Goal: Information Seeking & Learning: Learn about a topic

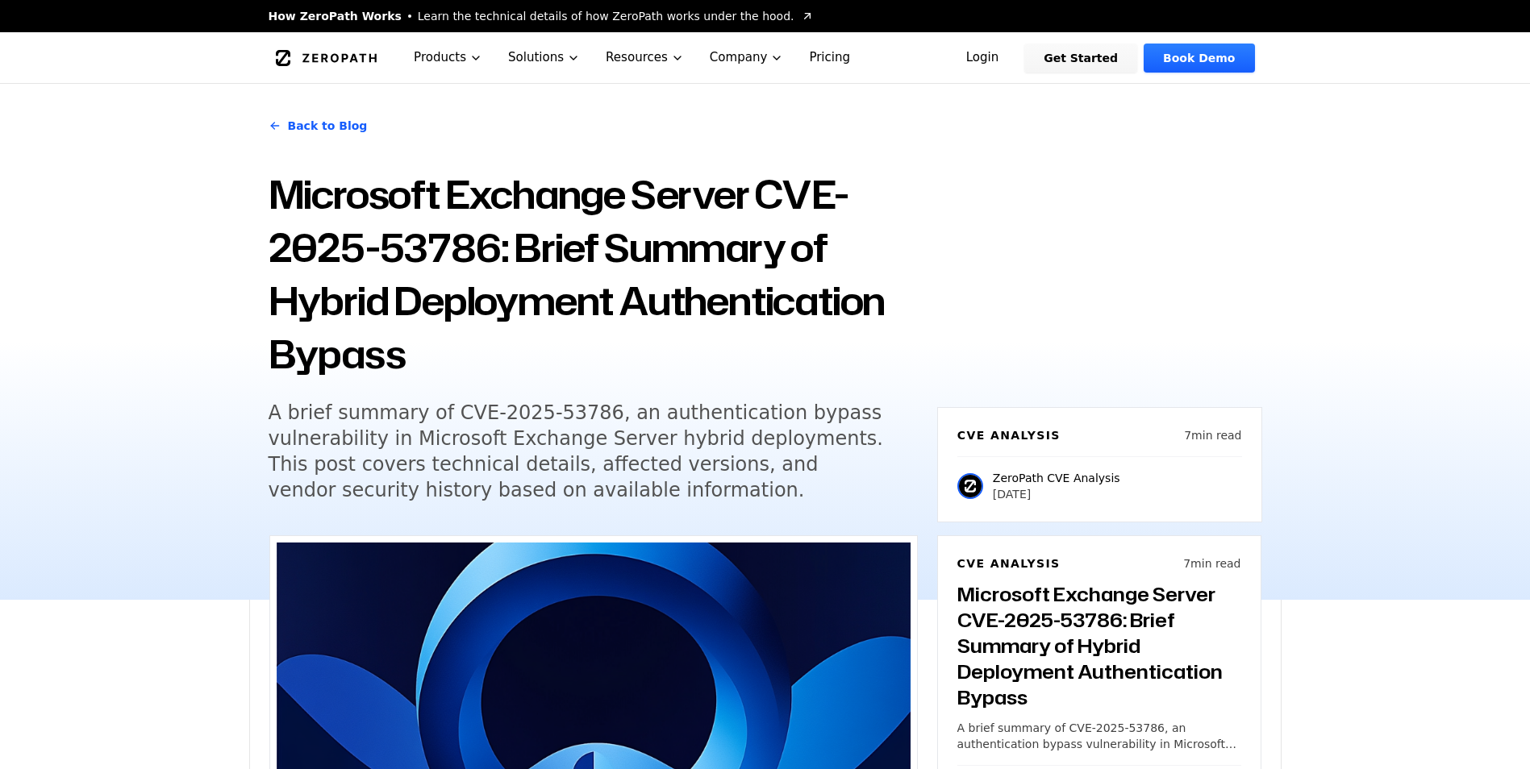
scroll to position [1048, 0]
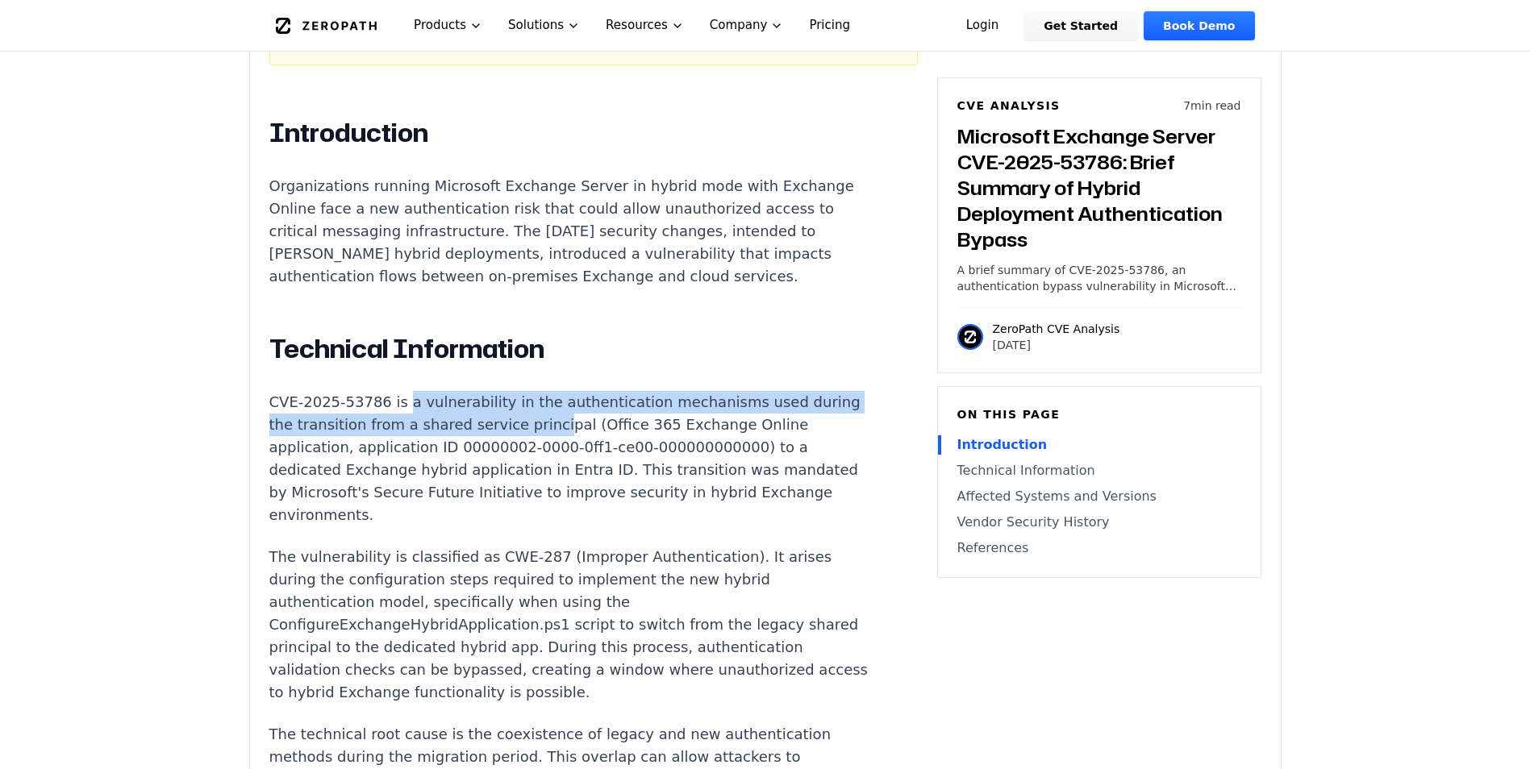
drag, startPoint x: 397, startPoint y: 403, endPoint x: 581, endPoint y: 430, distance: 185.8
click at [581, 430] on p "CVE-2025-53786 is a vulnerability in the authentication mechanisms used during …" at bounding box center [569, 458] width 600 height 135
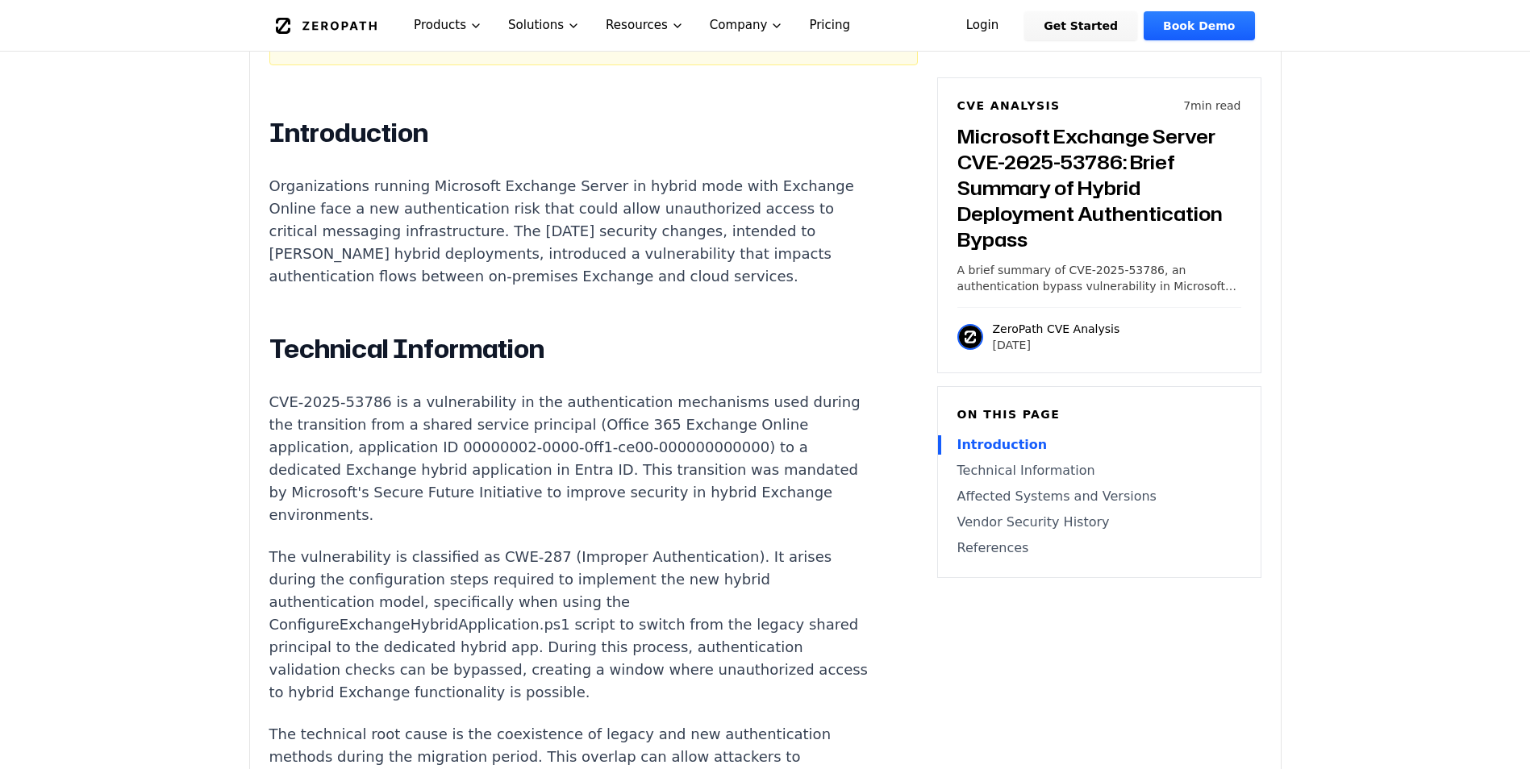
drag, startPoint x: 581, startPoint y: 430, endPoint x: 630, endPoint y: 431, distance: 49.2
click at [630, 431] on p "CVE-2025-53786 is a vulnerability in the authentication mechanisms used during …" at bounding box center [569, 458] width 600 height 135
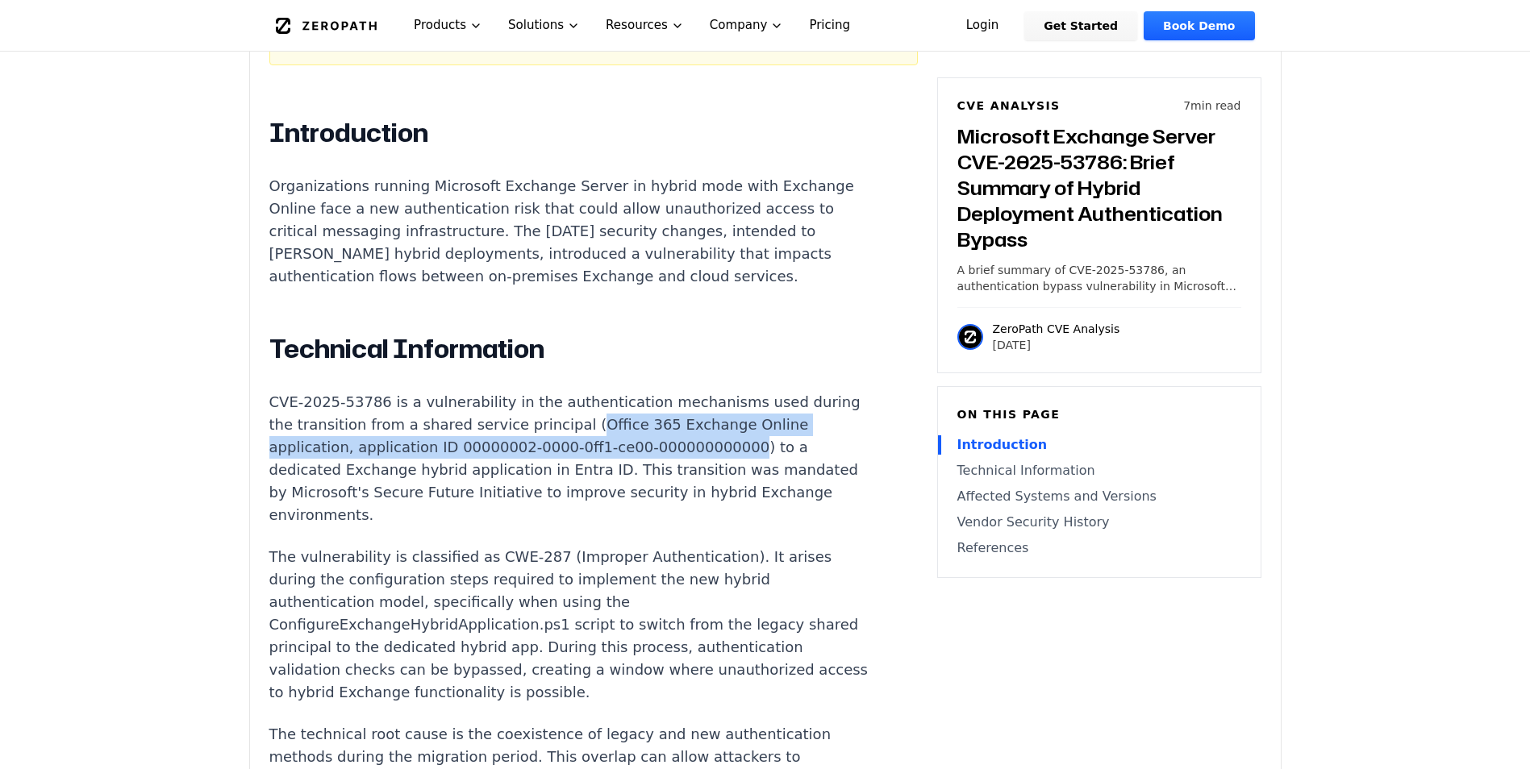
drag, startPoint x: 630, startPoint y: 431, endPoint x: 697, endPoint y: 458, distance: 72.3
click at [697, 458] on p "CVE-2025-53786 is a vulnerability in the authentication mechanisms used during …" at bounding box center [569, 458] width 600 height 135
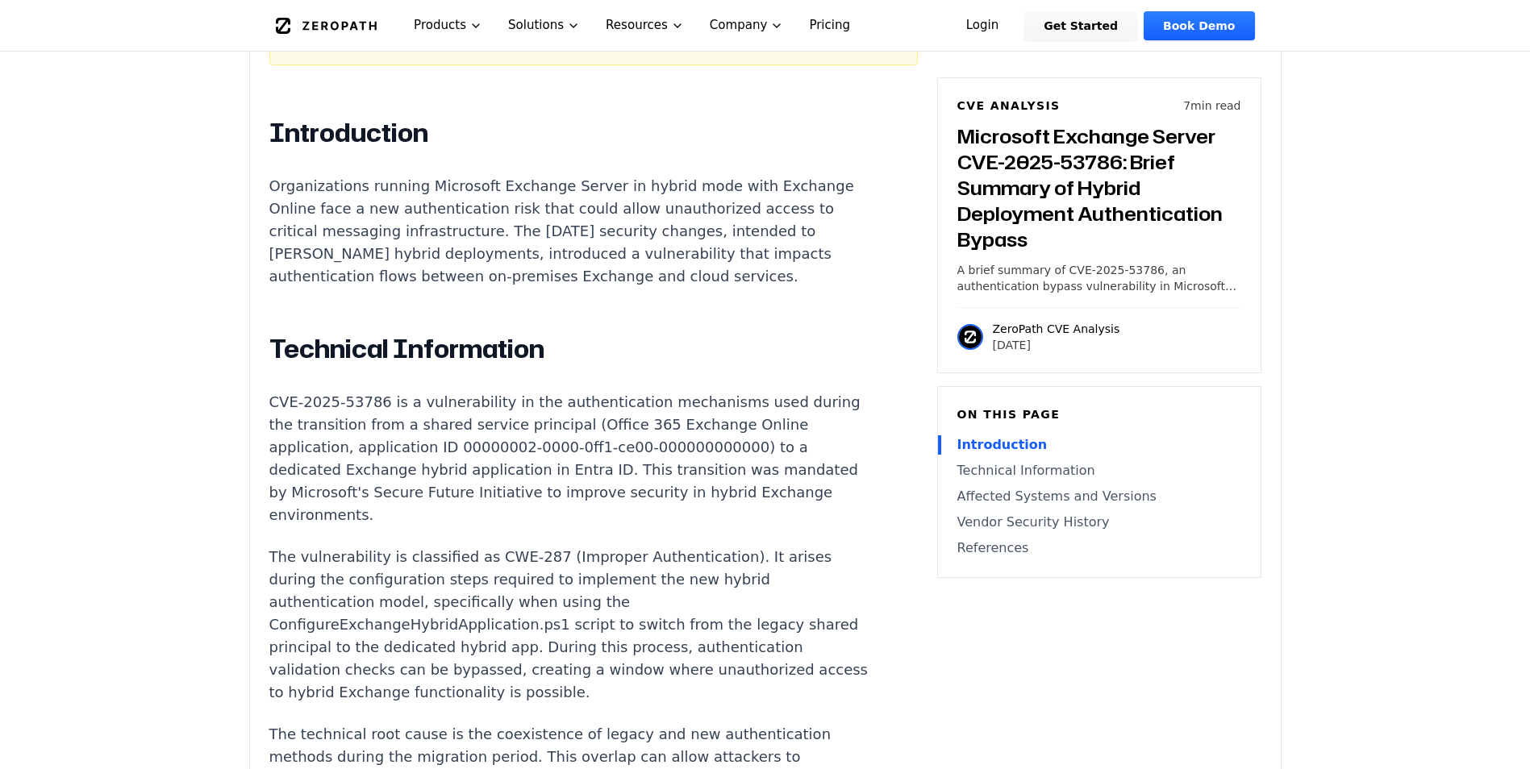
click at [283, 472] on p "CVE-2025-53786 is a vulnerability in the authentication mechanisms used during …" at bounding box center [569, 458] width 600 height 135
drag, startPoint x: 283, startPoint y: 472, endPoint x: 581, endPoint y: 475, distance: 298.4
click at [581, 475] on p "CVE-2025-53786 is a vulnerability in the authentication mechanisms used during …" at bounding box center [569, 458] width 600 height 135
drag, startPoint x: 581, startPoint y: 475, endPoint x: 606, endPoint y: 483, distance: 26.3
click at [606, 483] on p "CVE-2025-53786 is a vulnerability in the authentication mechanisms used during …" at bounding box center [569, 458] width 600 height 135
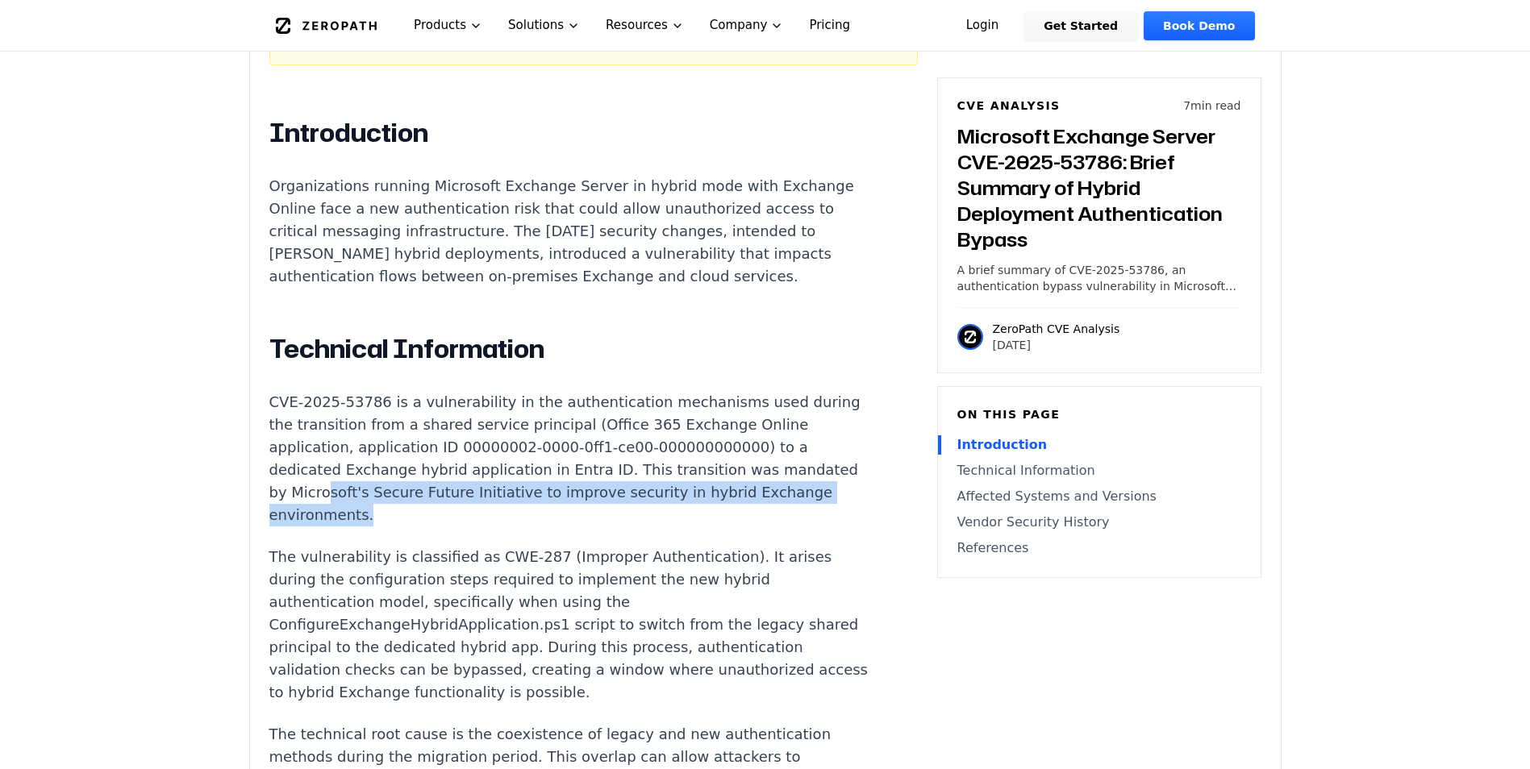
drag, startPoint x: 548, startPoint y: 529, endPoint x: 394, endPoint y: 506, distance: 156.5
click at [394, 506] on p "CVE-2025-53786 is a vulnerability in the authentication mechanisms used during …" at bounding box center [569, 458] width 600 height 135
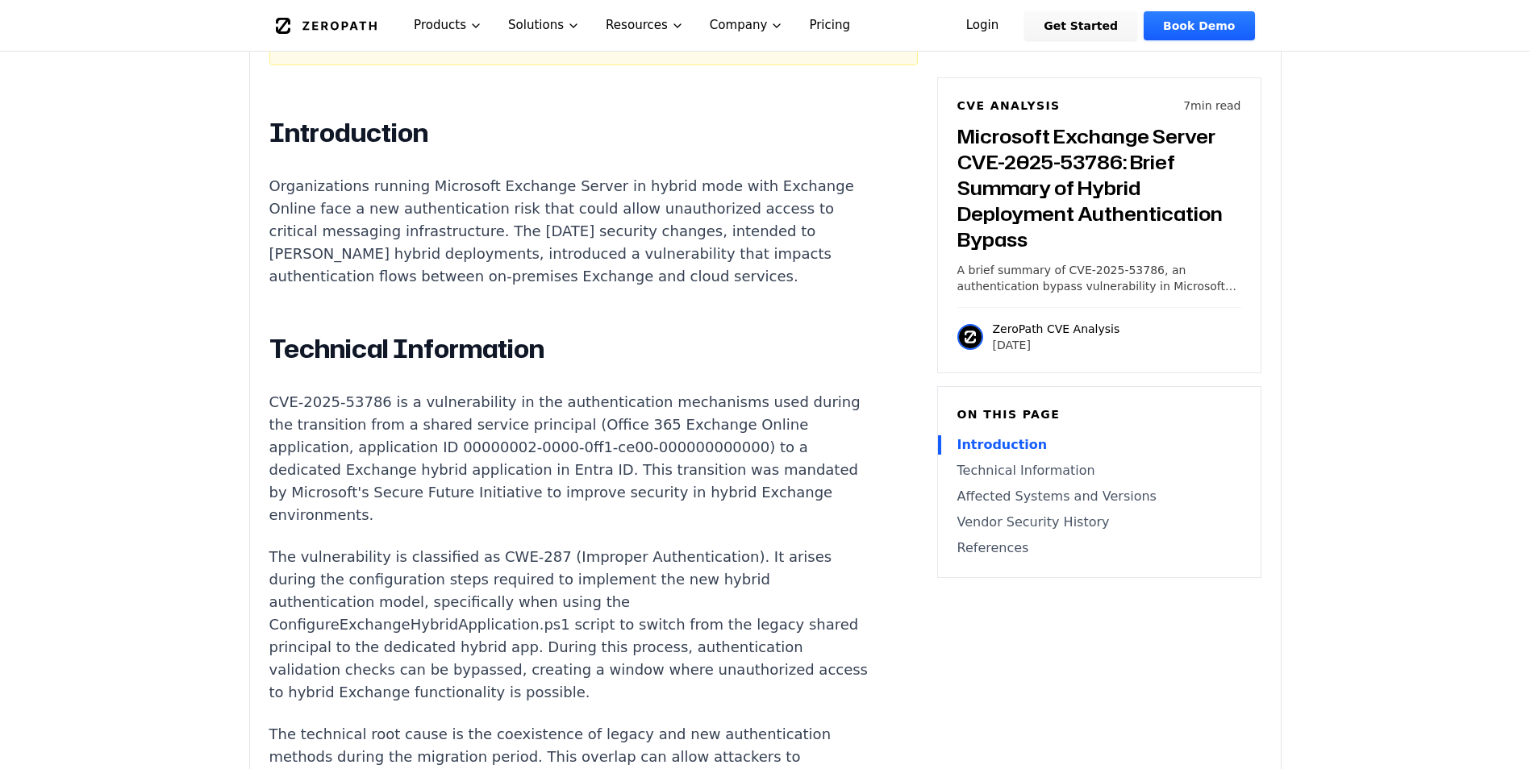
click at [306, 582] on p "The vulnerability is classified as CWE-287 (Improper Authentication). It arises…" at bounding box center [569, 625] width 600 height 158
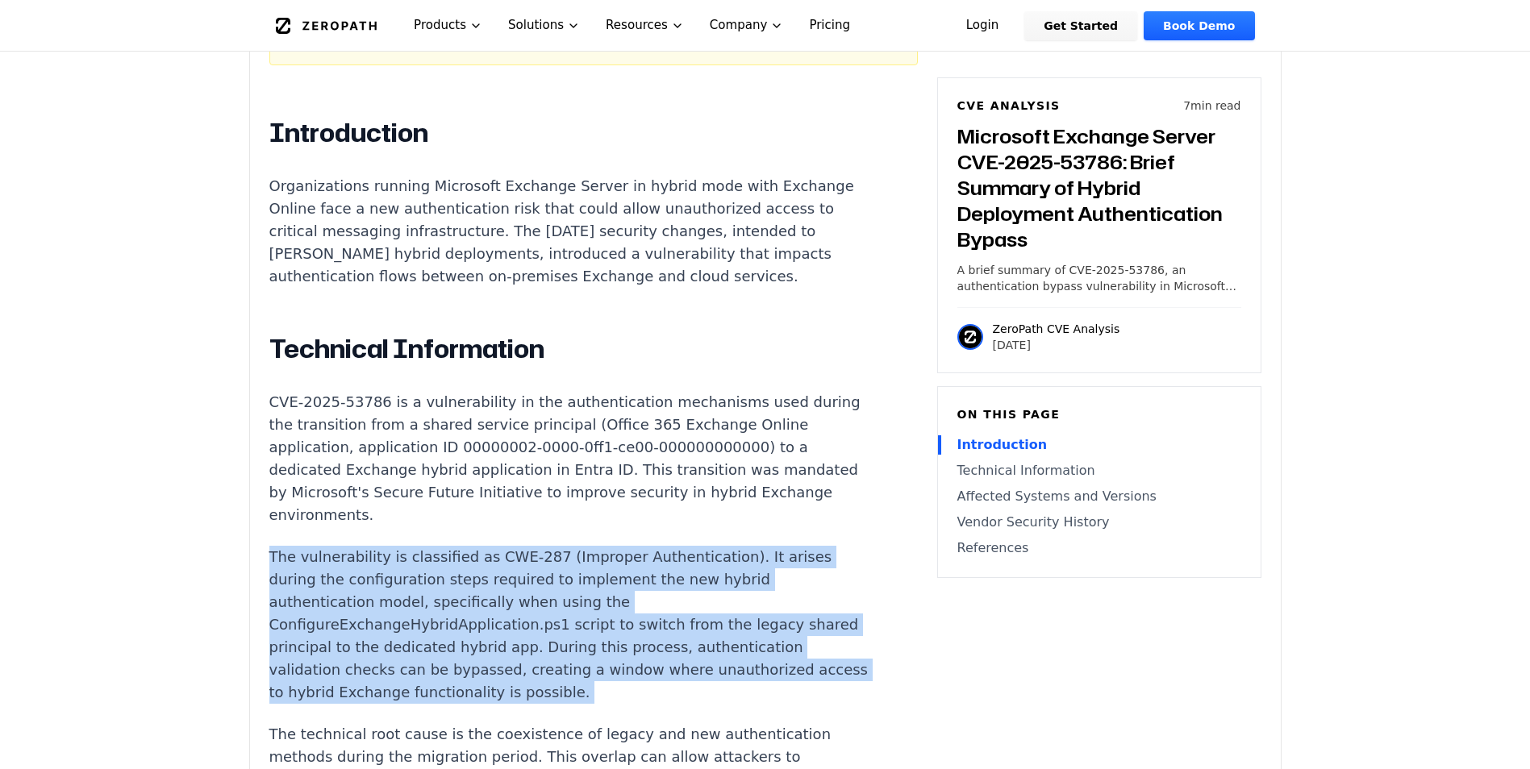
click at [306, 582] on p "The vulnerability is classified as CWE-287 (Improper Authentication). It arises…" at bounding box center [569, 625] width 600 height 158
drag, startPoint x: 306, startPoint y: 582, endPoint x: 285, endPoint y: 590, distance: 22.5
click at [285, 590] on p "The vulnerability is classified as CWE-287 (Improper Authentication). It arises…" at bounding box center [569, 625] width 600 height 158
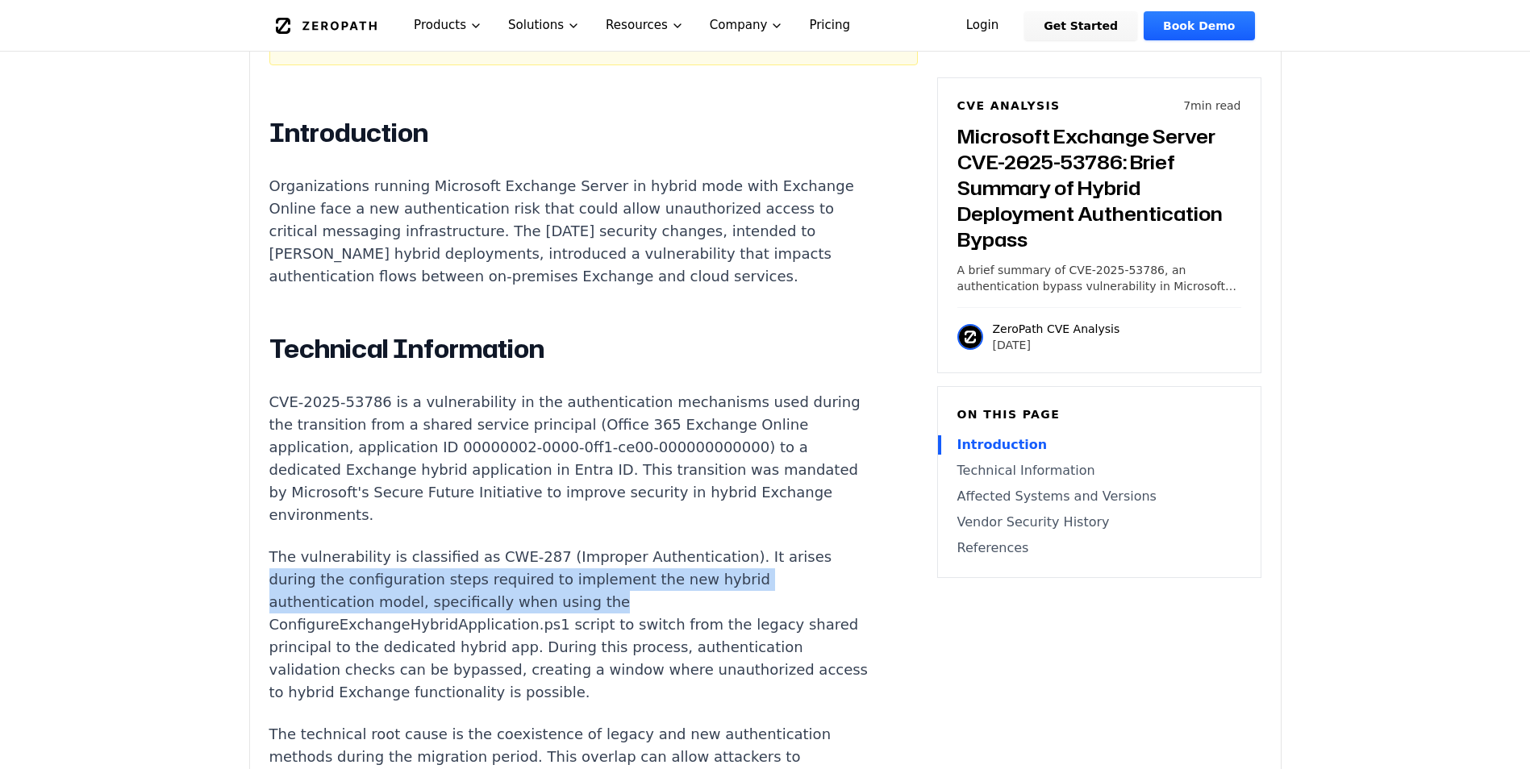
drag, startPoint x: 261, startPoint y: 589, endPoint x: 719, endPoint y: 602, distance: 458.3
click at [719, 602] on div "Experimental AI-Generated Content This CVE analysis is an experimental publicat…" at bounding box center [765, 663] width 1031 height 2352
click at [477, 617] on p "The vulnerability is classified as CWE-287 (Improper Authentication). It arises…" at bounding box center [569, 625] width 600 height 158
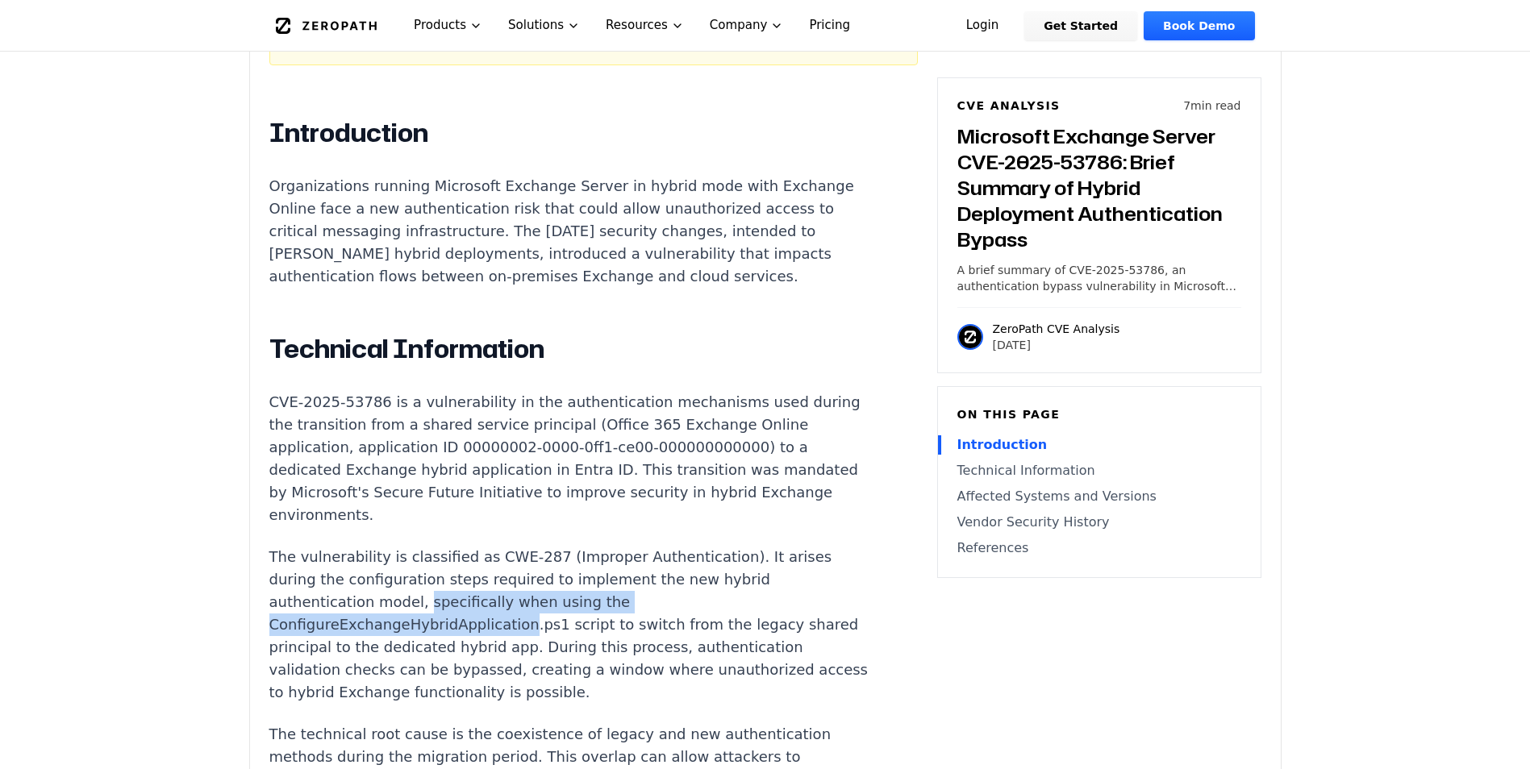
drag, startPoint x: 477, startPoint y: 617, endPoint x: 474, endPoint y: 636, distance: 19.5
click at [474, 636] on p "The vulnerability is classified as CWE-287 (Improper Authentication). It arises…" at bounding box center [569, 625] width 600 height 158
drag, startPoint x: 474, startPoint y: 636, endPoint x: 394, endPoint y: 634, distance: 79.9
click at [394, 634] on p "The vulnerability is classified as CWE-287 (Improper Authentication). It arises…" at bounding box center [569, 625] width 600 height 158
click at [358, 634] on p "The vulnerability is classified as CWE-287 (Improper Authentication). It arises…" at bounding box center [569, 625] width 600 height 158
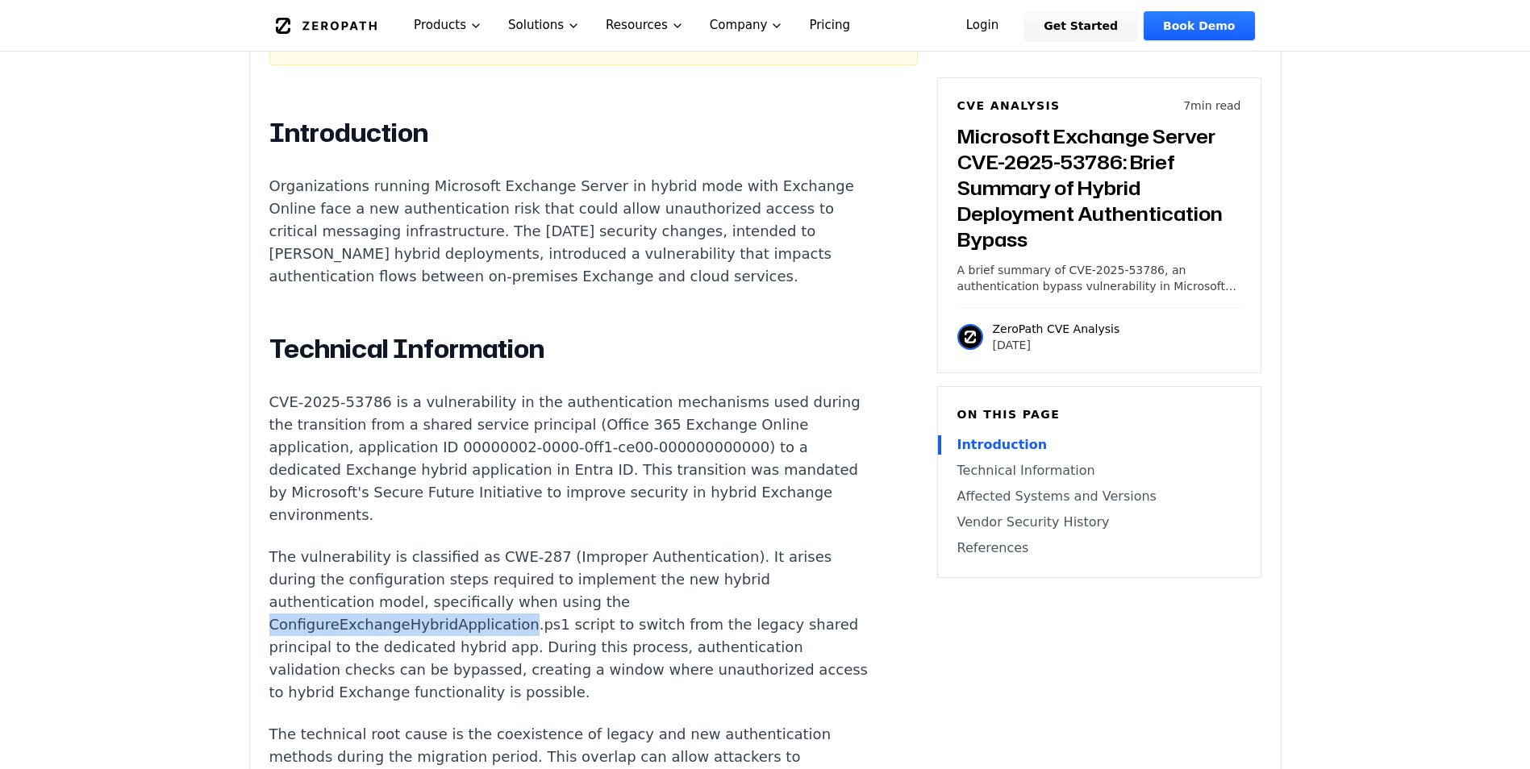
click at [358, 634] on p "The vulnerability is classified as CWE-287 (Improper Authentication). It arises…" at bounding box center [569, 625] width 600 height 158
drag, startPoint x: 358, startPoint y: 634, endPoint x: 348, endPoint y: 637, distance: 11.0
click at [348, 637] on p "The vulnerability is classified as CWE-287 (Improper Authentication). It arises…" at bounding box center [569, 625] width 600 height 158
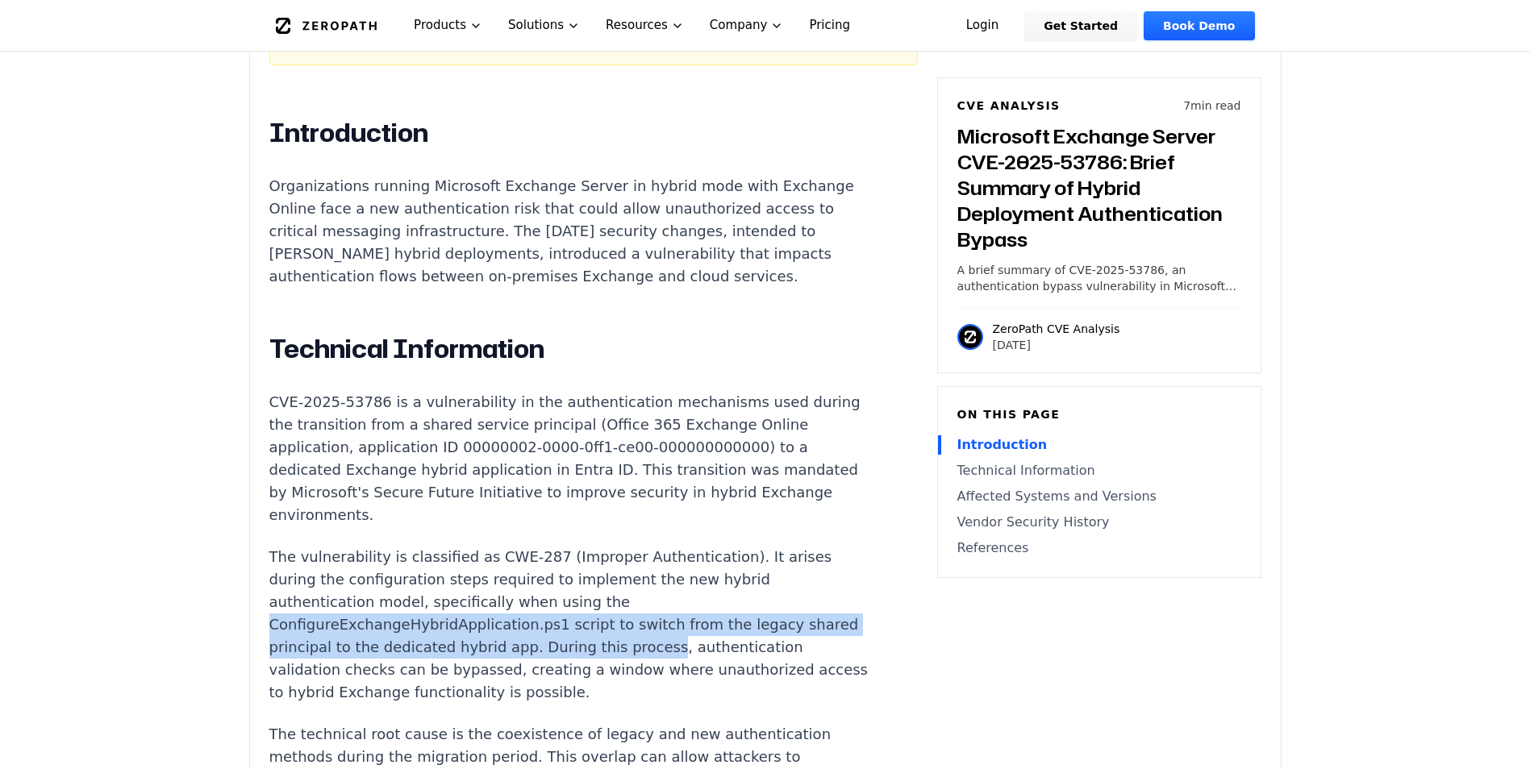
drag, startPoint x: 348, startPoint y: 637, endPoint x: 681, endPoint y: 651, distance: 333.4
click at [681, 651] on p "The vulnerability is classified as CWE-287 (Improper Authentication). It arises…" at bounding box center [569, 625] width 600 height 158
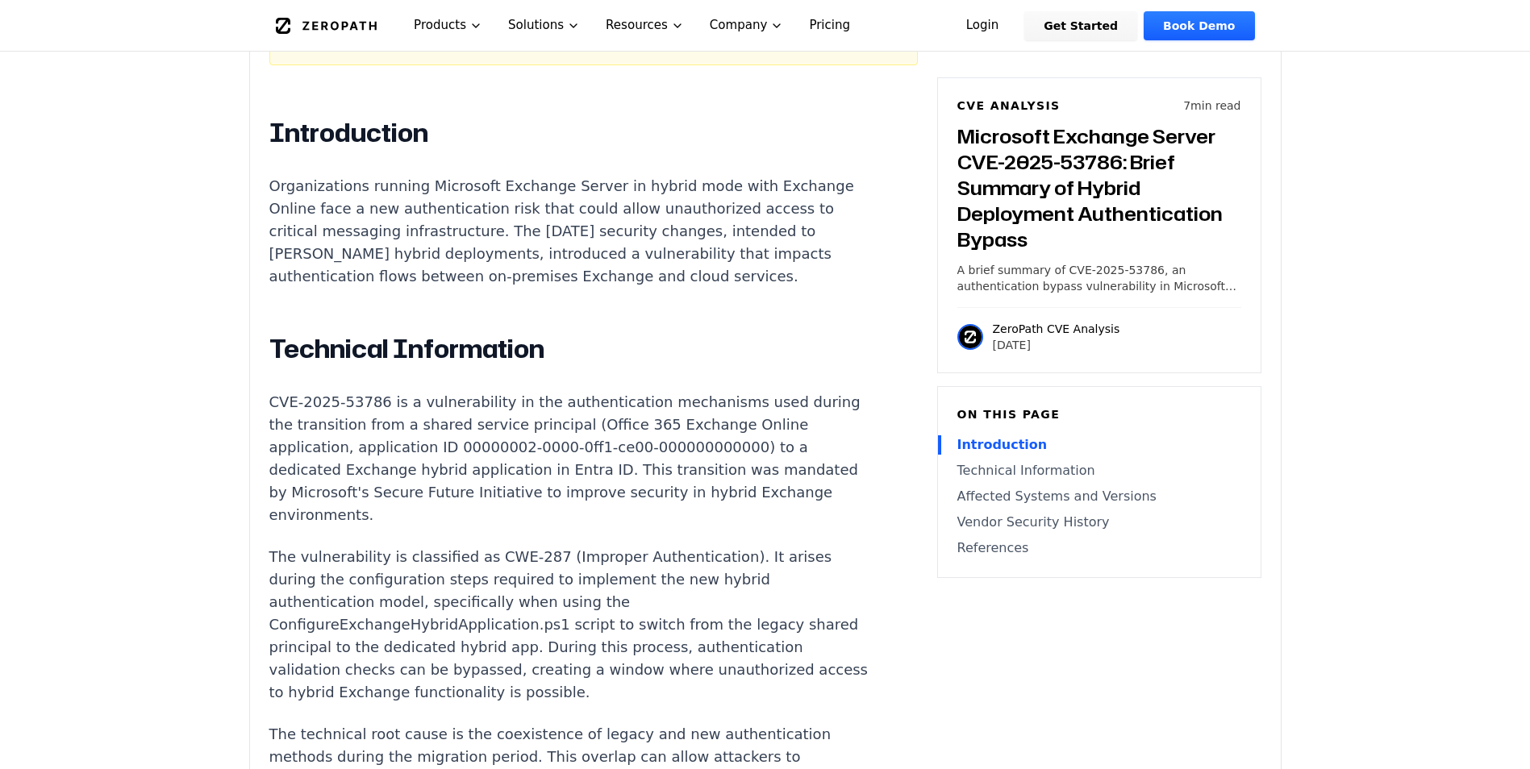
click at [516, 674] on p "The vulnerability is classified as CWE-287 (Improper Authentication). It arises…" at bounding box center [569, 625] width 600 height 158
drag, startPoint x: 553, startPoint y: 658, endPoint x: 398, endPoint y: 685, distance: 157.9
click at [398, 685] on p "The vulnerability is classified as CWE-287 (Improper Authentication). It arises…" at bounding box center [569, 625] width 600 height 158
drag, startPoint x: 398, startPoint y: 685, endPoint x: 377, endPoint y: 696, distance: 23.1
click at [377, 696] on p "The vulnerability is classified as CWE-287 (Improper Authentication). It arises…" at bounding box center [569, 625] width 600 height 158
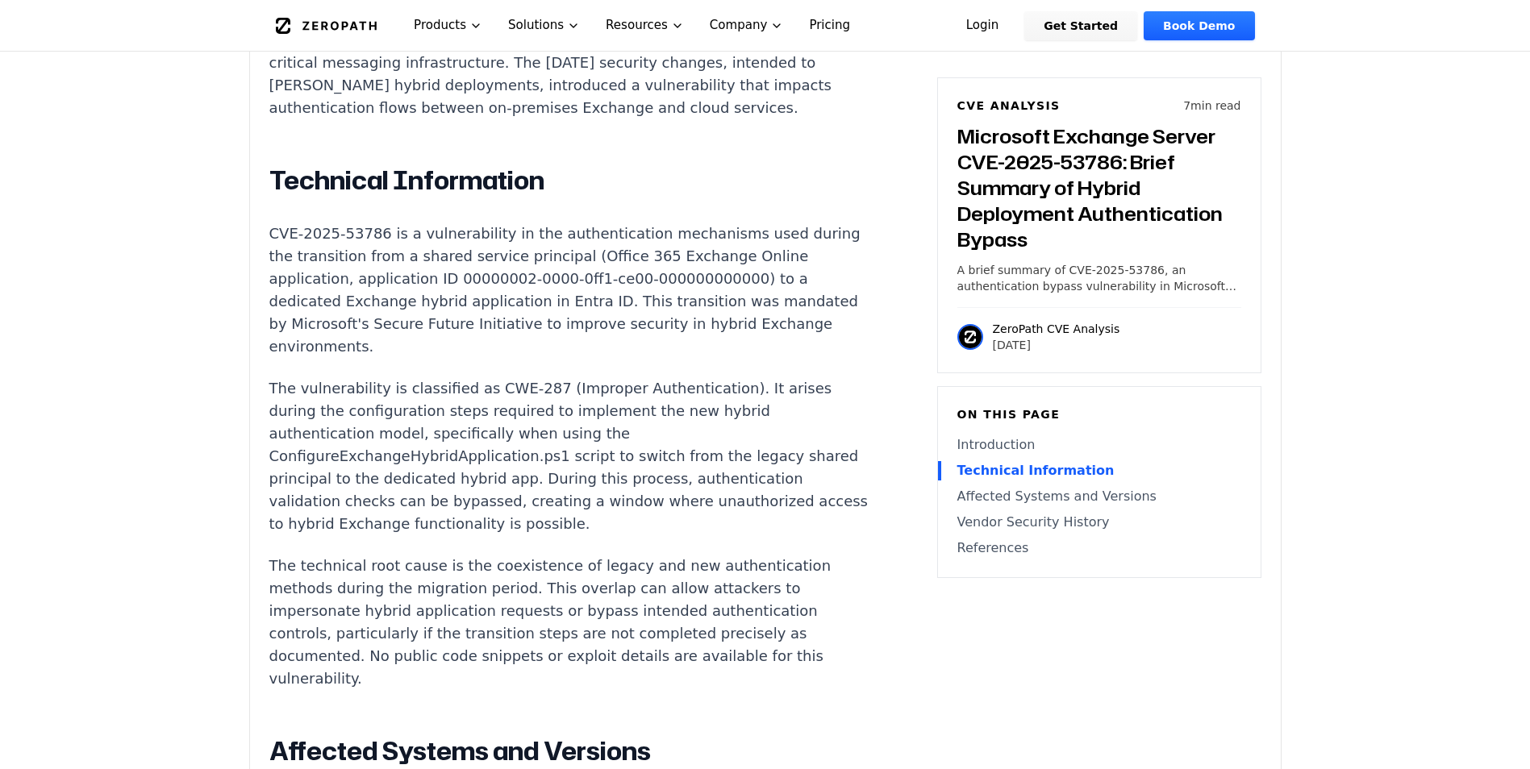
scroll to position [1371, 0]
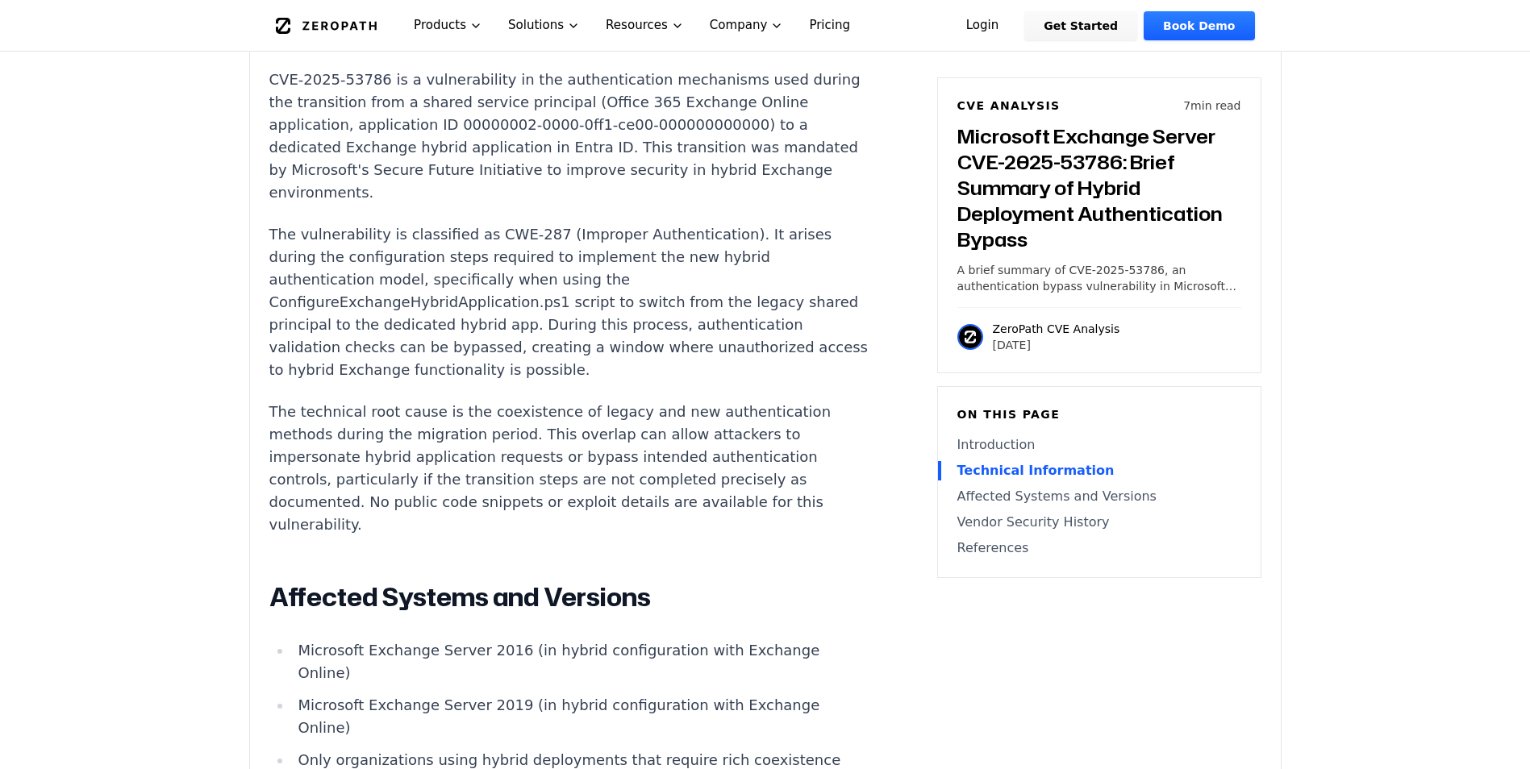
click at [493, 381] on p "The vulnerability is classified as CWE-287 (Improper Authentication). It arises…" at bounding box center [569, 302] width 600 height 158
drag, startPoint x: 493, startPoint y: 381, endPoint x: 736, endPoint y: 351, distance: 245.5
click at [736, 351] on p "The vulnerability is classified as CWE-287 (Improper Authentication). It arises…" at bounding box center [569, 302] width 600 height 158
click at [294, 308] on p "The vulnerability is classified as CWE-287 (Improper Authentication). It arises…" at bounding box center [569, 302] width 600 height 158
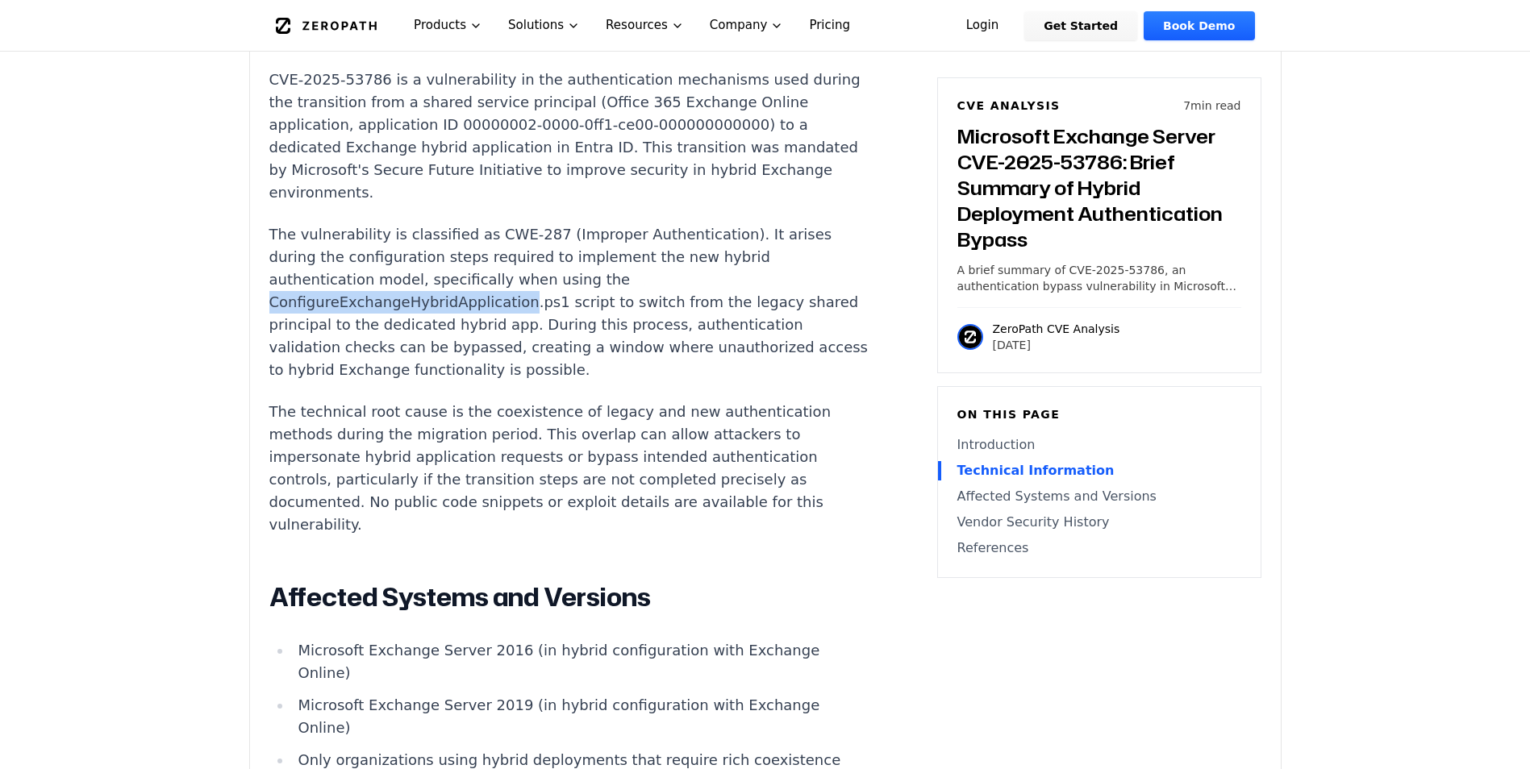
click at [294, 308] on p "The vulnerability is classified as CWE-287 (Improper Authentication). It arises…" at bounding box center [569, 302] width 600 height 158
click at [530, 302] on p "The vulnerability is classified as CWE-287 (Improper Authentication). It arises…" at bounding box center [569, 302] width 600 height 158
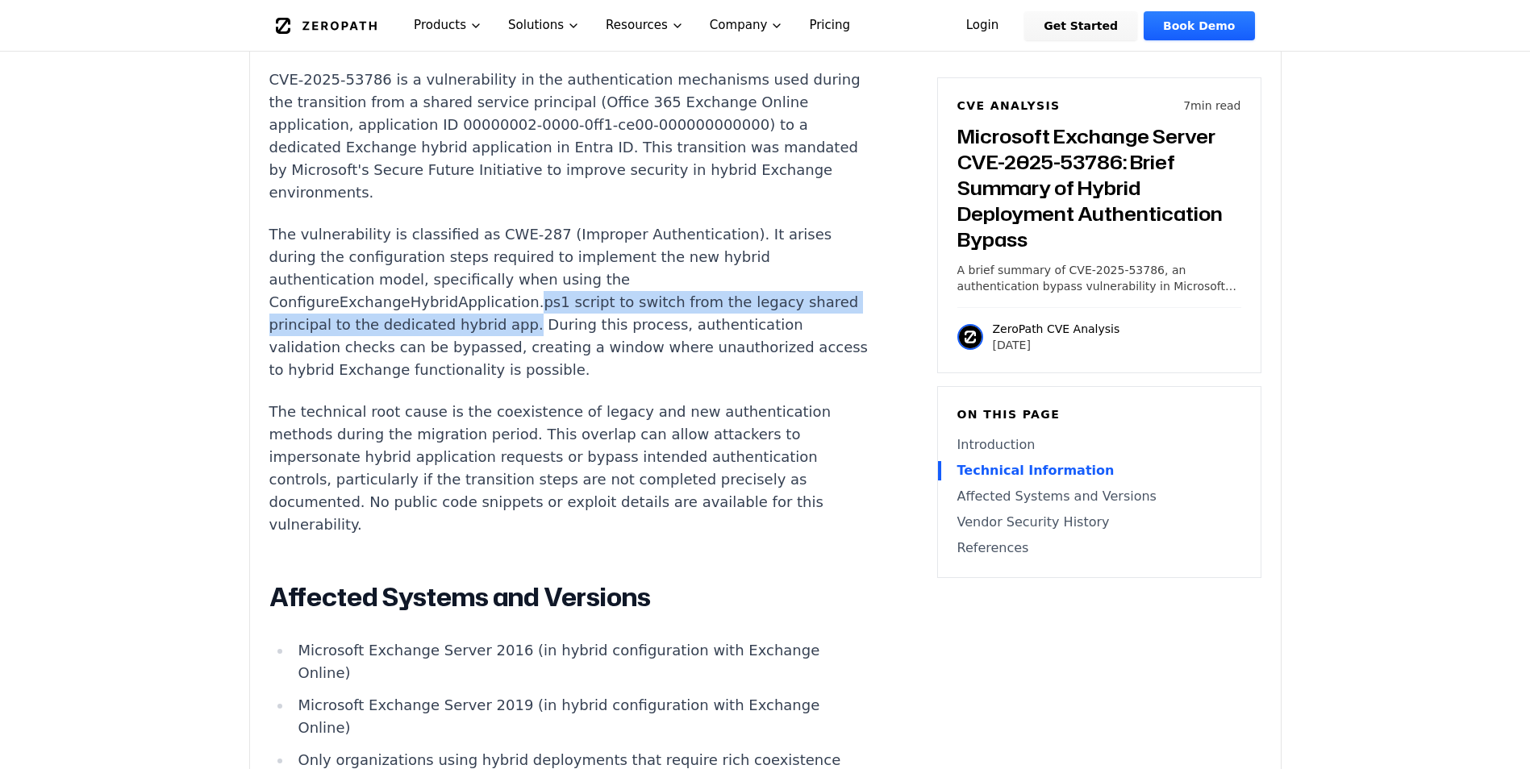
drag, startPoint x: 530, startPoint y: 302, endPoint x: 554, endPoint y: 330, distance: 36.6
click at [554, 330] on p "The vulnerability is classified as CWE-287 (Improper Authentication). It arises…" at bounding box center [569, 302] width 600 height 158
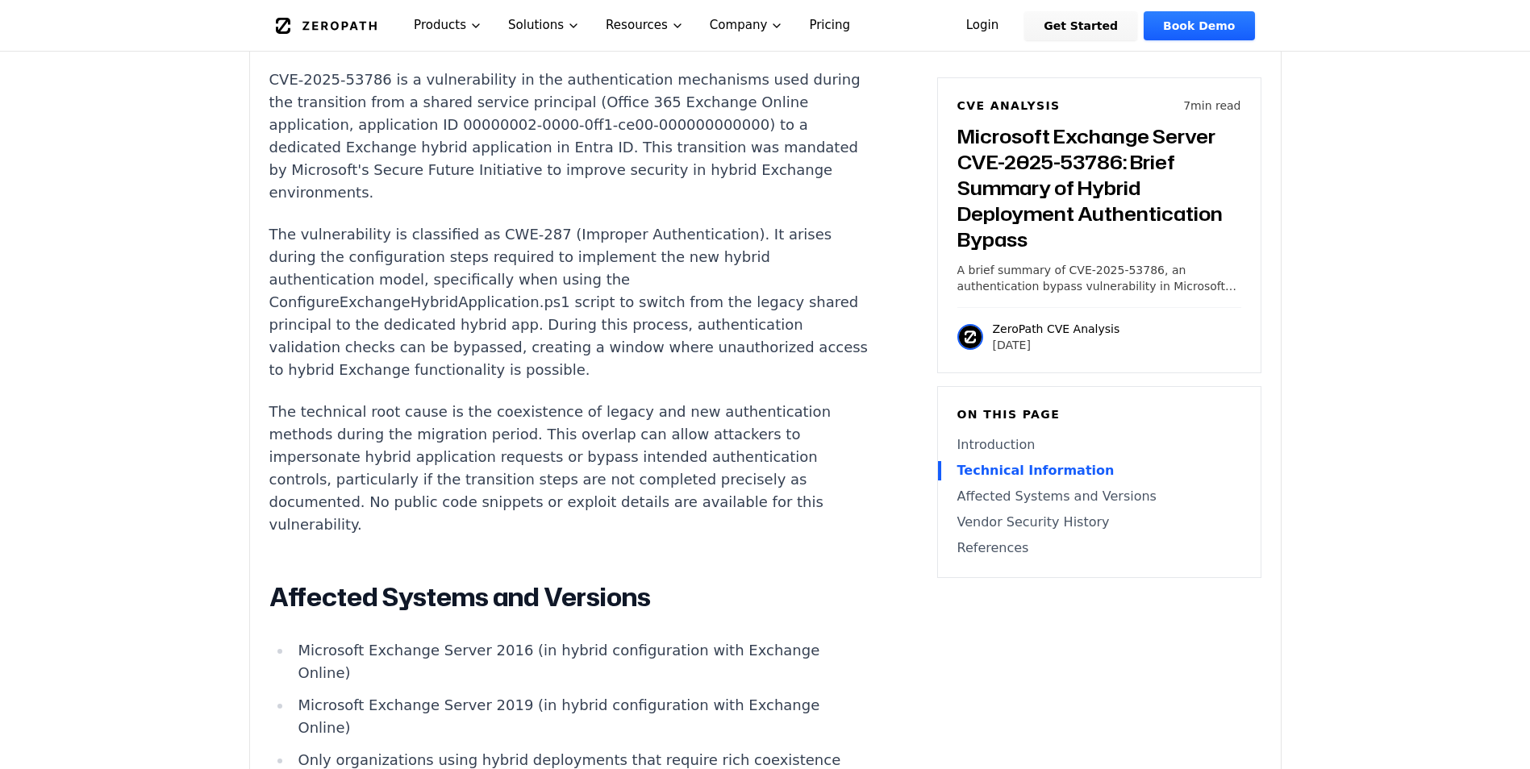
drag, startPoint x: 554, startPoint y: 330, endPoint x: 569, endPoint y: 335, distance: 16.3
click at [569, 335] on p "The vulnerability is classified as CWE-287 (Improper Authentication). It arises…" at bounding box center [569, 302] width 600 height 158
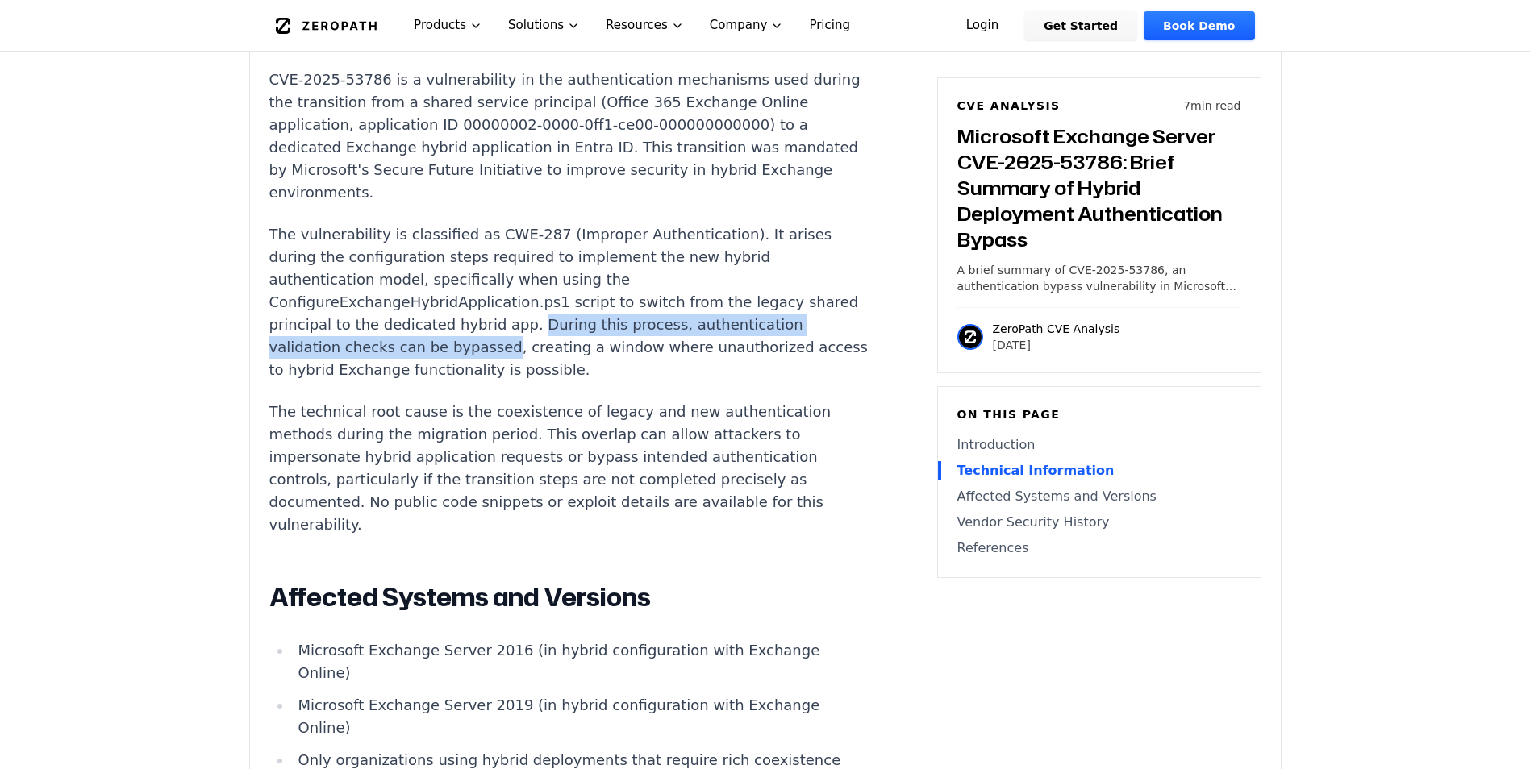
drag, startPoint x: 569, startPoint y: 335, endPoint x: 565, endPoint y: 348, distance: 12.8
click at [565, 348] on p "The vulnerability is classified as CWE-287 (Improper Authentication). It arises…" at bounding box center [569, 302] width 600 height 158
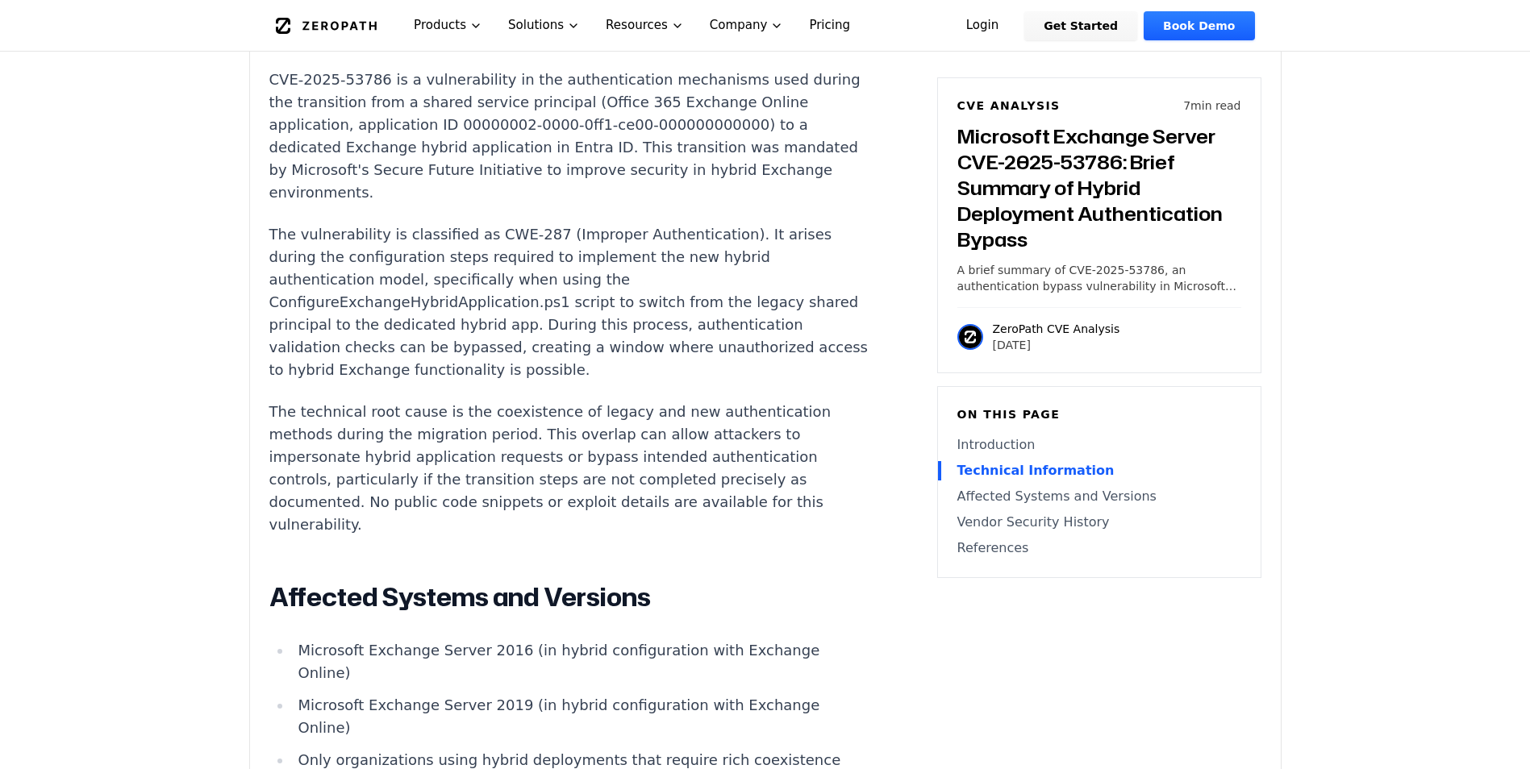
drag, startPoint x: 565, startPoint y: 348, endPoint x: 472, endPoint y: 425, distance: 121.4
click at [472, 425] on p "The technical root cause is the coexistence of legacy and new authentication me…" at bounding box center [569, 468] width 600 height 135
click at [279, 419] on p "The technical root cause is the coexistence of legacy and new authentication me…" at bounding box center [569, 468] width 600 height 135
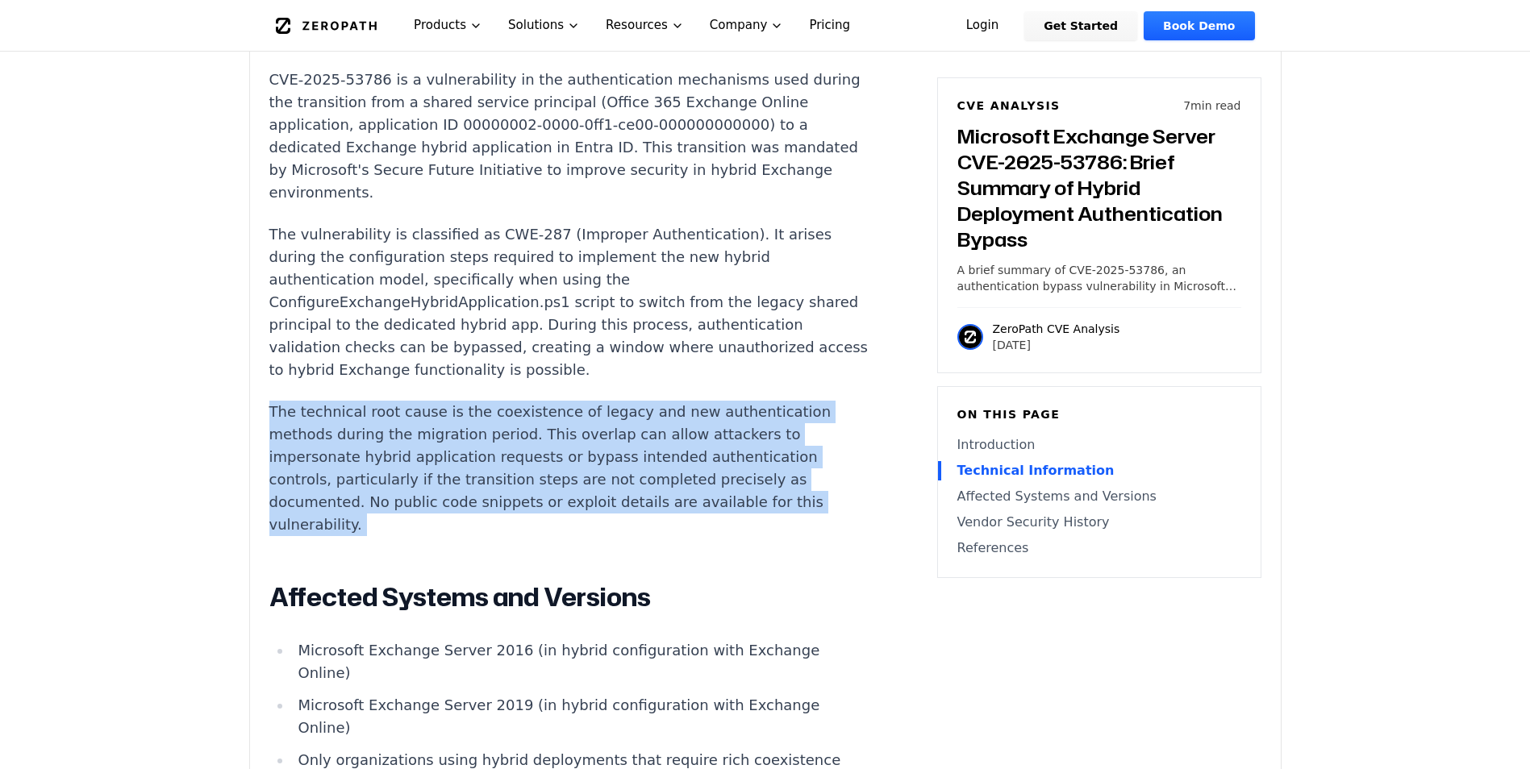
click at [279, 419] on p "The technical root cause is the coexistence of legacy and new authentication me…" at bounding box center [569, 468] width 600 height 135
drag, startPoint x: 279, startPoint y: 419, endPoint x: 279, endPoint y: 431, distance: 11.3
click at [279, 431] on p "The technical root cause is the coexistence of legacy and new authentication me…" at bounding box center [569, 468] width 600 height 135
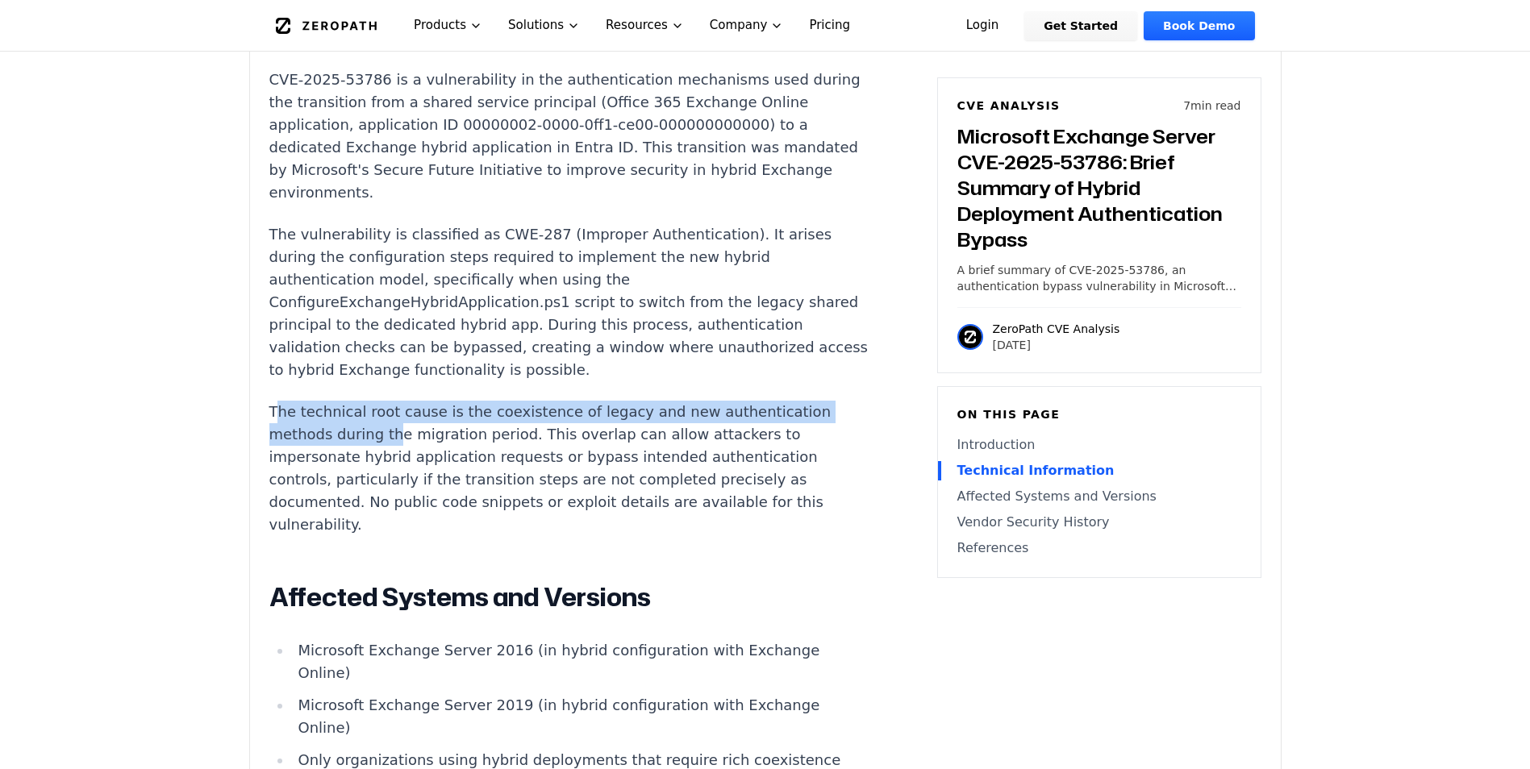
drag, startPoint x: 274, startPoint y: 421, endPoint x: 386, endPoint y: 440, distance: 113.8
click at [386, 440] on p "The technical root cause is the coexistence of legacy and new authentication me…" at bounding box center [569, 468] width 600 height 135
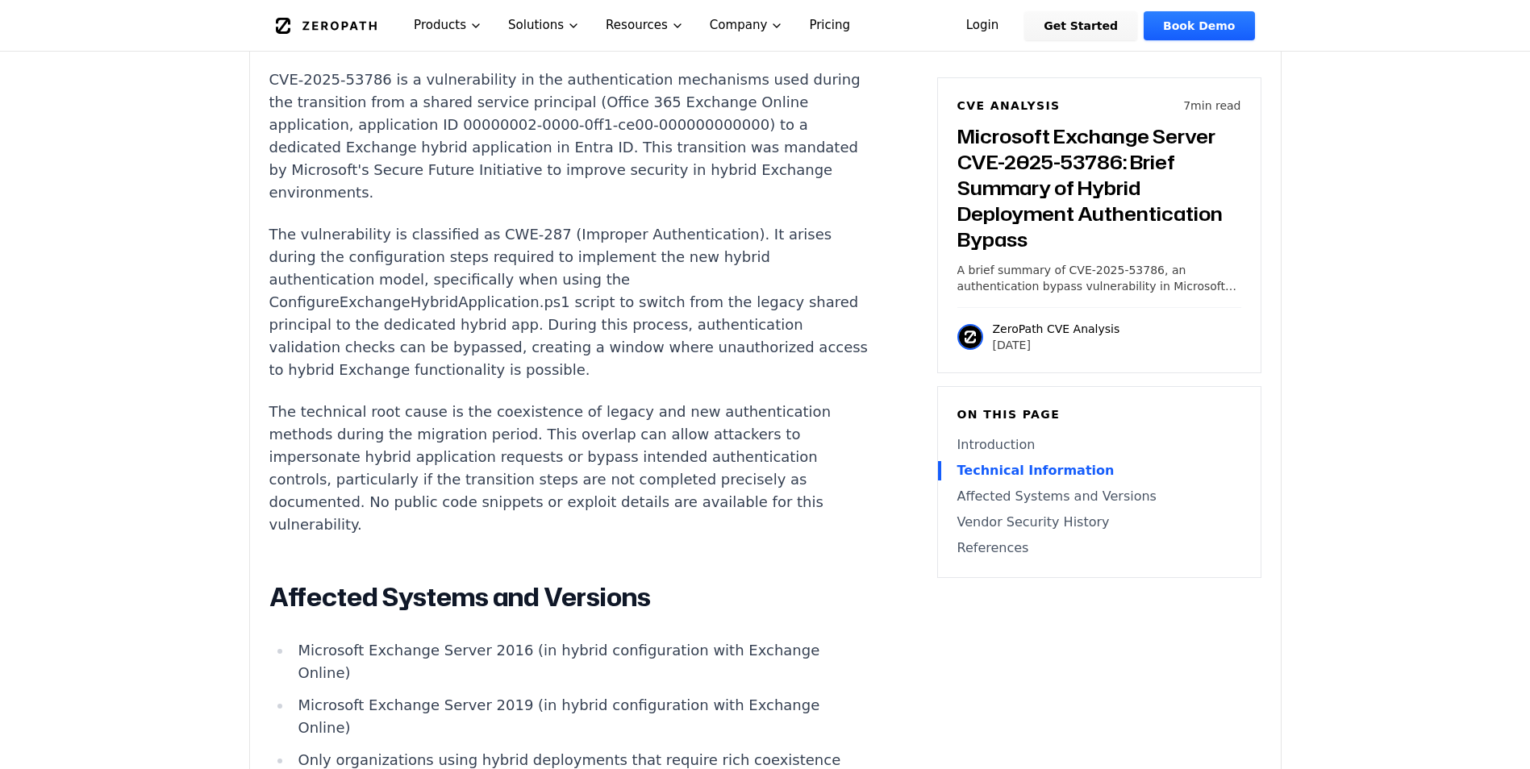
click at [275, 415] on p "The technical root cause is the coexistence of legacy and new authentication me…" at bounding box center [569, 468] width 600 height 135
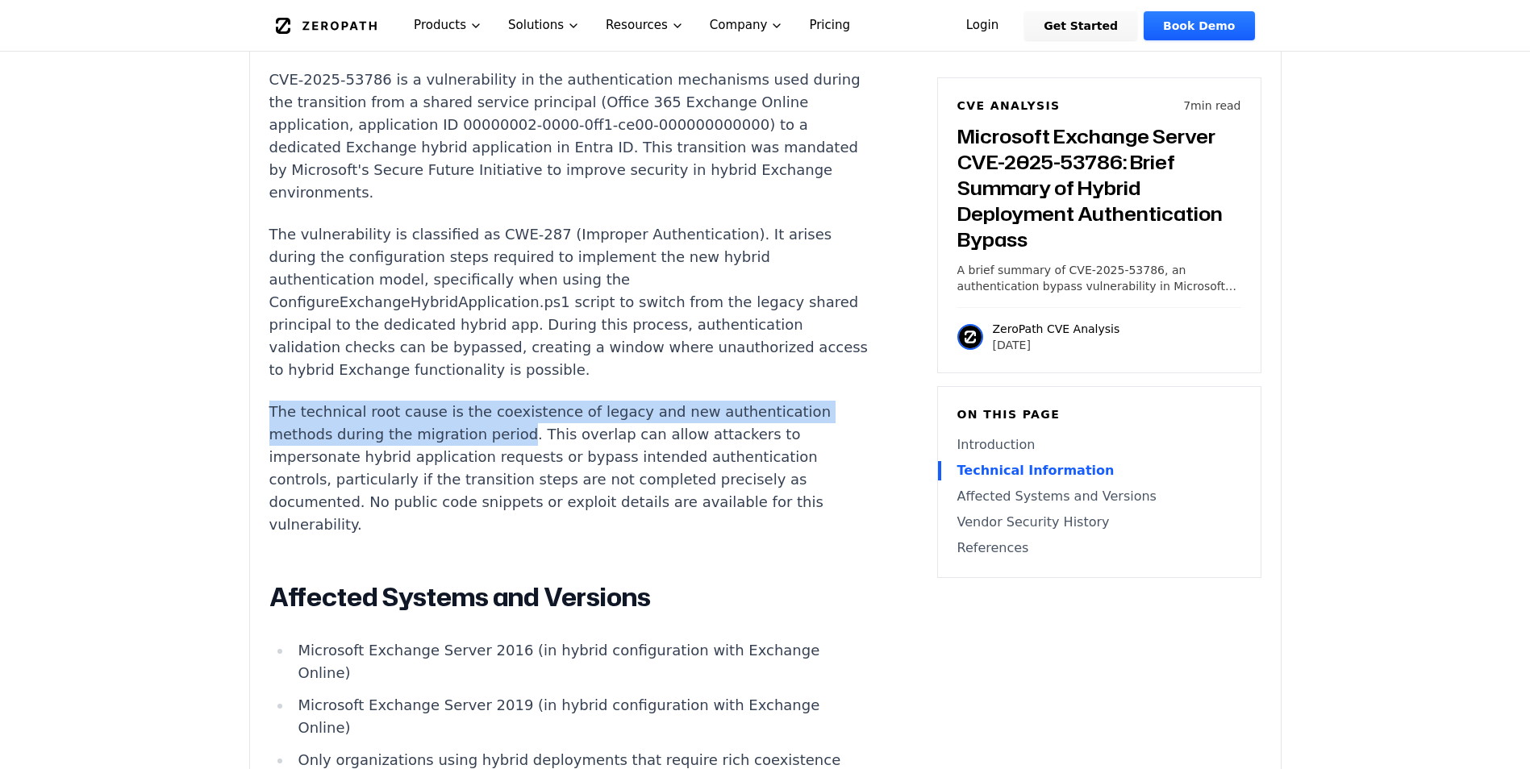
drag, startPoint x: 275, startPoint y: 415, endPoint x: 498, endPoint y: 431, distance: 223.1
click at [498, 431] on p "The technical root cause is the coexistence of legacy and new authentication me…" at bounding box center [569, 468] width 600 height 135
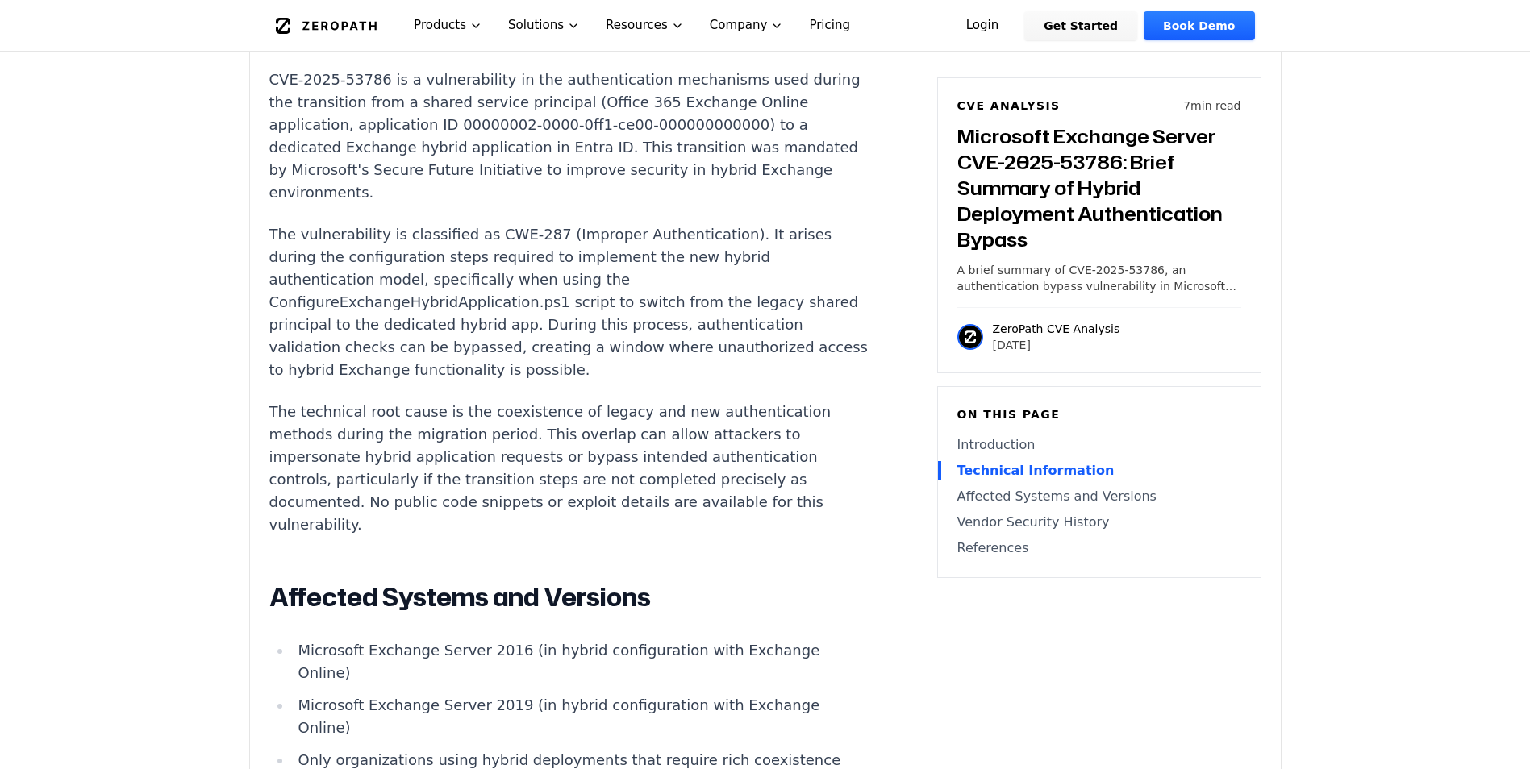
drag, startPoint x: 498, startPoint y: 431, endPoint x: 527, endPoint y: 437, distance: 29.7
click at [527, 437] on p "The technical root cause is the coexistence of legacy and new authentication me…" at bounding box center [569, 468] width 600 height 135
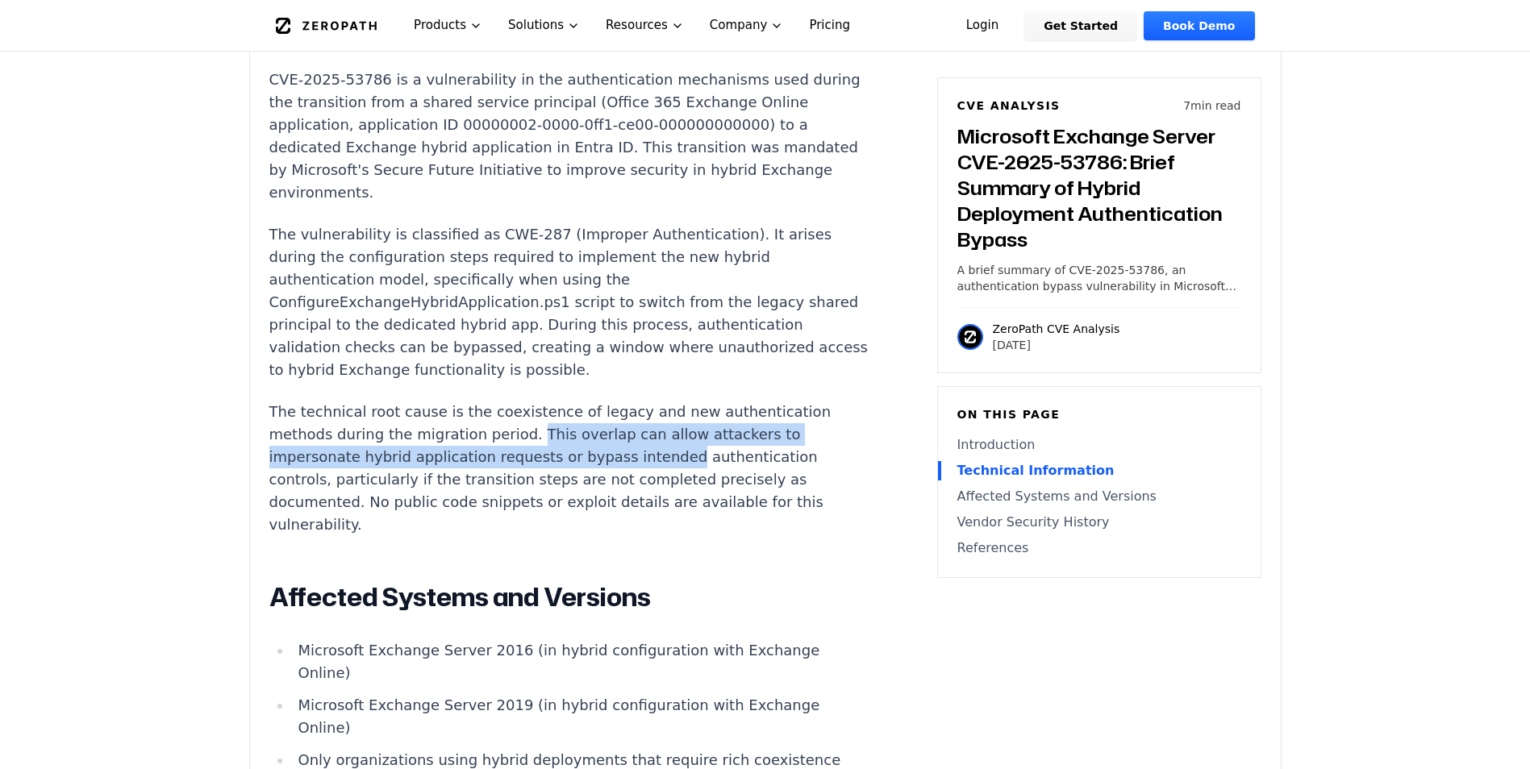
drag, startPoint x: 527, startPoint y: 437, endPoint x: 621, endPoint y: 460, distance: 97.0
click at [621, 460] on p "The technical root cause is the coexistence of legacy and new authentication me…" at bounding box center [569, 468] width 600 height 135
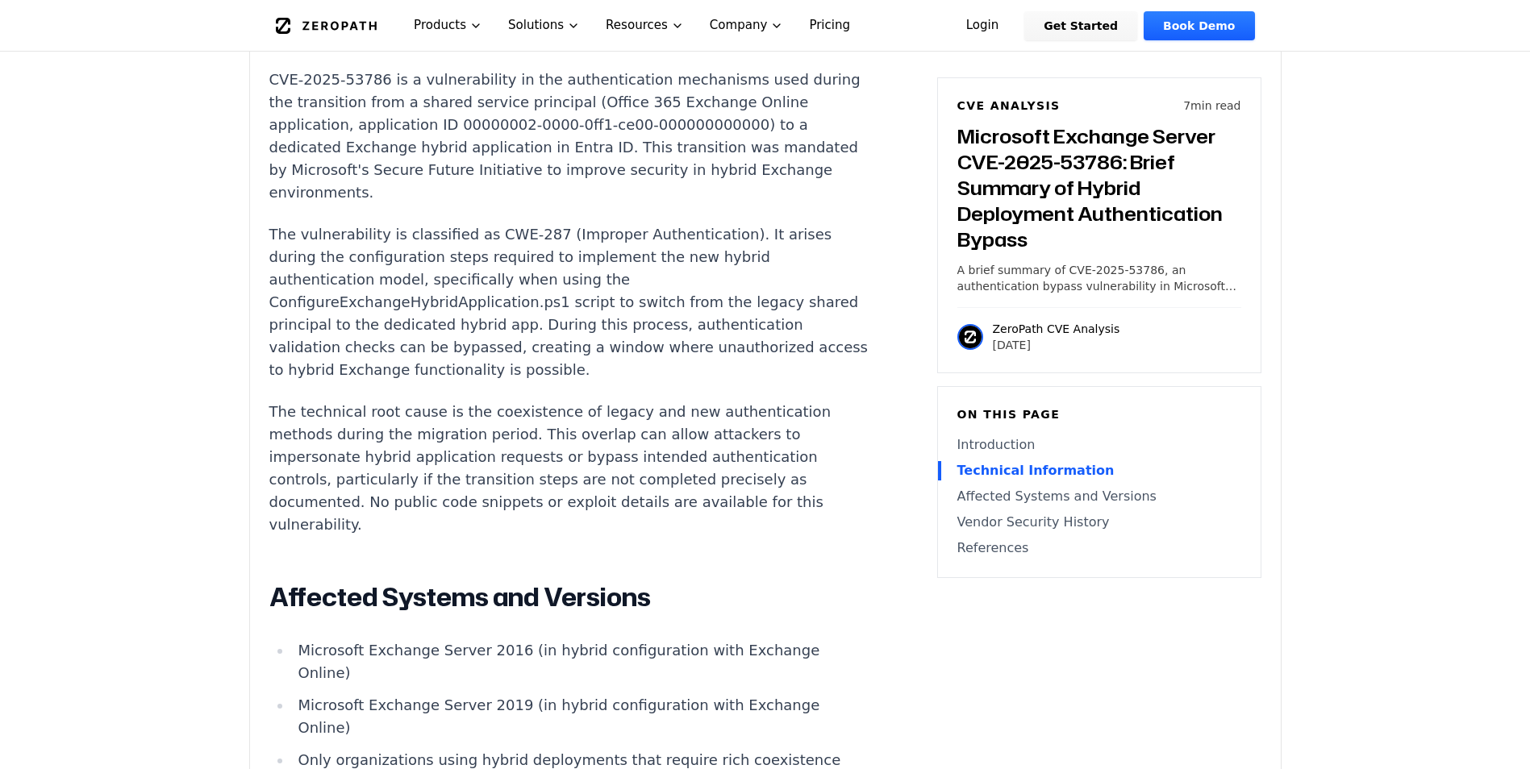
click at [335, 423] on p "The technical root cause is the coexistence of legacy and new authentication me…" at bounding box center [569, 468] width 600 height 135
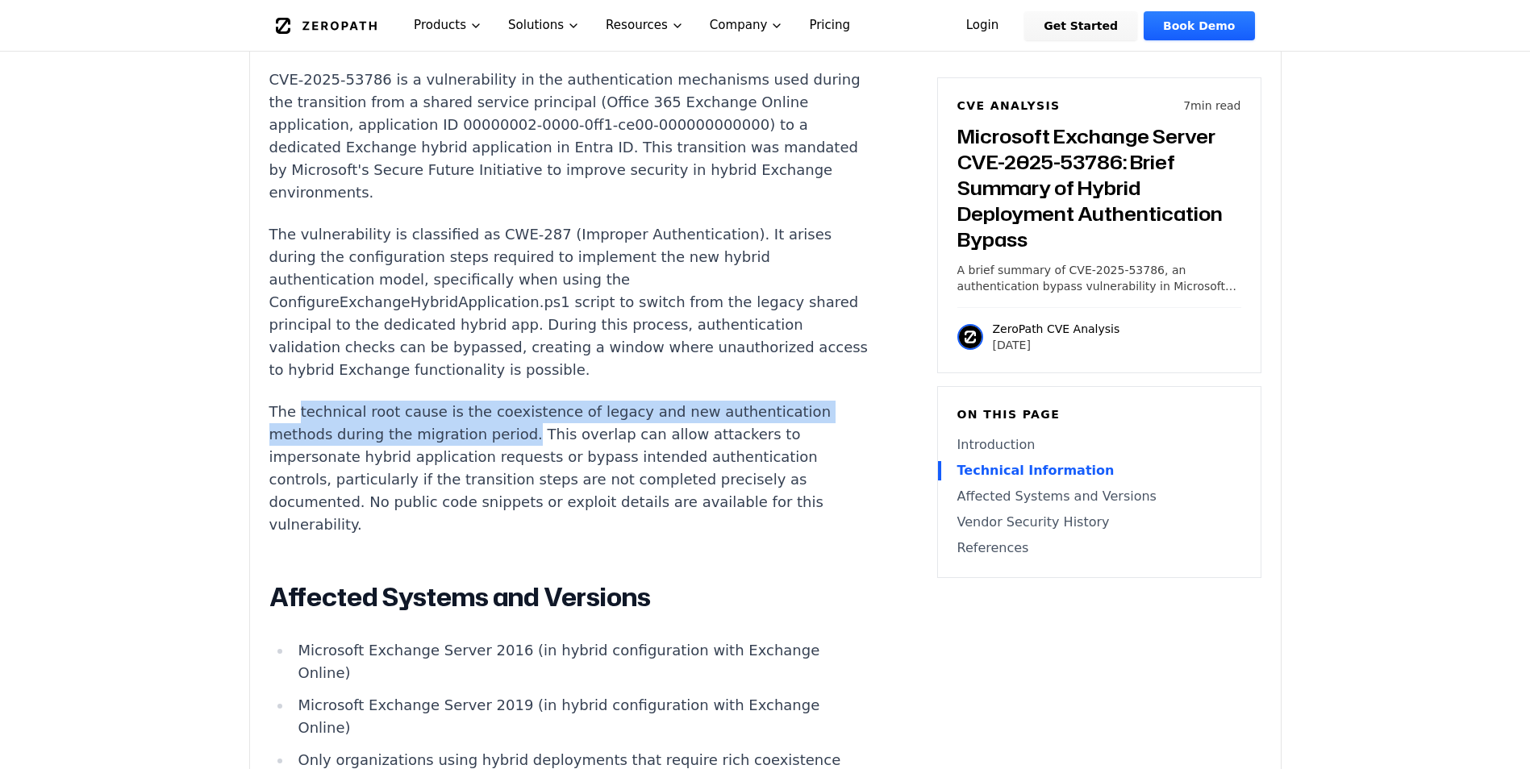
drag, startPoint x: 335, startPoint y: 423, endPoint x: 507, endPoint y: 435, distance: 172.2
click at [507, 435] on p "The technical root cause is the coexistence of legacy and new authentication me…" at bounding box center [569, 468] width 600 height 135
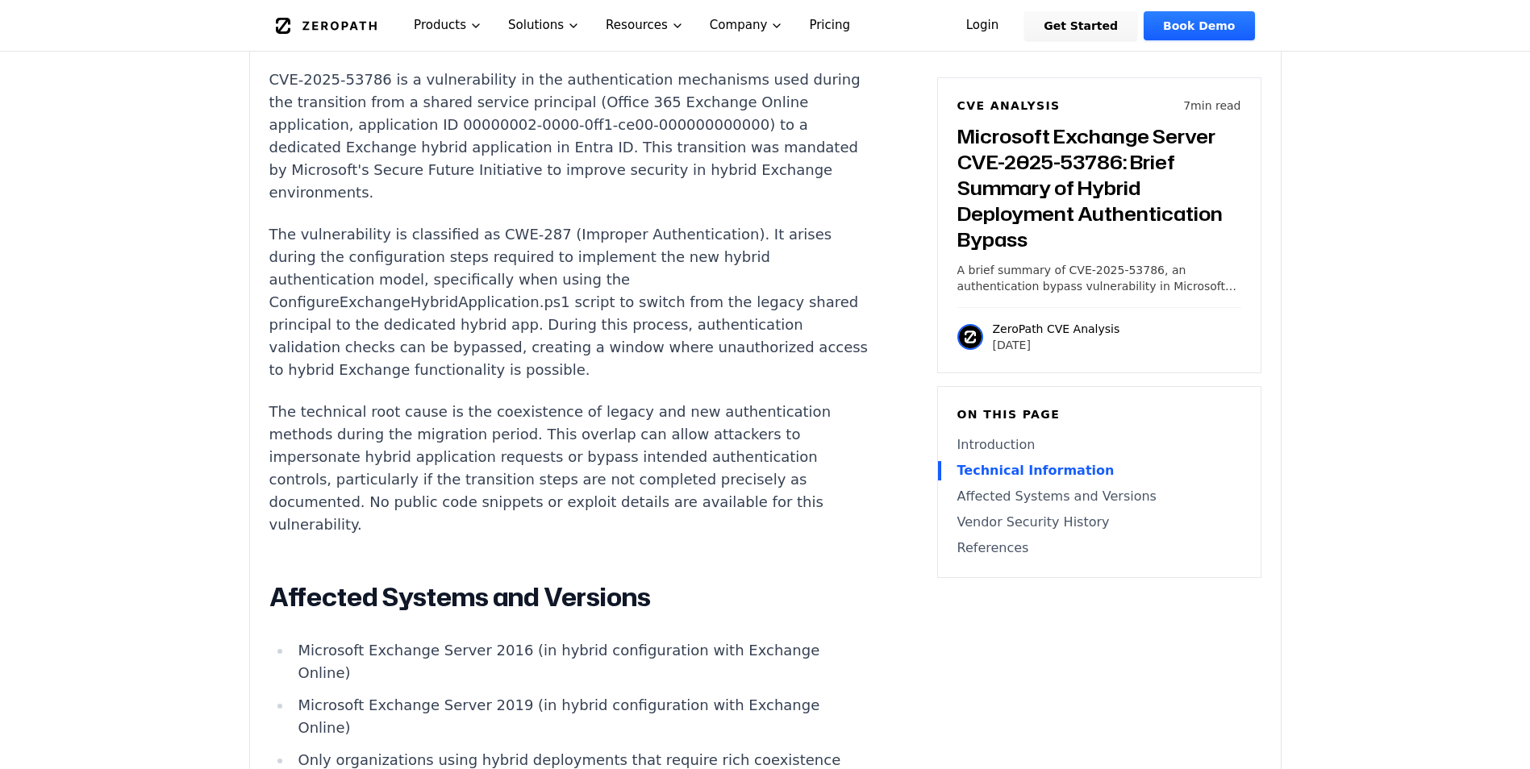
drag, startPoint x: 507, startPoint y: 435, endPoint x: 519, endPoint y: 435, distance: 11.3
click at [519, 435] on p "The technical root cause is the coexistence of legacy and new authentication me…" at bounding box center [569, 468] width 600 height 135
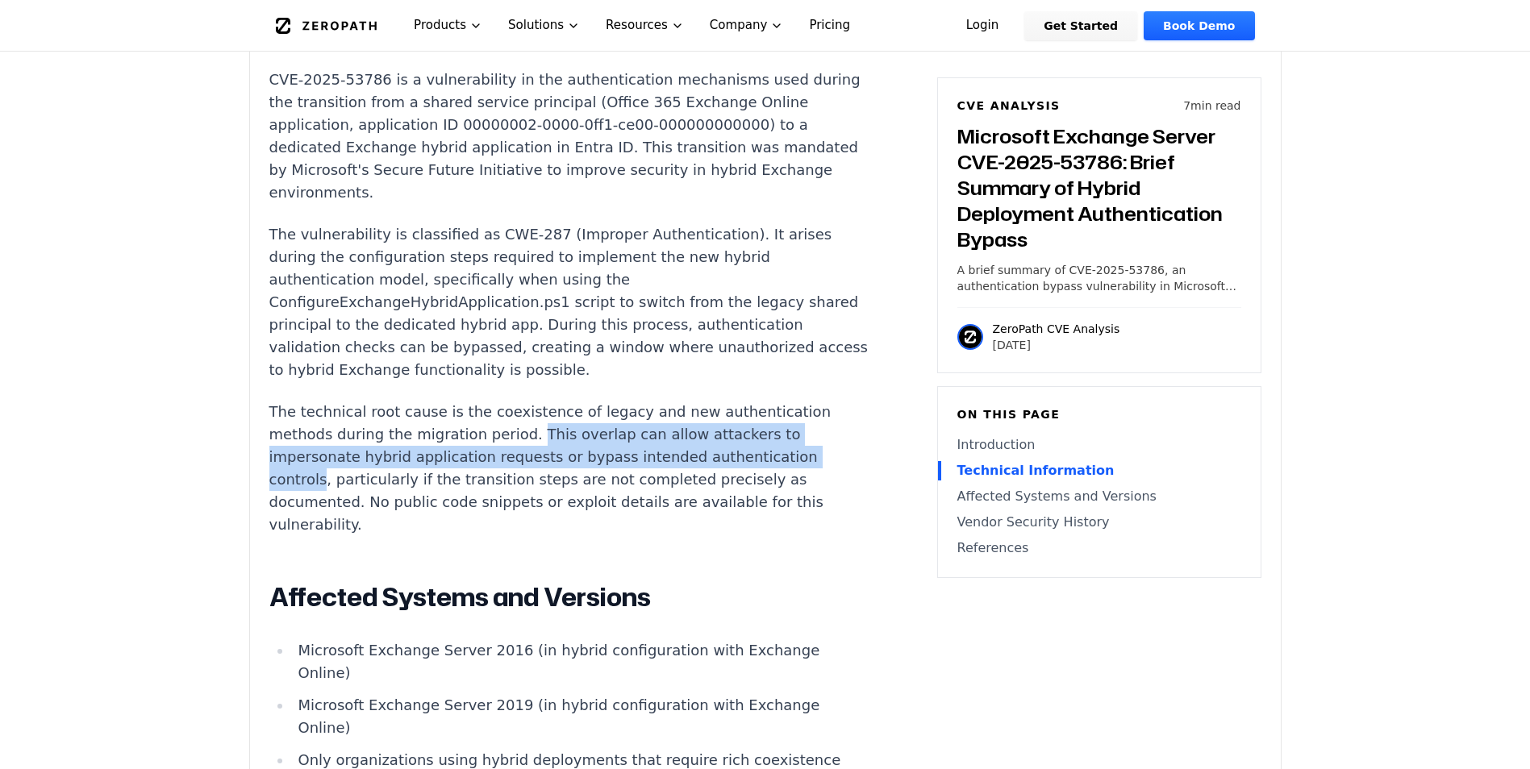
drag, startPoint x: 519, startPoint y: 435, endPoint x: 223, endPoint y: 482, distance: 298.9
drag, startPoint x: 223, startPoint y: 482, endPoint x: 331, endPoint y: 472, distance: 107.8
click at [331, 472] on p "The technical root cause is the coexistence of legacy and new authentication me…" at bounding box center [569, 468] width 600 height 135
drag, startPoint x: 331, startPoint y: 472, endPoint x: 339, endPoint y: 494, distance: 24.0
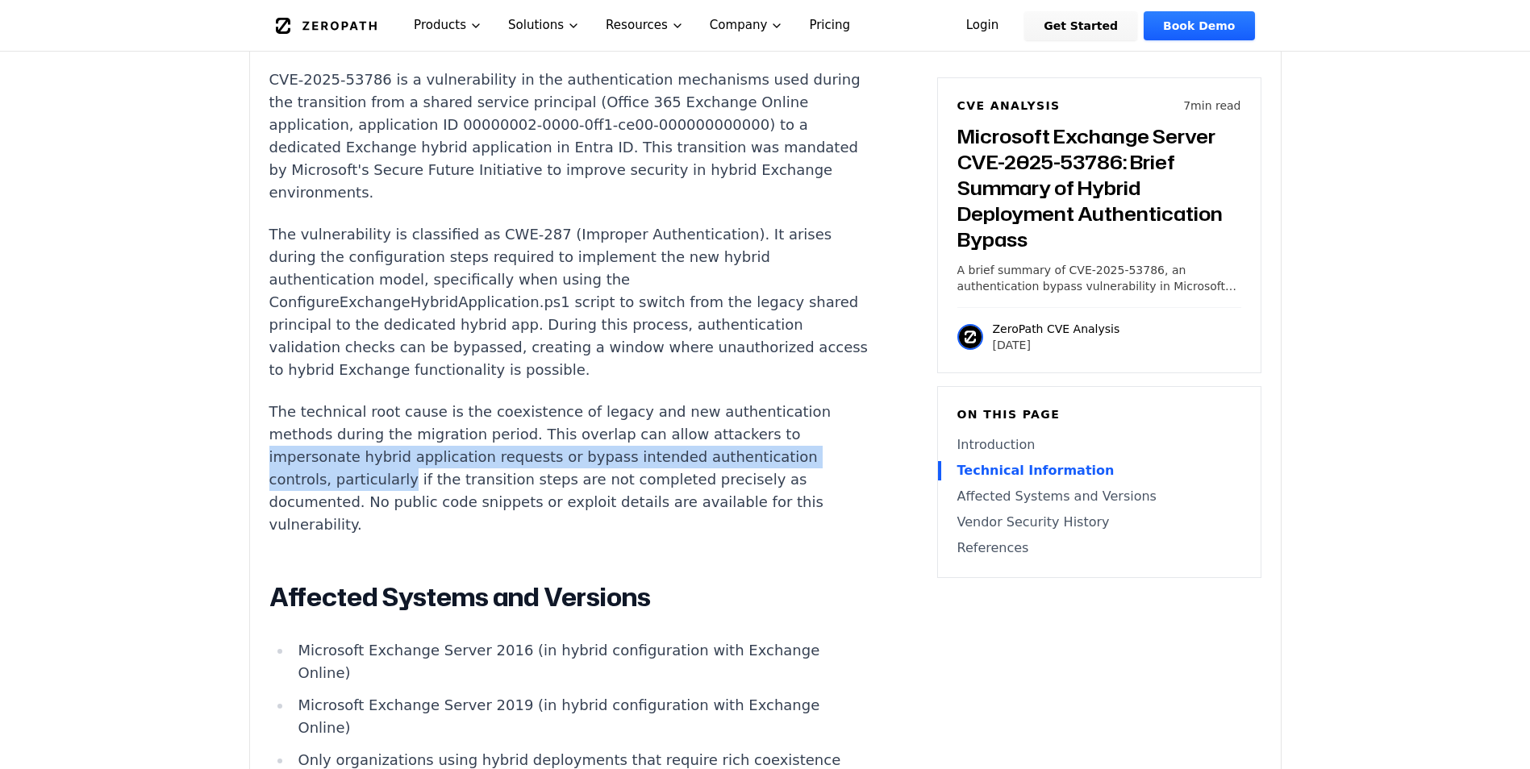
click at [339, 494] on p "The technical root cause is the coexistence of legacy and new authentication me…" at bounding box center [569, 468] width 600 height 135
drag, startPoint x: 339, startPoint y: 494, endPoint x: 360, endPoint y: 495, distance: 21.8
click at [360, 495] on p "The technical root cause is the coexistence of legacy and new authentication me…" at bounding box center [569, 468] width 600 height 135
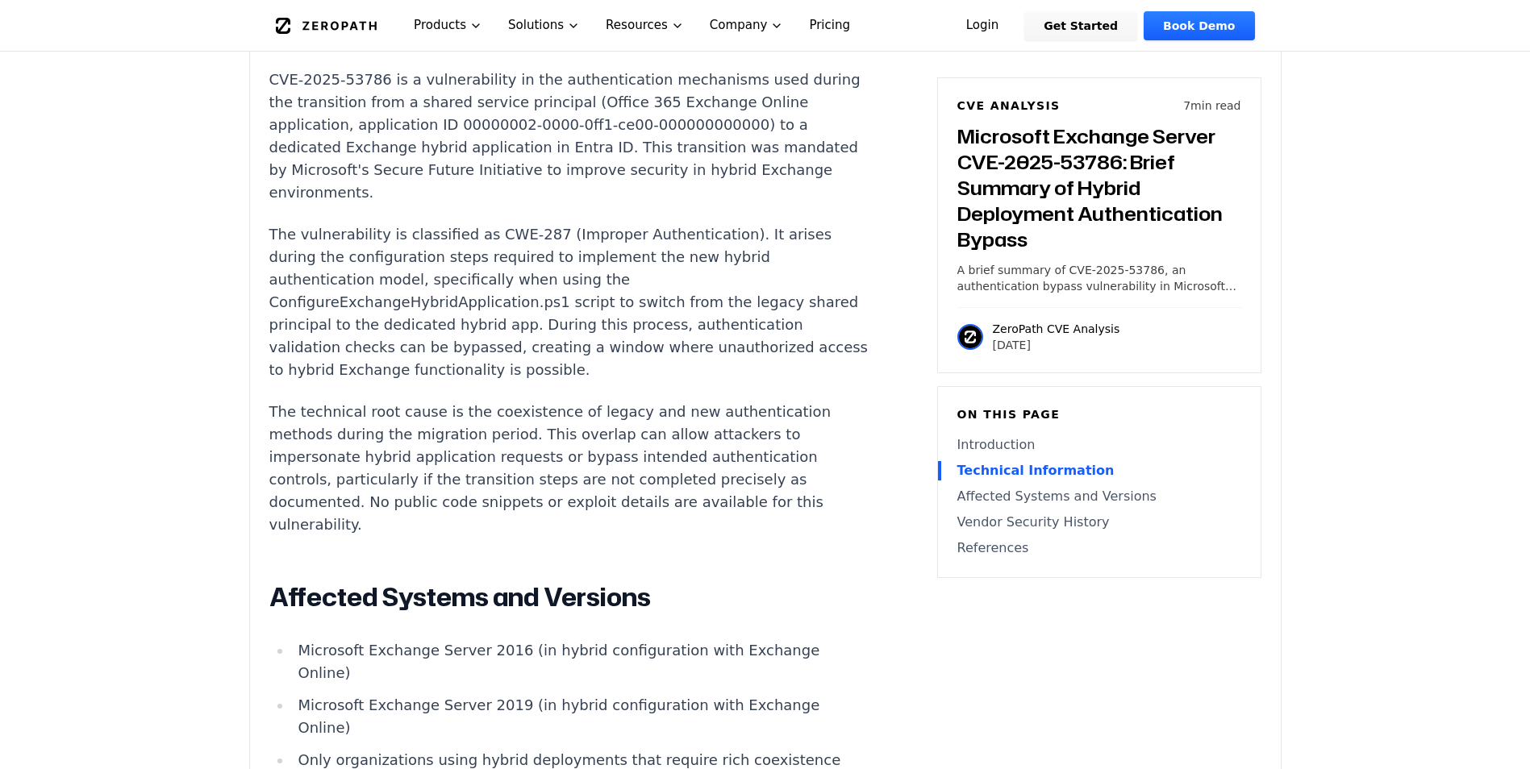
click at [372, 488] on p "The technical root cause is the coexistence of legacy and new authentication me…" at bounding box center [569, 468] width 600 height 135
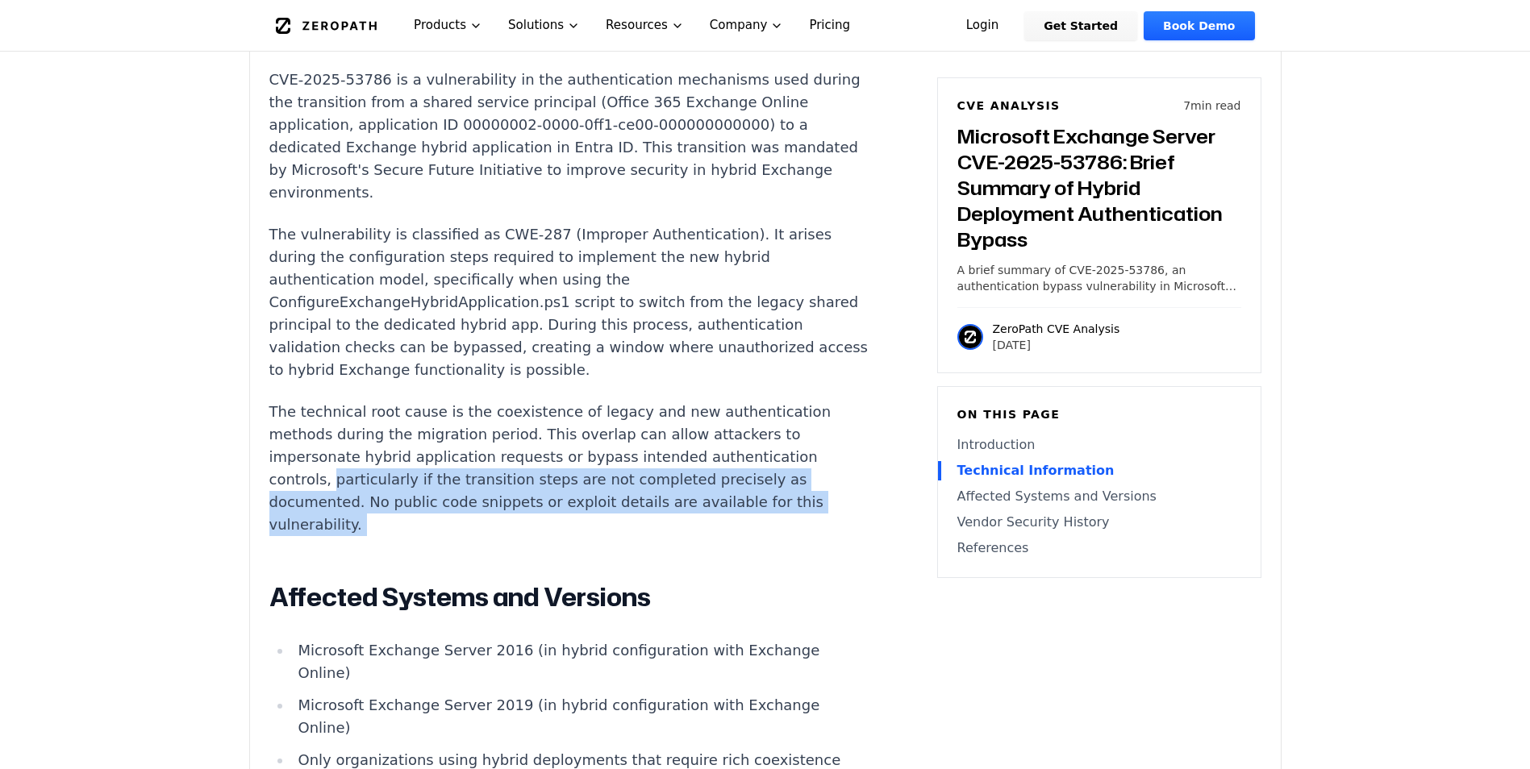
drag, startPoint x: 372, startPoint y: 488, endPoint x: 360, endPoint y: 530, distance: 43.6
click at [360, 530] on p "The technical root cause is the coexistence of legacy and new authentication me…" at bounding box center [569, 468] width 600 height 135
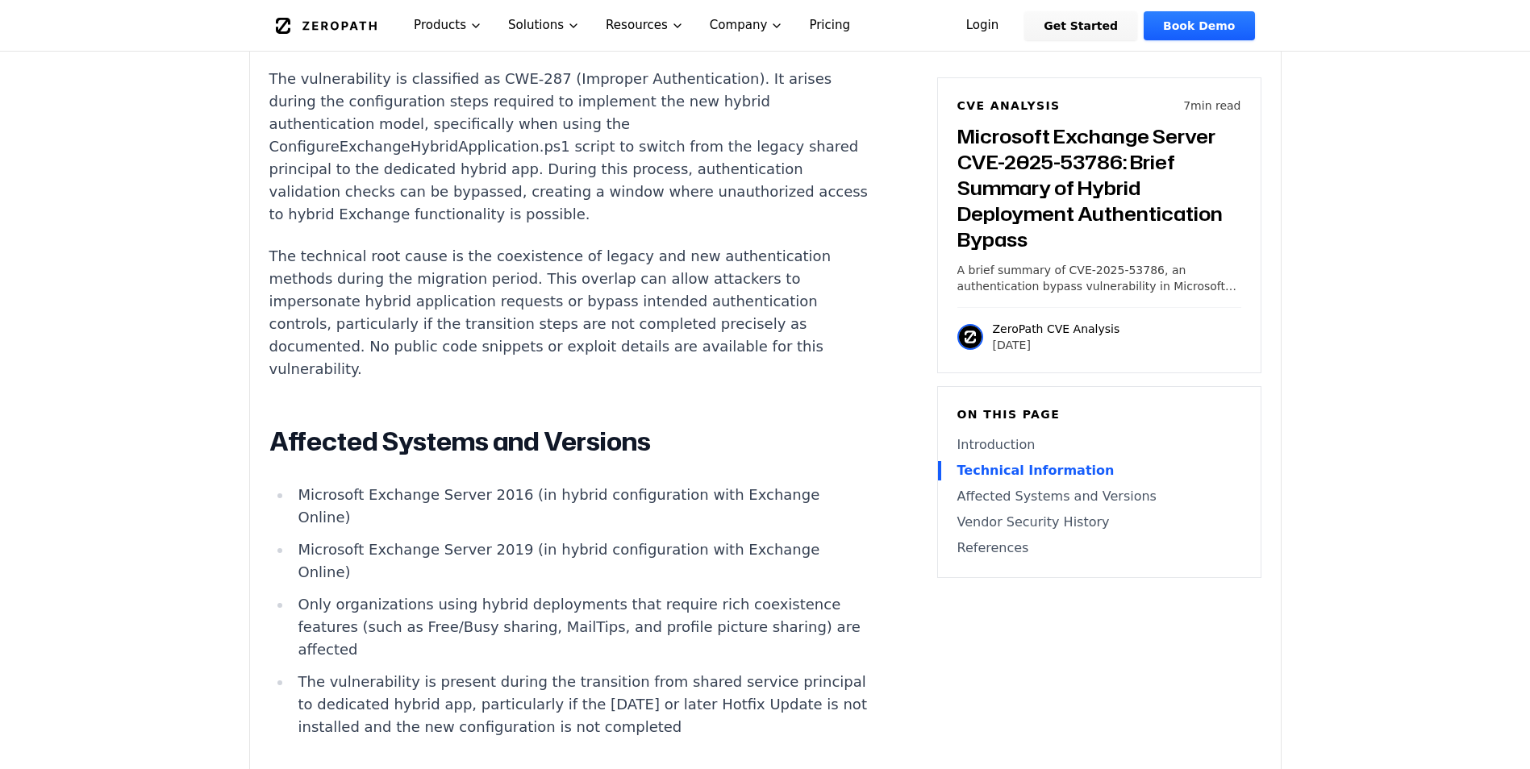
scroll to position [1532, 0]
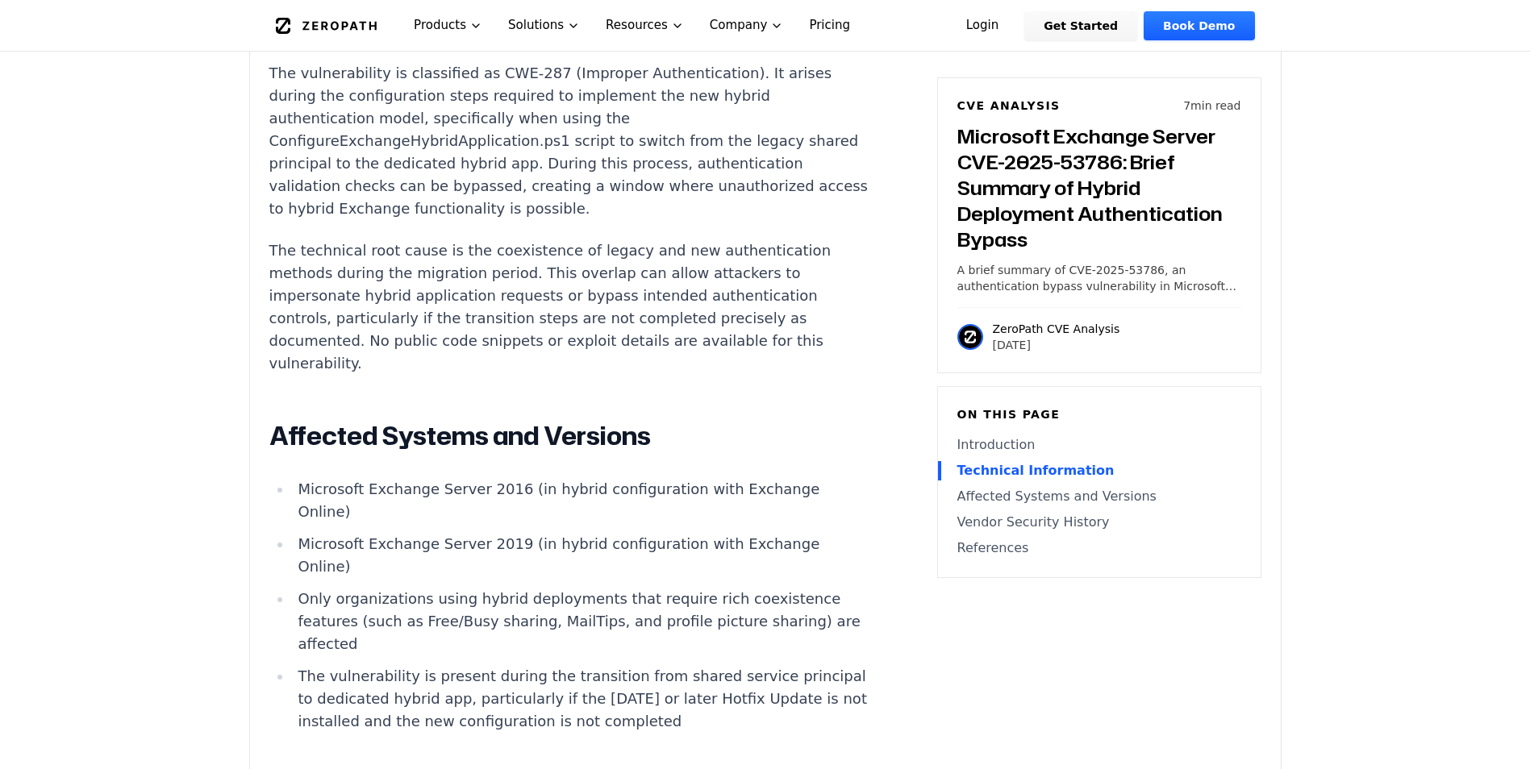
click at [303, 498] on li "Microsoft Exchange Server 2016 (in hybrid configuration with Exchange Online)" at bounding box center [580, 500] width 577 height 45
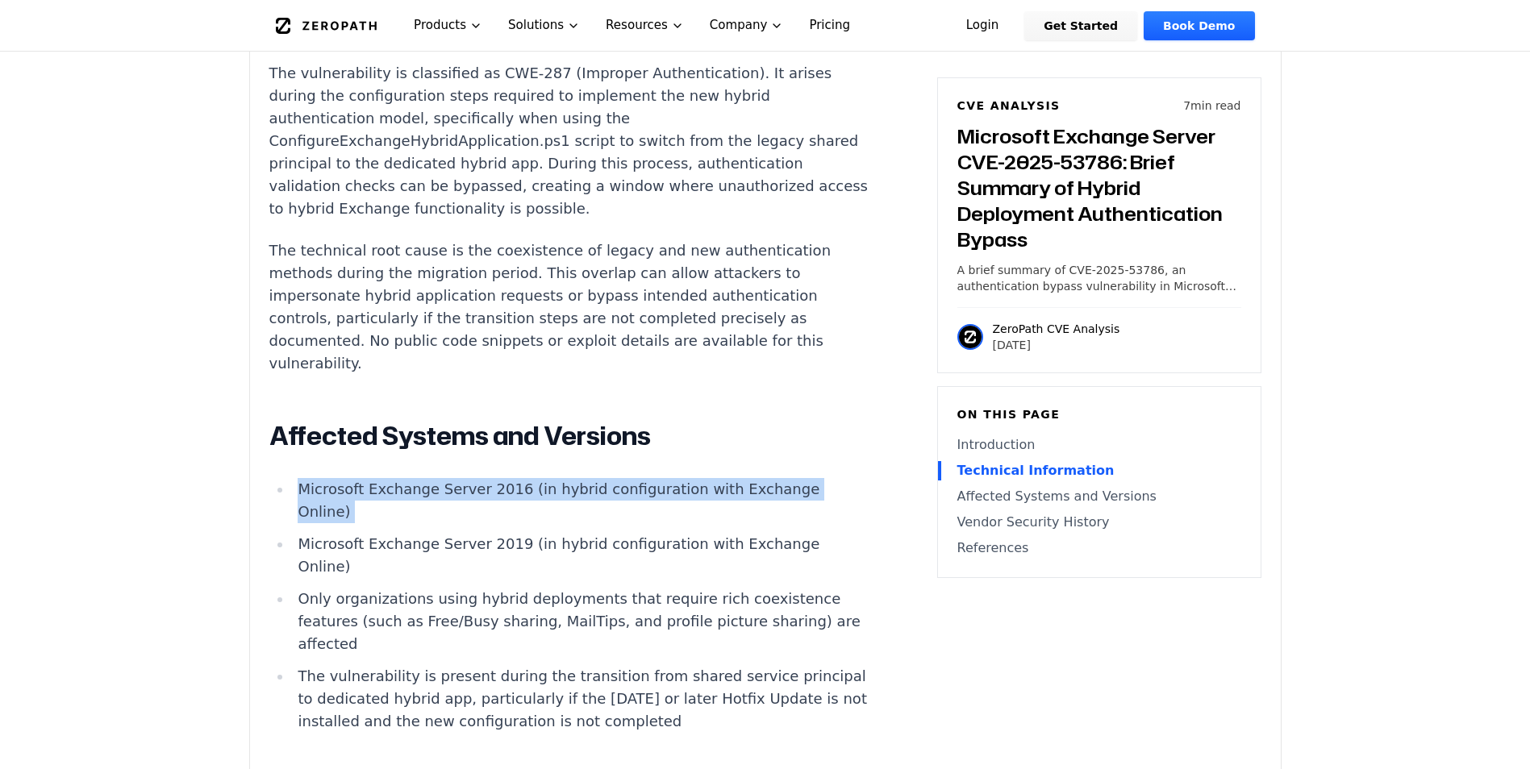
drag, startPoint x: 303, startPoint y: 498, endPoint x: 433, endPoint y: 526, distance: 132.7
click at [433, 523] on li "Microsoft Exchange Server 2016 (in hybrid configuration with Exchange Online)" at bounding box center [580, 500] width 577 height 45
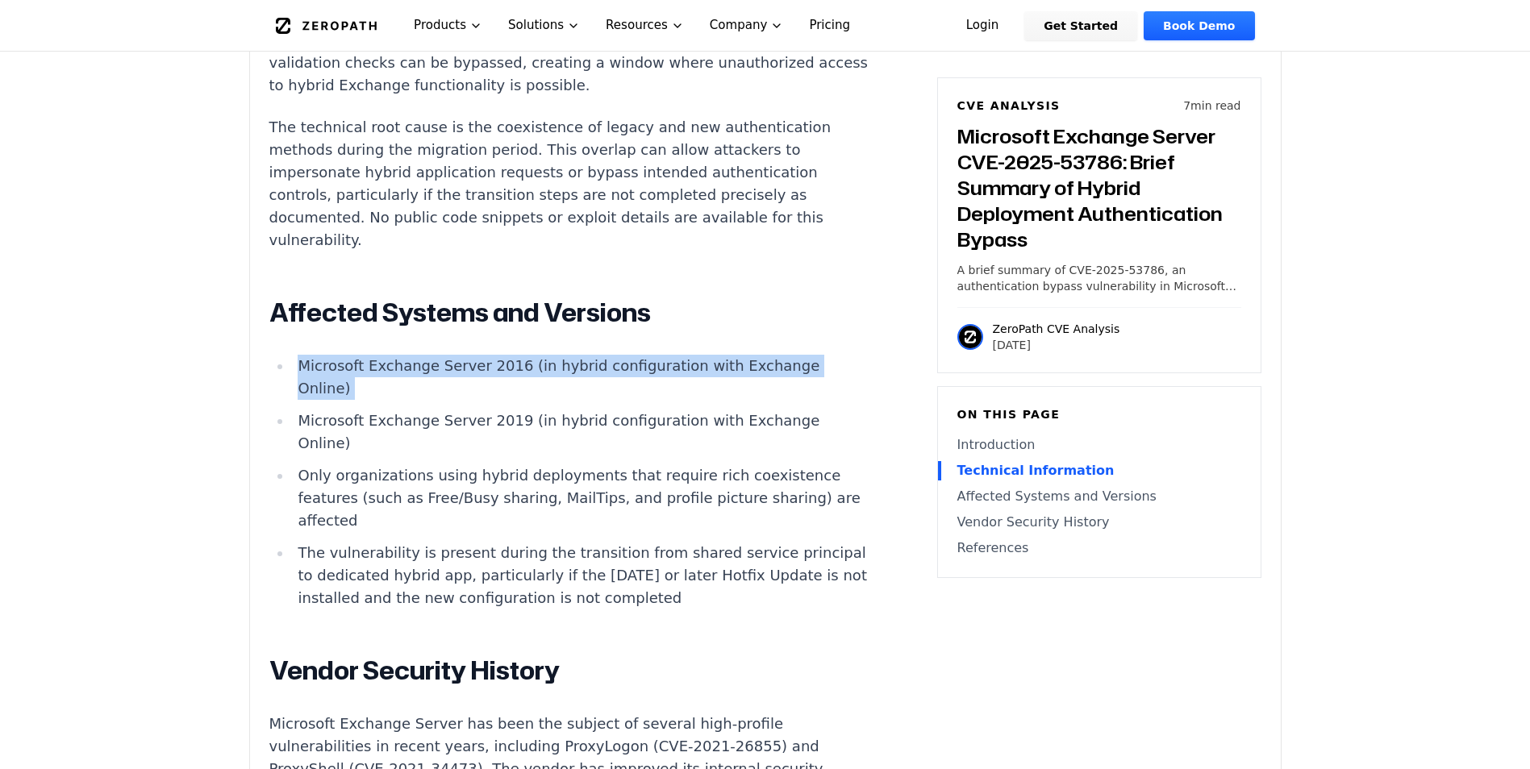
scroll to position [1694, 0]
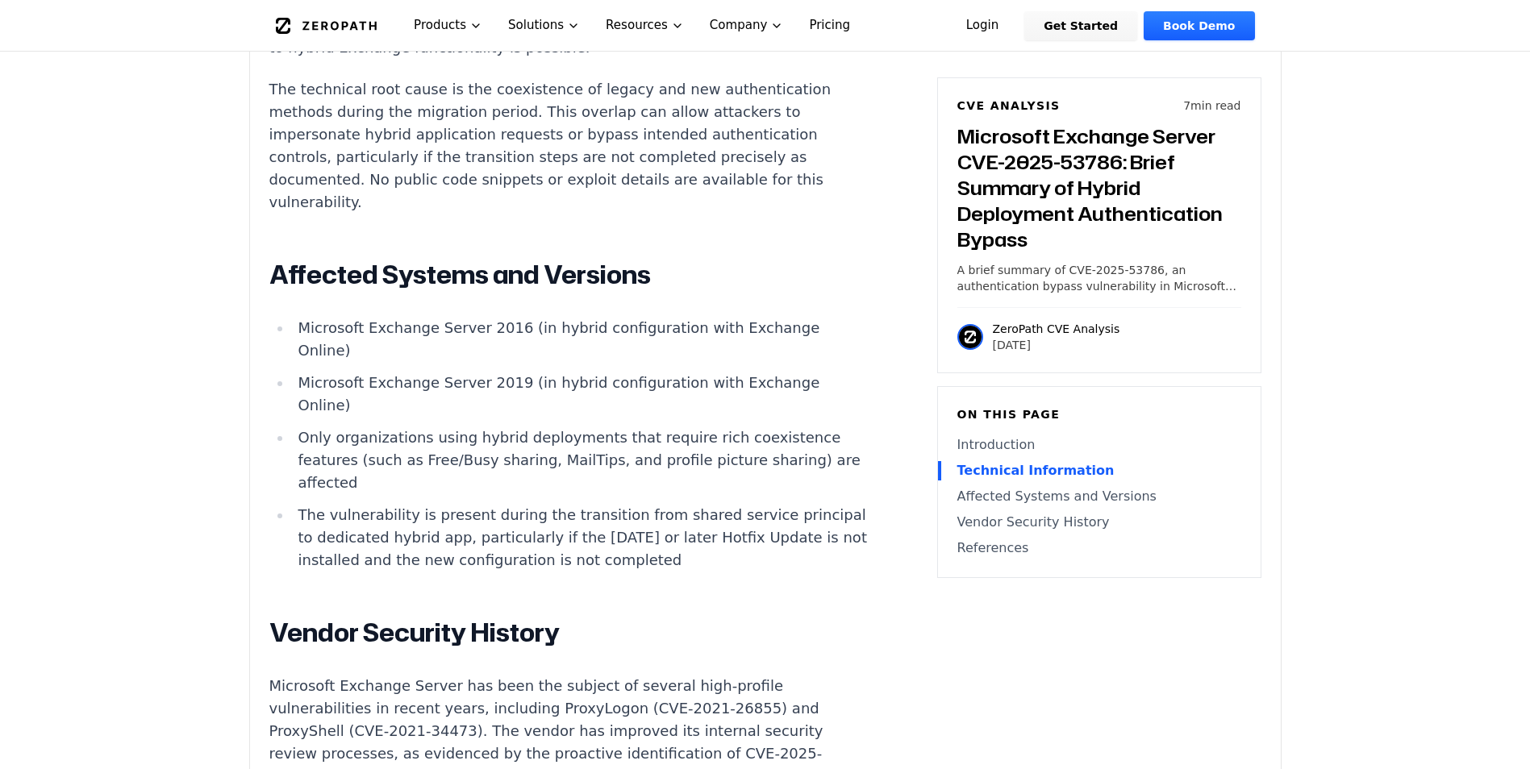
click at [303, 450] on li "Only organizations using hybrid deployments that require rich coexistence featu…" at bounding box center [580, 461] width 577 height 68
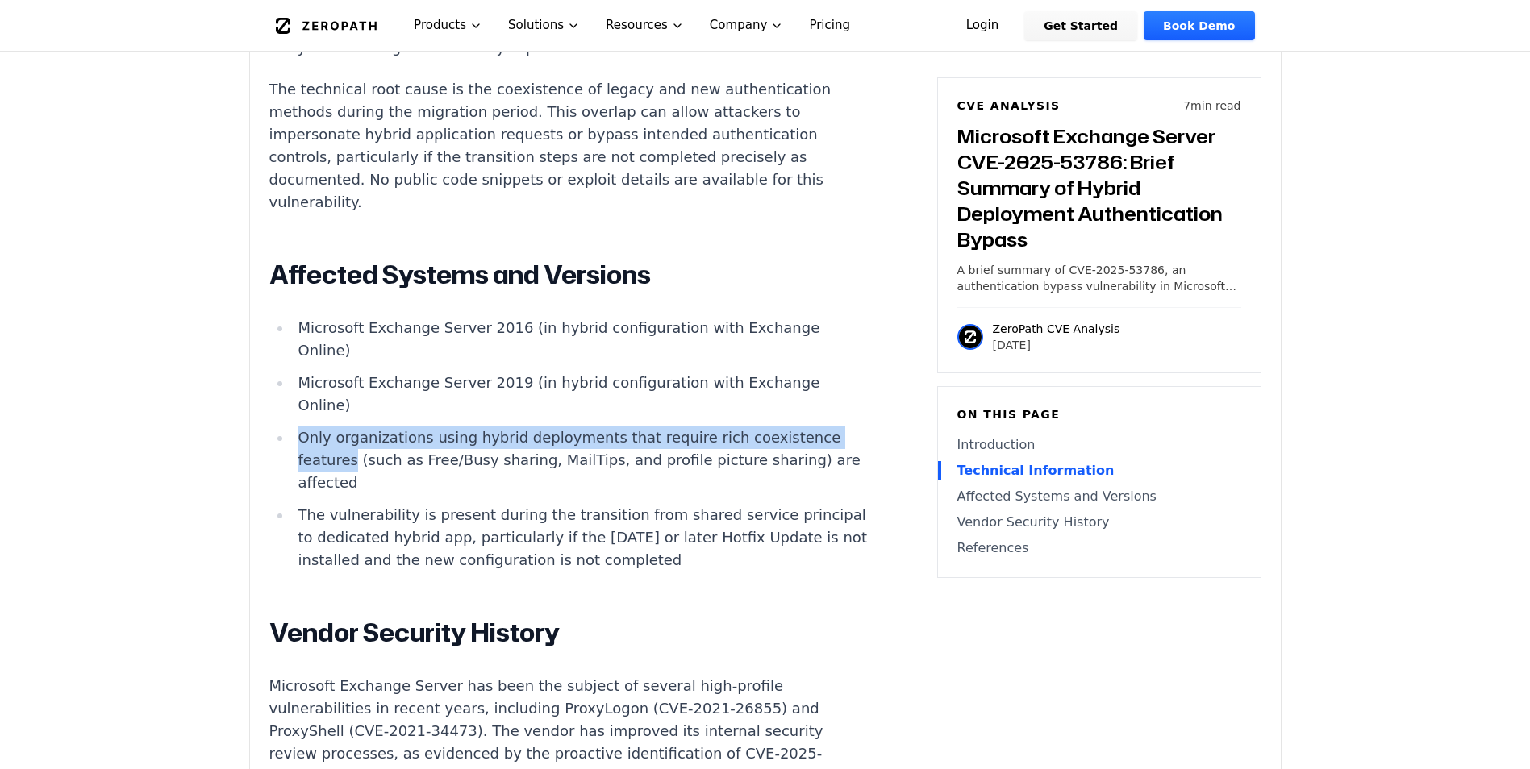
drag, startPoint x: 303, startPoint y: 450, endPoint x: 341, endPoint y: 460, distance: 39.1
click at [341, 460] on li "Only organizations using hybrid deployments that require rich coexistence featu…" at bounding box center [580, 461] width 577 height 68
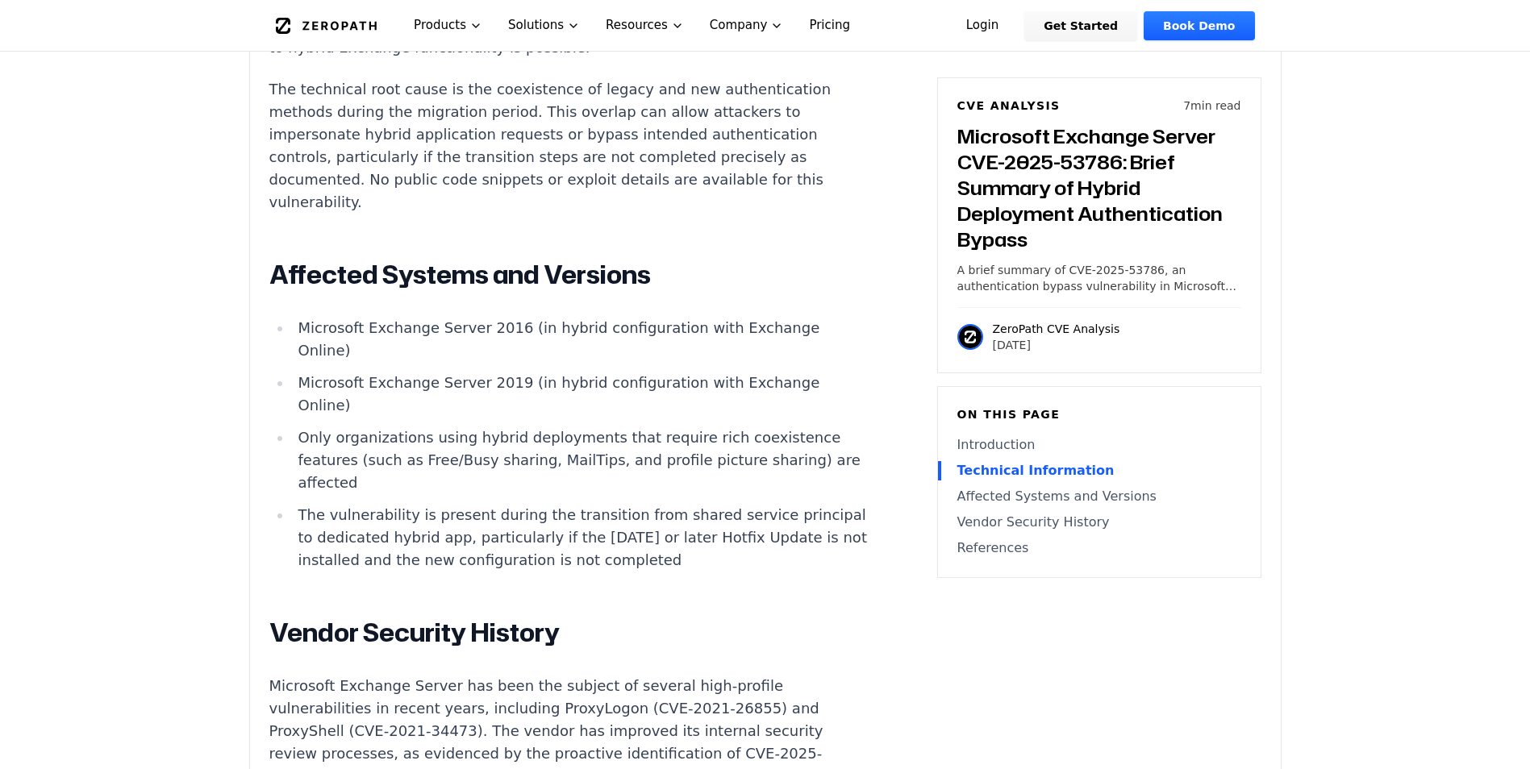
click at [318, 541] on li "The vulnerability is present during the transition from shared service principa…" at bounding box center [580, 538] width 577 height 68
drag, startPoint x: 318, startPoint y: 541, endPoint x: 491, endPoint y: 542, distance: 173.4
click at [491, 542] on li "The vulnerability is present during the transition from shared service principa…" at bounding box center [580, 538] width 577 height 68
drag, startPoint x: 491, startPoint y: 542, endPoint x: 536, endPoint y: 548, distance: 45.5
click at [536, 548] on li "The vulnerability is present during the transition from shared service principa…" at bounding box center [580, 538] width 577 height 68
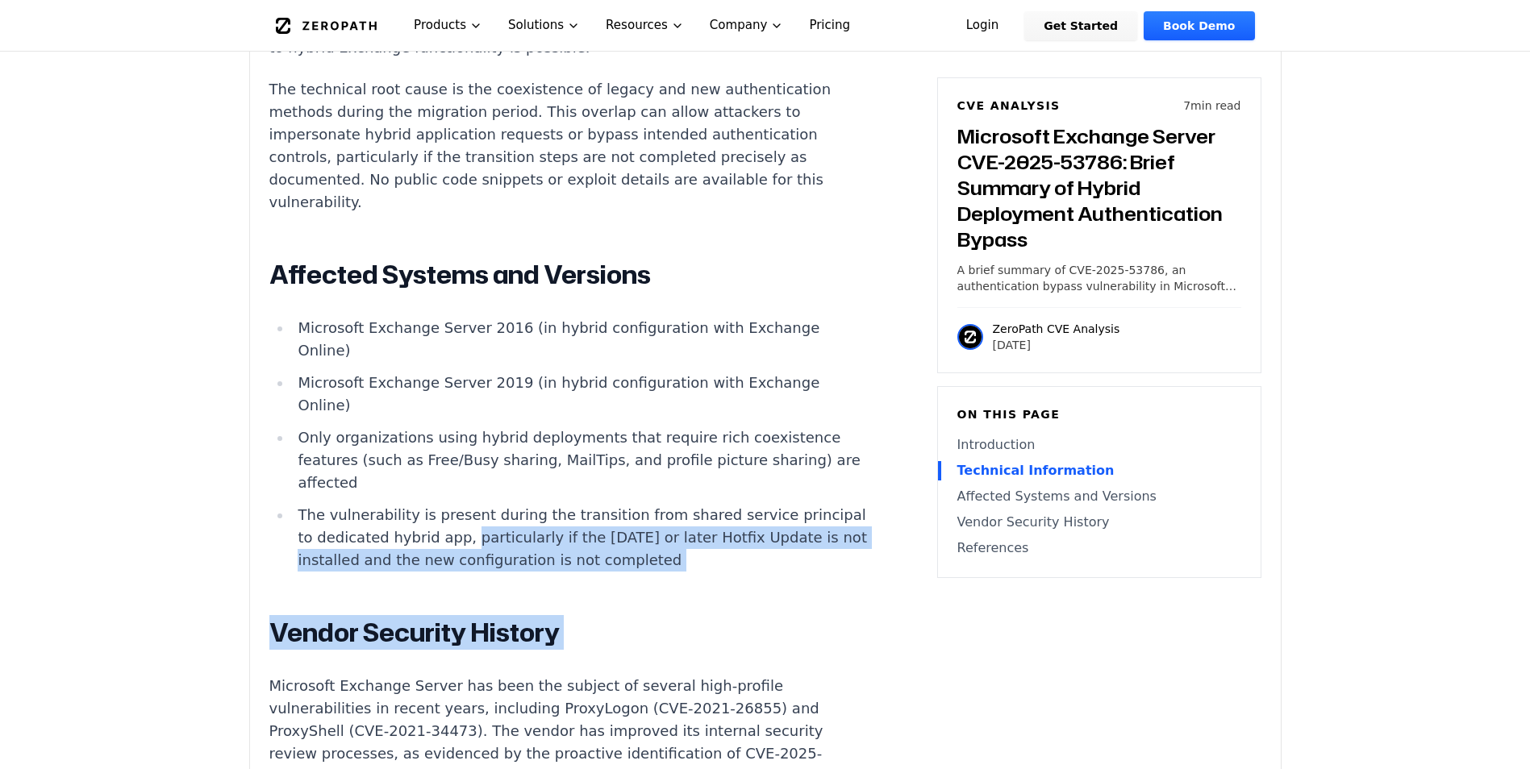
drag, startPoint x: 536, startPoint y: 548, endPoint x: 802, endPoint y: 586, distance: 268.9
click at [802, 586] on article "Introduction Organizations running Microsoft Exchange Server in hybrid mode wit…" at bounding box center [593, 301] width 648 height 1658
drag, startPoint x: 802, startPoint y: 586, endPoint x: 647, endPoint y: 637, distance: 163.7
click at [647, 637] on h2 "Vendor Security History" at bounding box center [569, 633] width 600 height 32
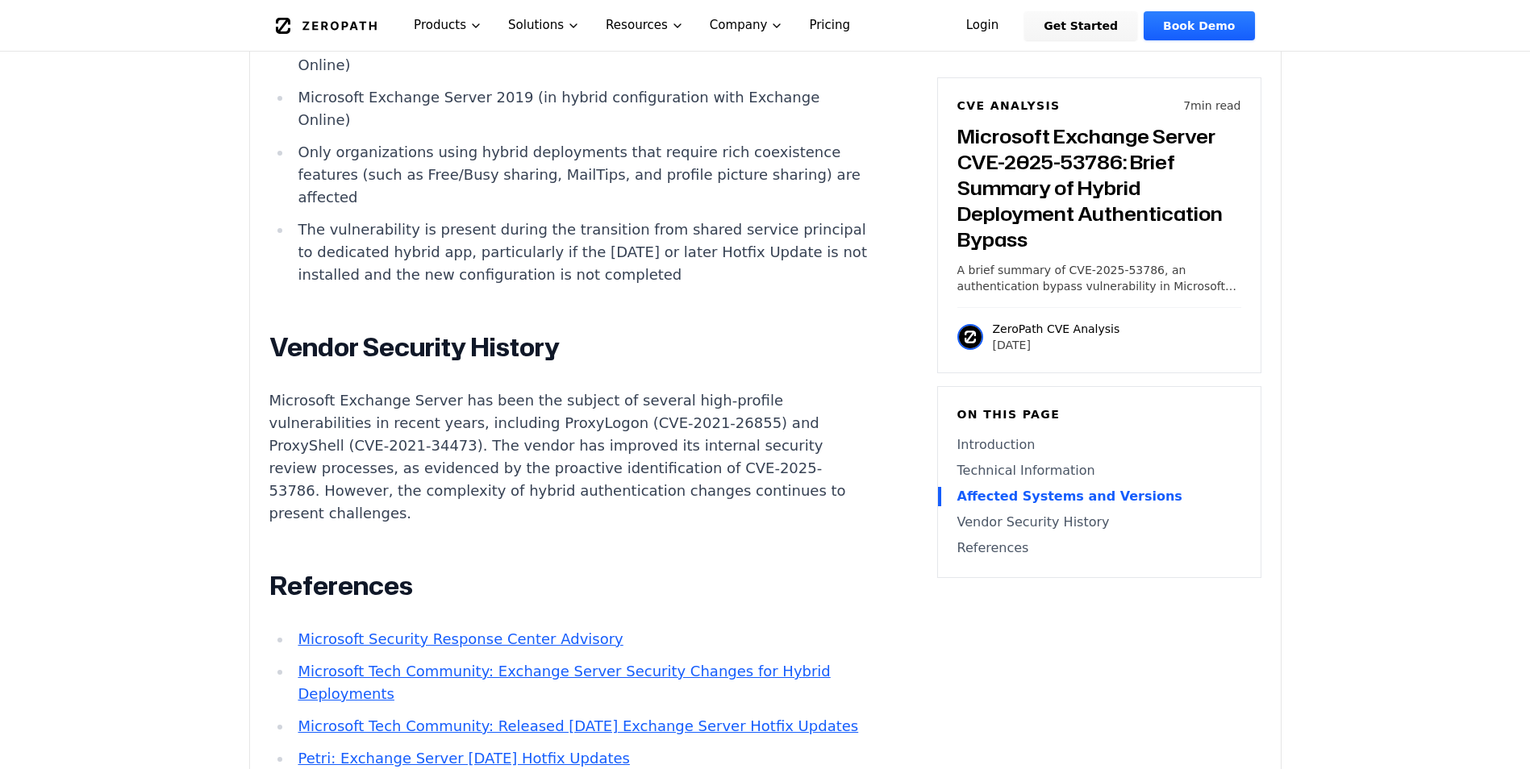
scroll to position [2016, 0]
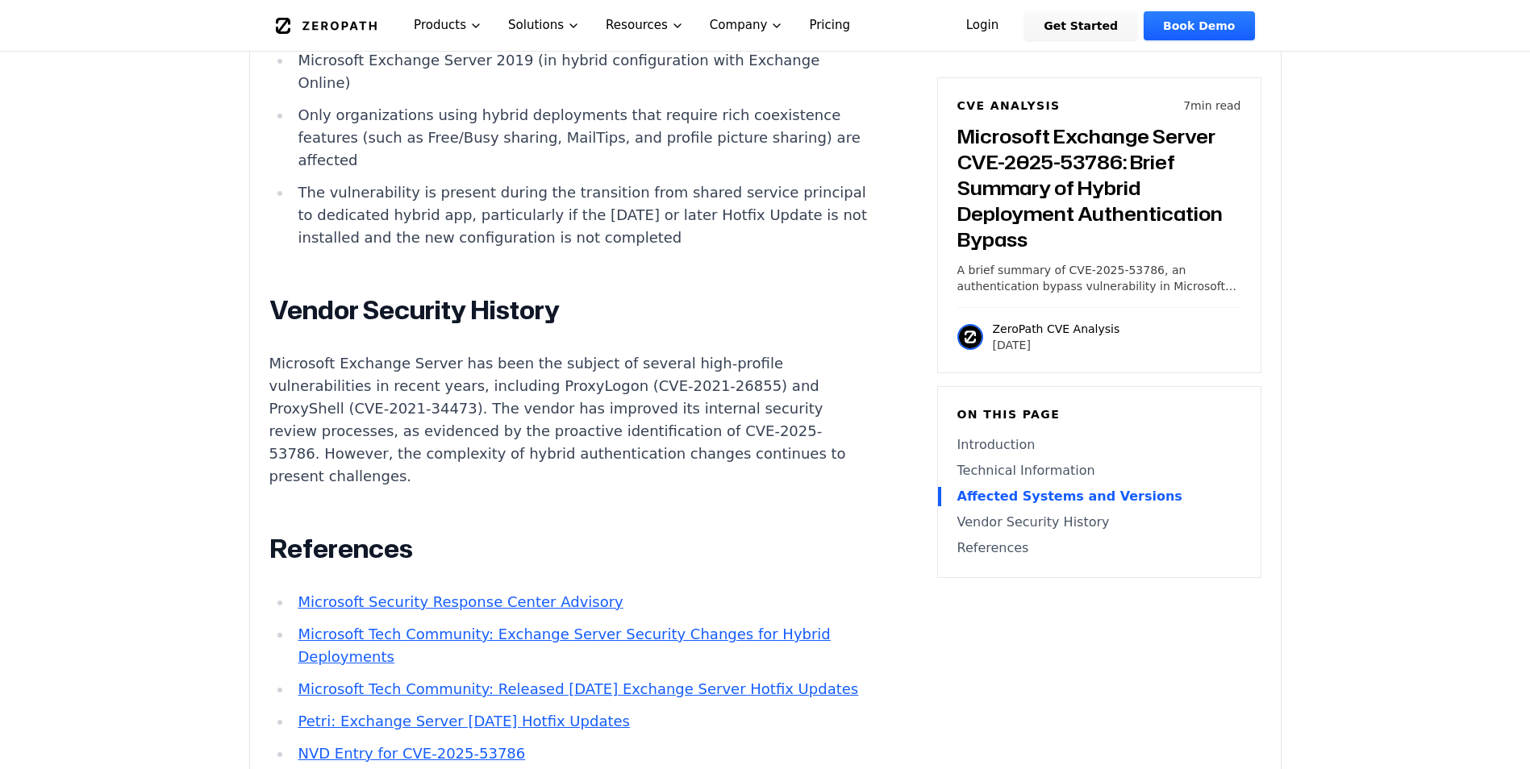
click at [338, 367] on p "Microsoft Exchange Server has been the subject of several high-profile vulnerab…" at bounding box center [569, 419] width 600 height 135
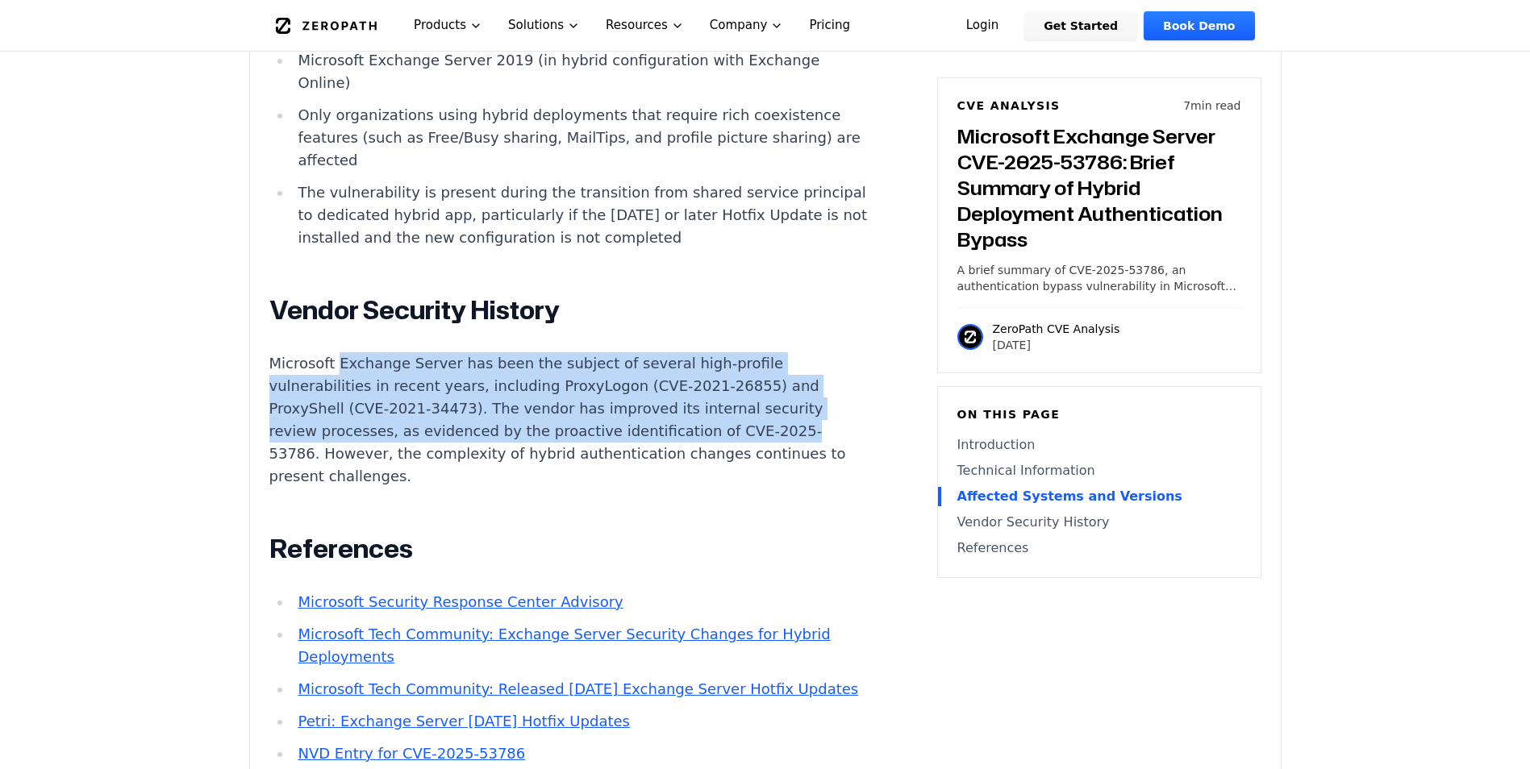
drag, startPoint x: 338, startPoint y: 367, endPoint x: 787, endPoint y: 431, distance: 453.8
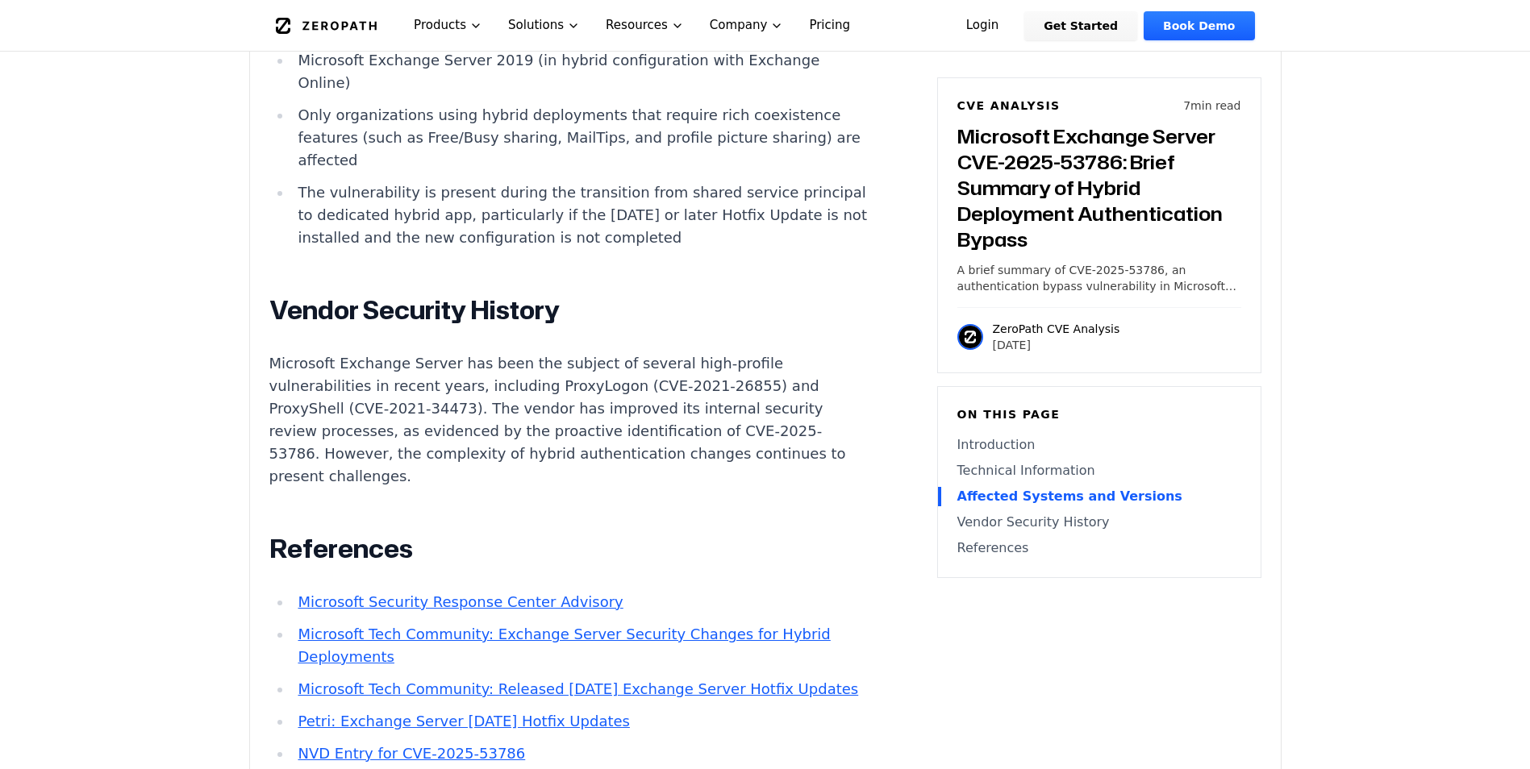
drag, startPoint x: 787, startPoint y: 431, endPoint x: 746, endPoint y: 450, distance: 45.1
click at [746, 450] on p "Microsoft Exchange Server has been the subject of several high-profile vulnerab…" at bounding box center [569, 419] width 600 height 135
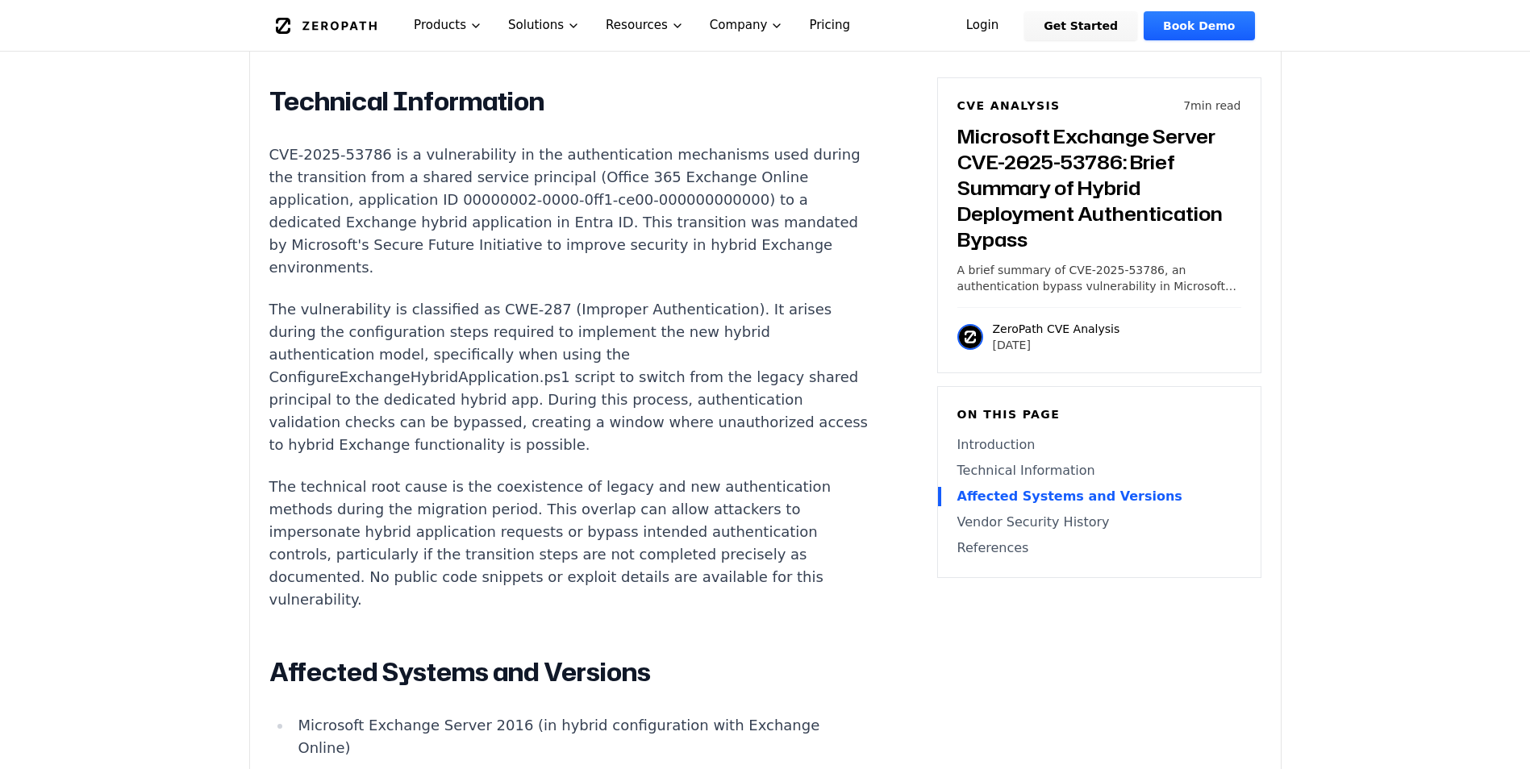
scroll to position [1290, 0]
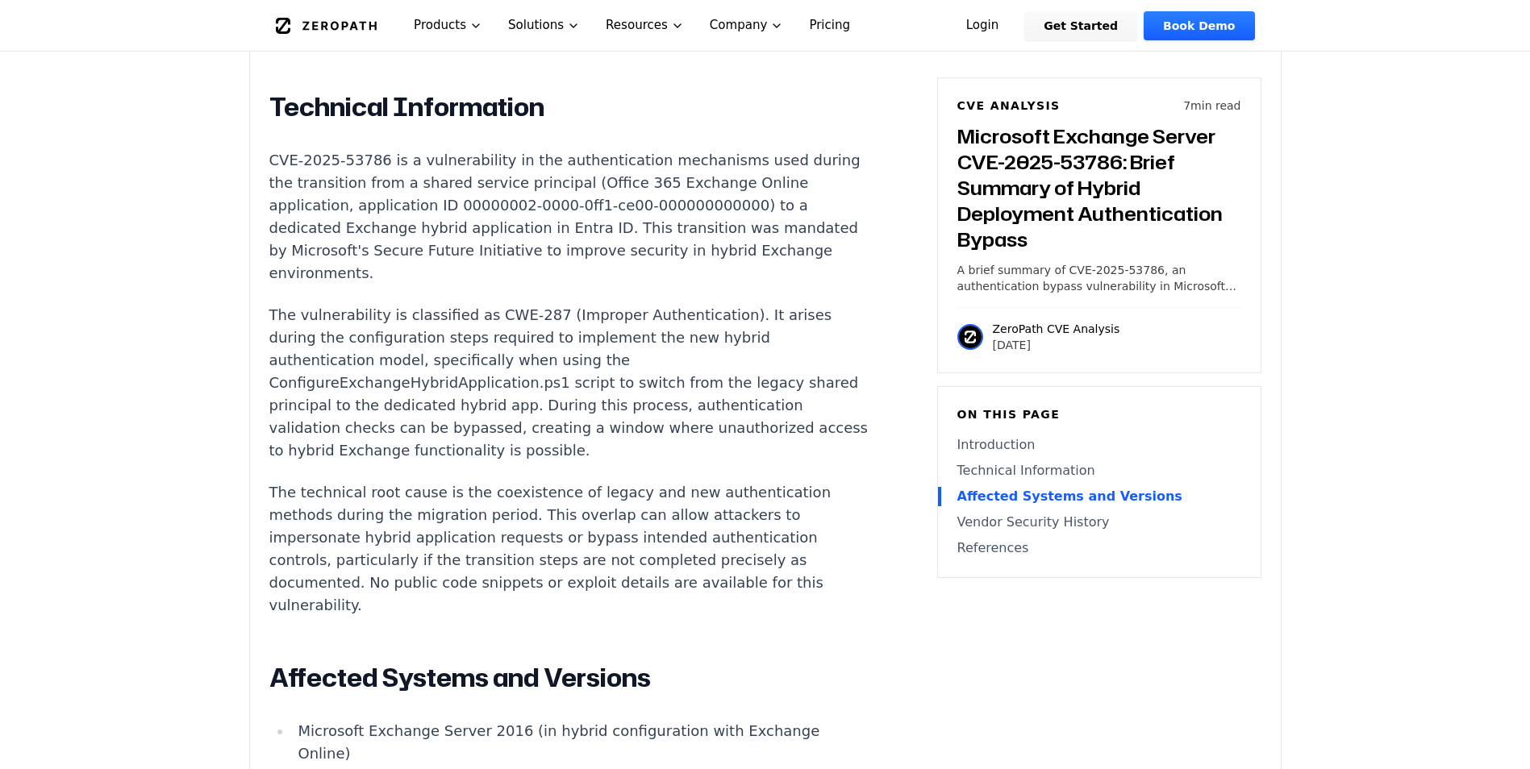
click at [265, 333] on div "Experimental AI-Generated Content This CVE analysis is an experimental publicat…" at bounding box center [765, 421] width 1031 height 2352
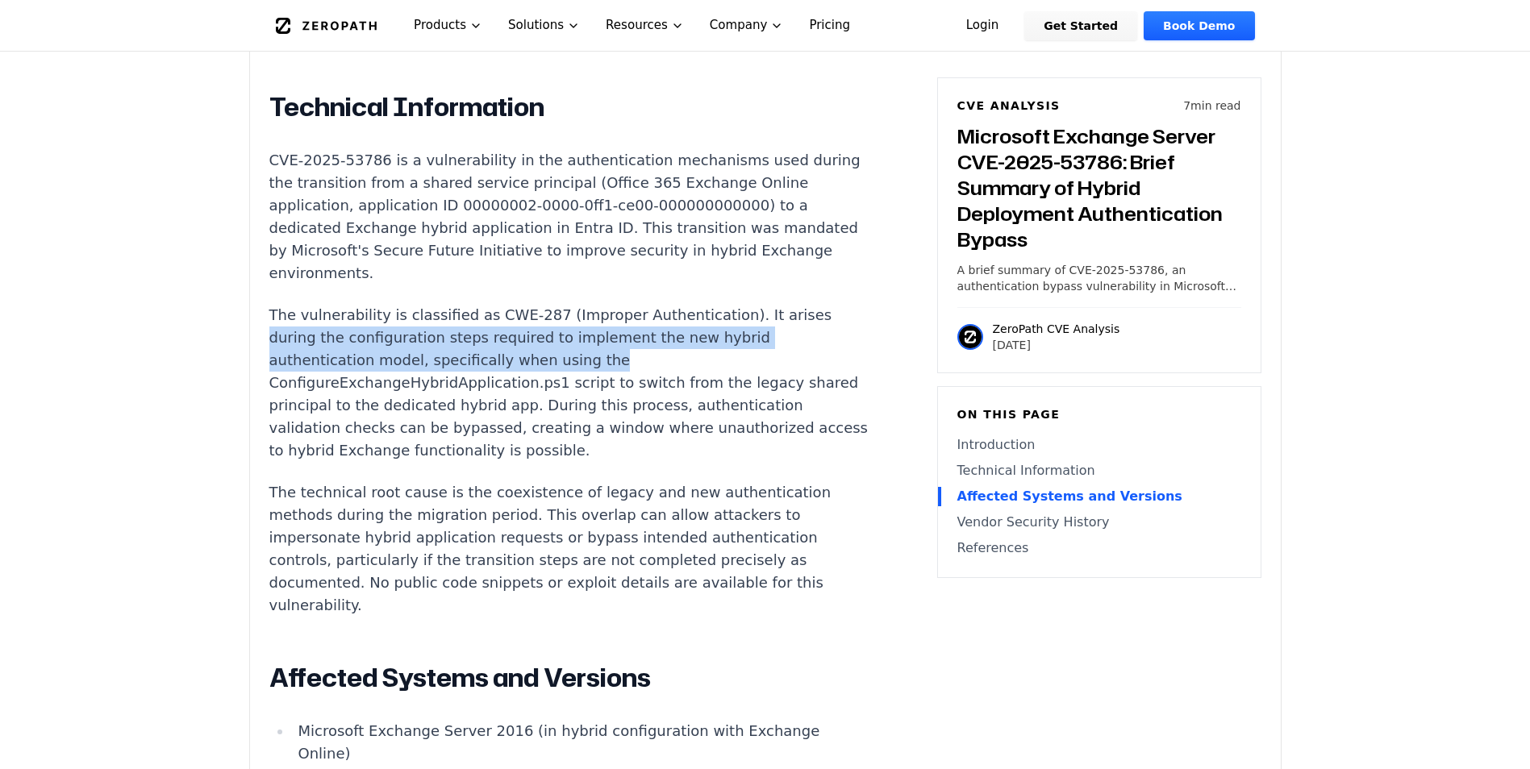
drag, startPoint x: 265, startPoint y: 333, endPoint x: 644, endPoint y: 373, distance: 380.3
click at [644, 373] on div "Experimental AI-Generated Content This CVE analysis is an experimental publicat…" at bounding box center [765, 421] width 1031 height 2352
click at [644, 373] on p "The vulnerability is classified as CWE-287 (Improper Authentication). It arises…" at bounding box center [569, 383] width 600 height 158
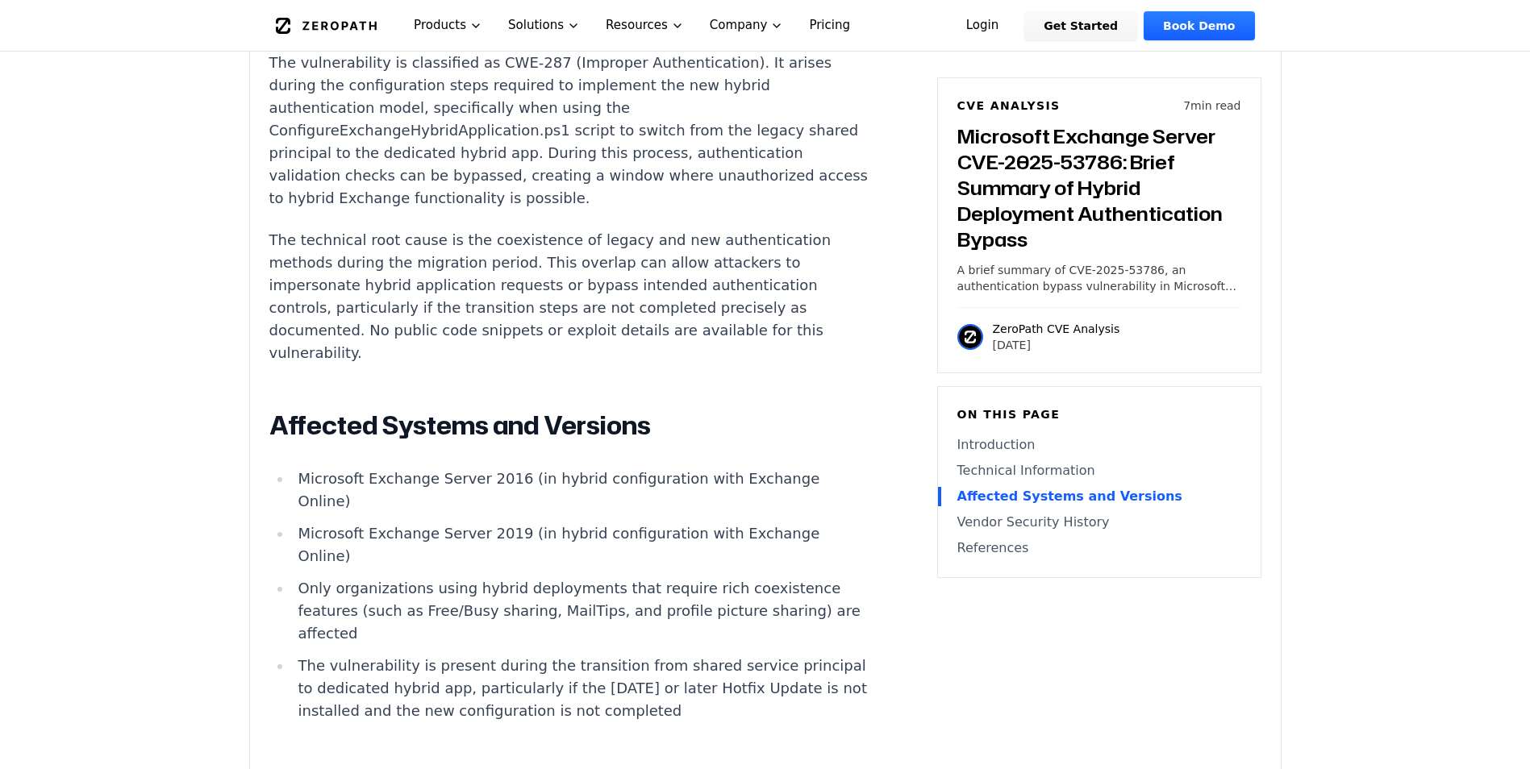
scroll to position [1694, 0]
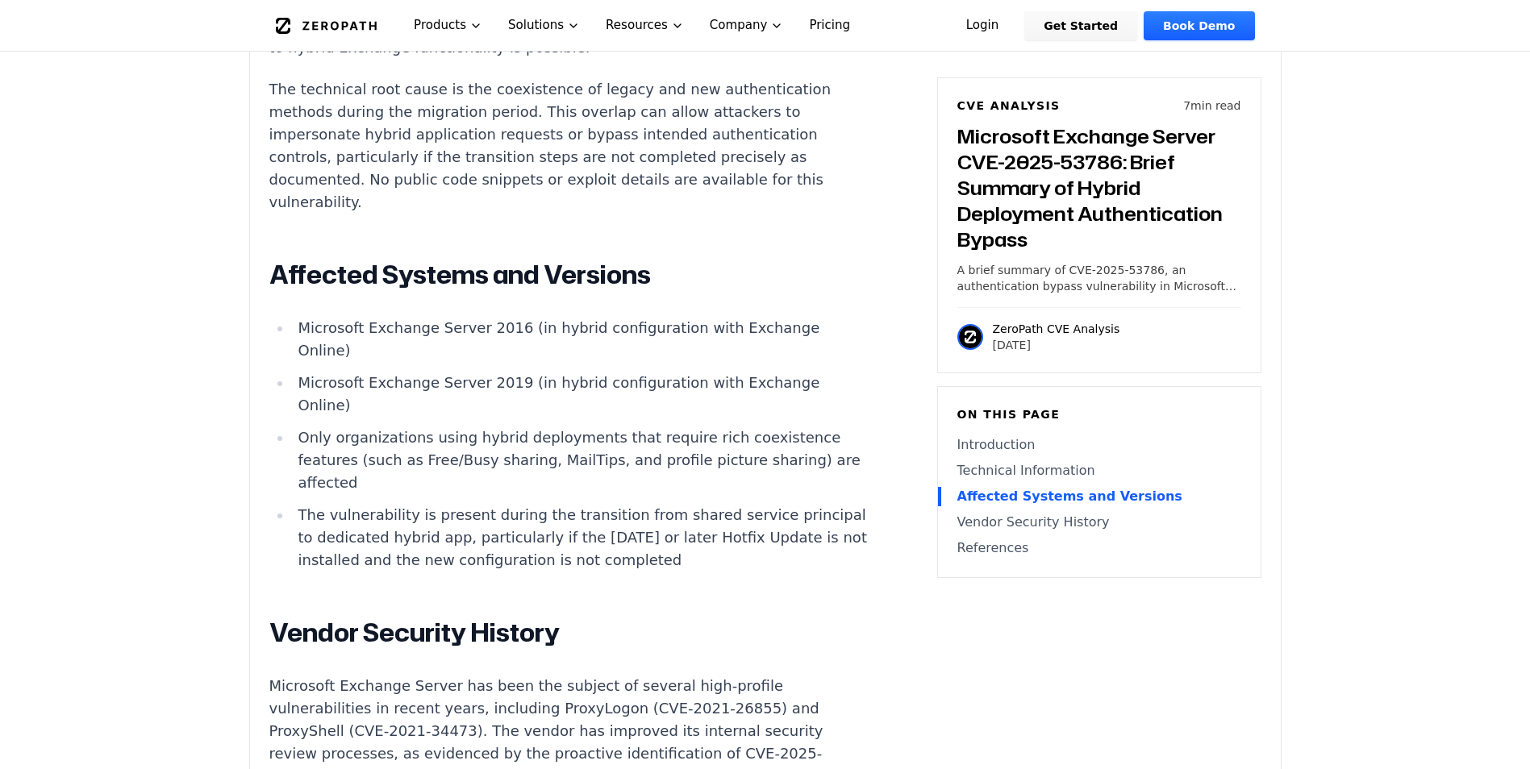
click at [335, 287] on h2 "Affected Systems and Versions" at bounding box center [569, 275] width 600 height 32
drag, startPoint x: 335, startPoint y: 287, endPoint x: 737, endPoint y: 563, distance: 487.9
click at [737, 563] on div "Introduction Organizations running Microsoft Exchange Server in hybrid mode wit…" at bounding box center [569, 296] width 600 height 1648
drag, startPoint x: 737, startPoint y: 563, endPoint x: 663, endPoint y: 544, distance: 76.5
copy div "Affected Systems and Versions Microsoft Exchange Server 2016 (in hybrid configu…"
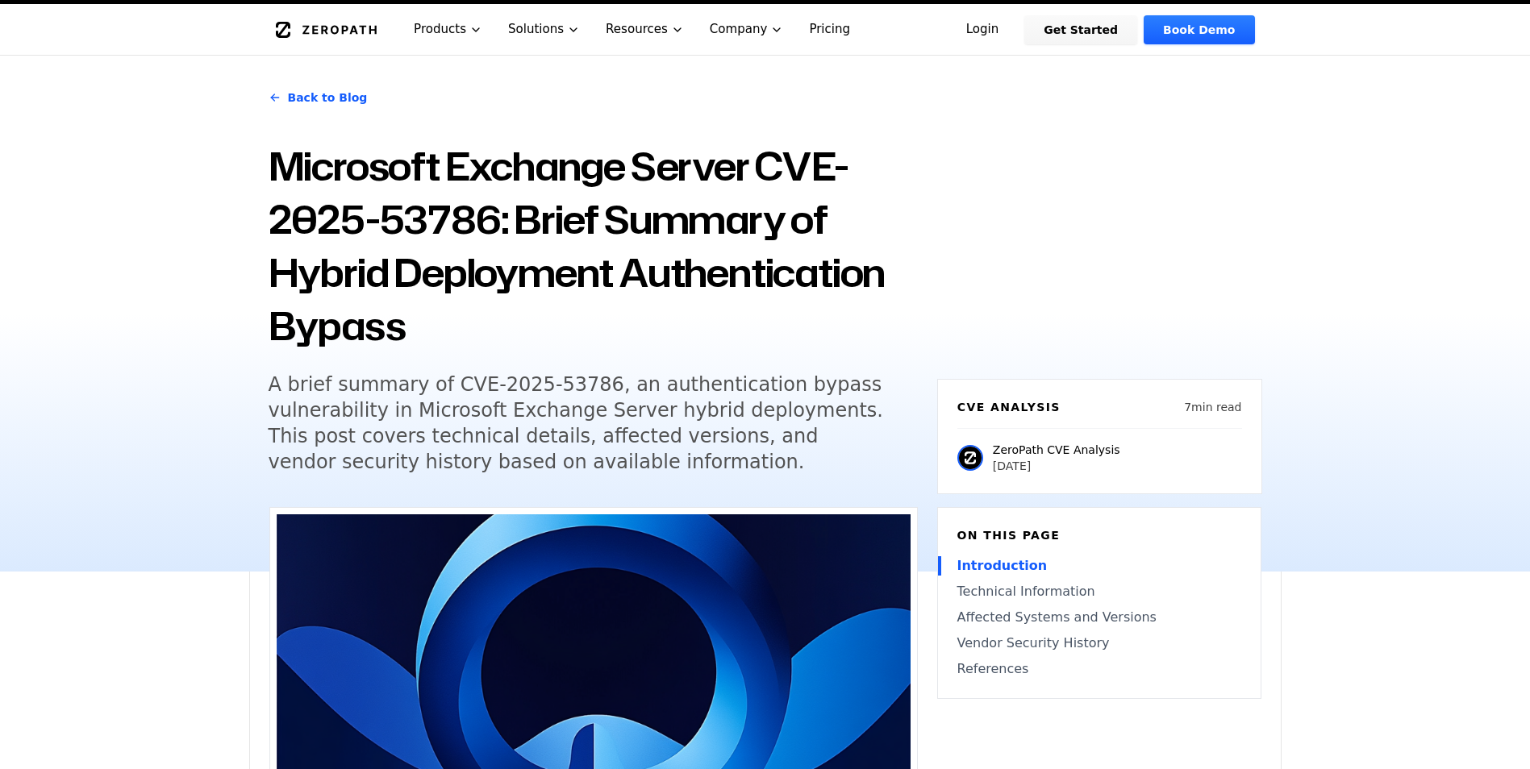
scroll to position [0, 0]
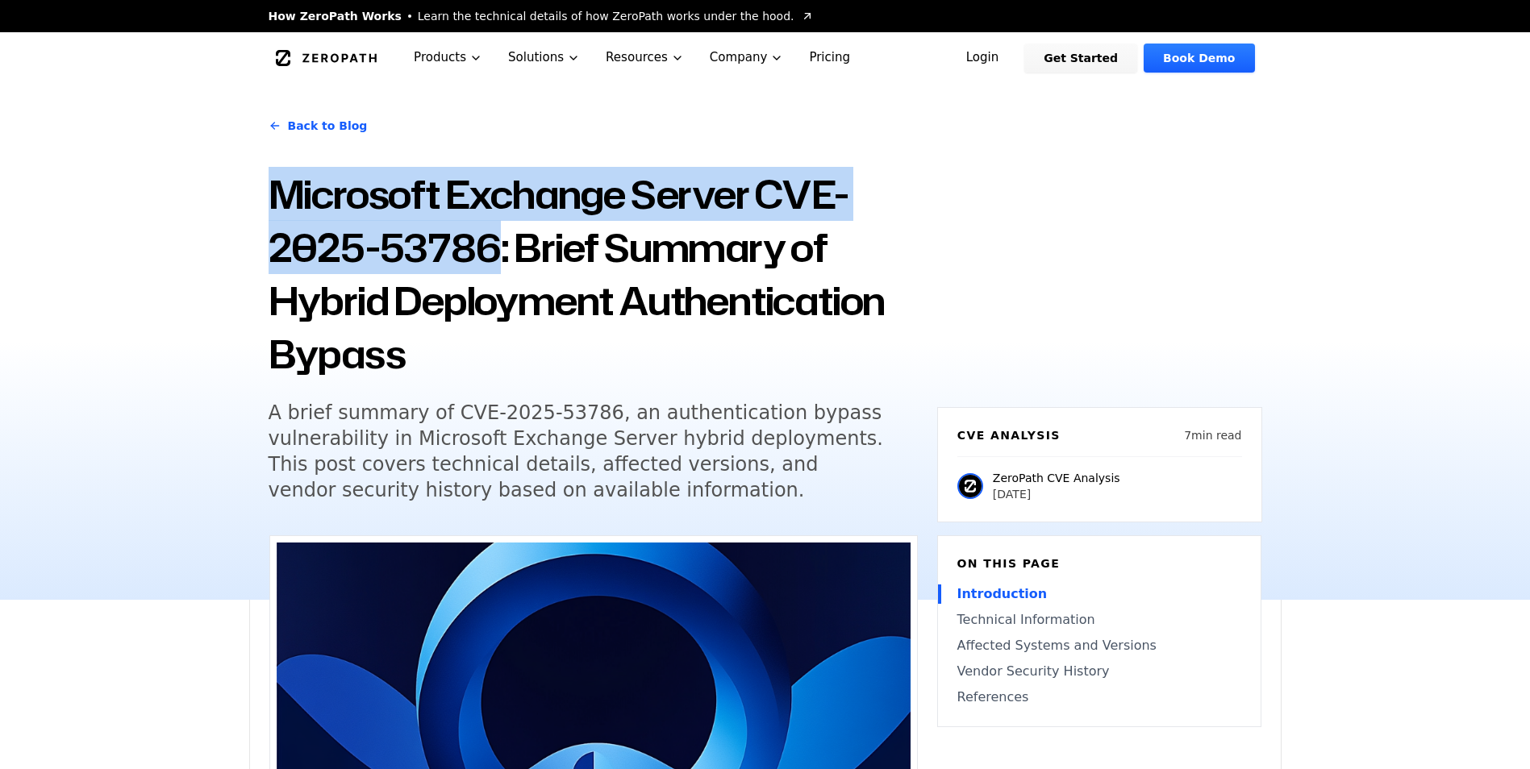
drag, startPoint x: 270, startPoint y: 196, endPoint x: 489, endPoint y: 256, distance: 226.8
click at [489, 256] on h1 "Microsoft Exchange Server CVE-2025-53786: Brief Summary of Hybrid Deployment Au…" at bounding box center [593, 274] width 649 height 213
copy h1 "Microsoft Exchange Server CVE-2025-53786"
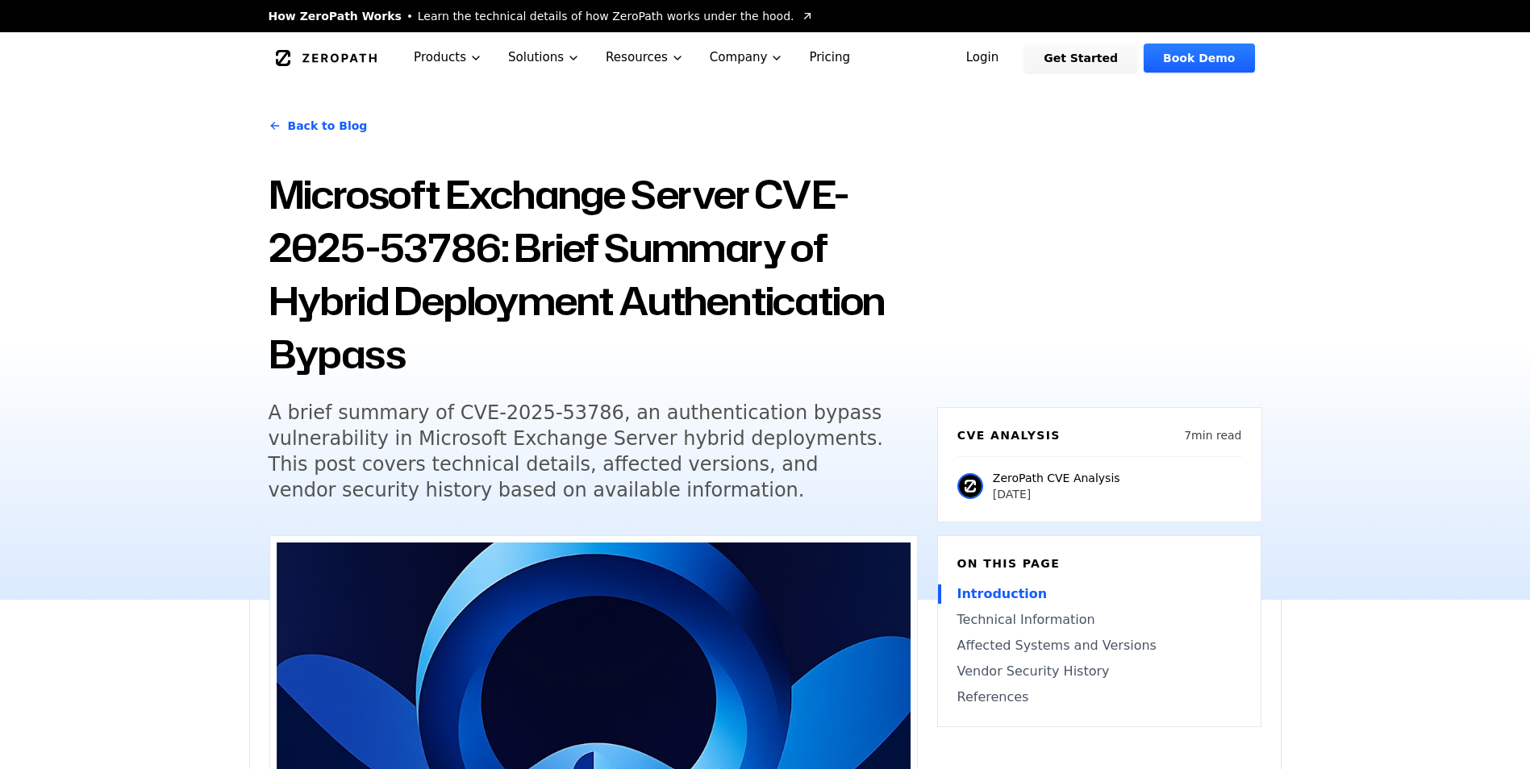
click at [573, 278] on h1 "Microsoft Exchange Server CVE-2025-53786: Brief Summary of Hybrid Deployment Au…" at bounding box center [593, 274] width 649 height 213
click at [554, 248] on h1 "Microsoft Exchange Server CVE-2025-53786: Brief Summary of Hybrid Deployment Au…" at bounding box center [593, 274] width 649 height 213
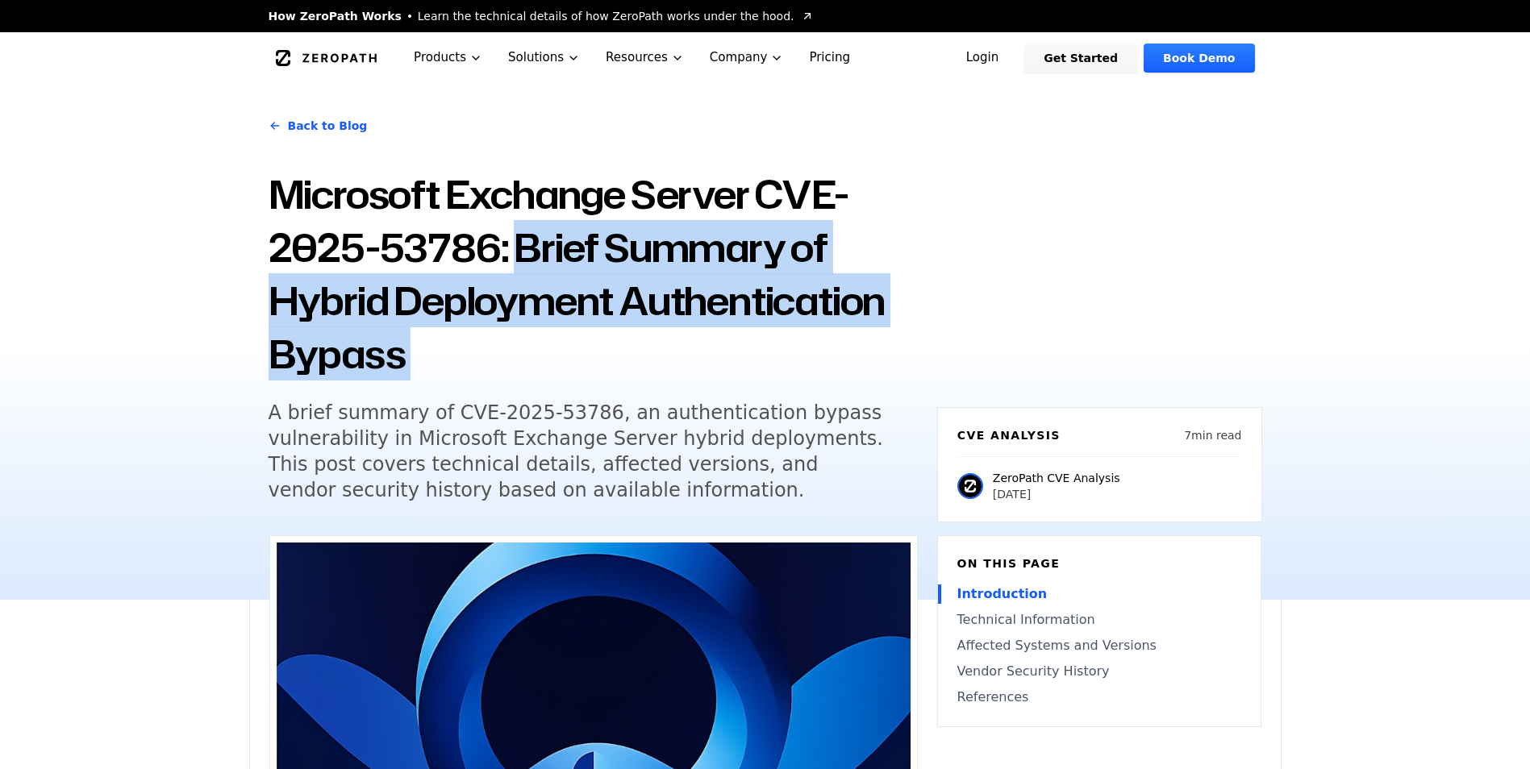
drag, startPoint x: 554, startPoint y: 248, endPoint x: 540, endPoint y: 349, distance: 101.7
click at [540, 349] on h1 "Microsoft Exchange Server CVE-2025-53786: Brief Summary of Hybrid Deployment Au…" at bounding box center [593, 274] width 649 height 213
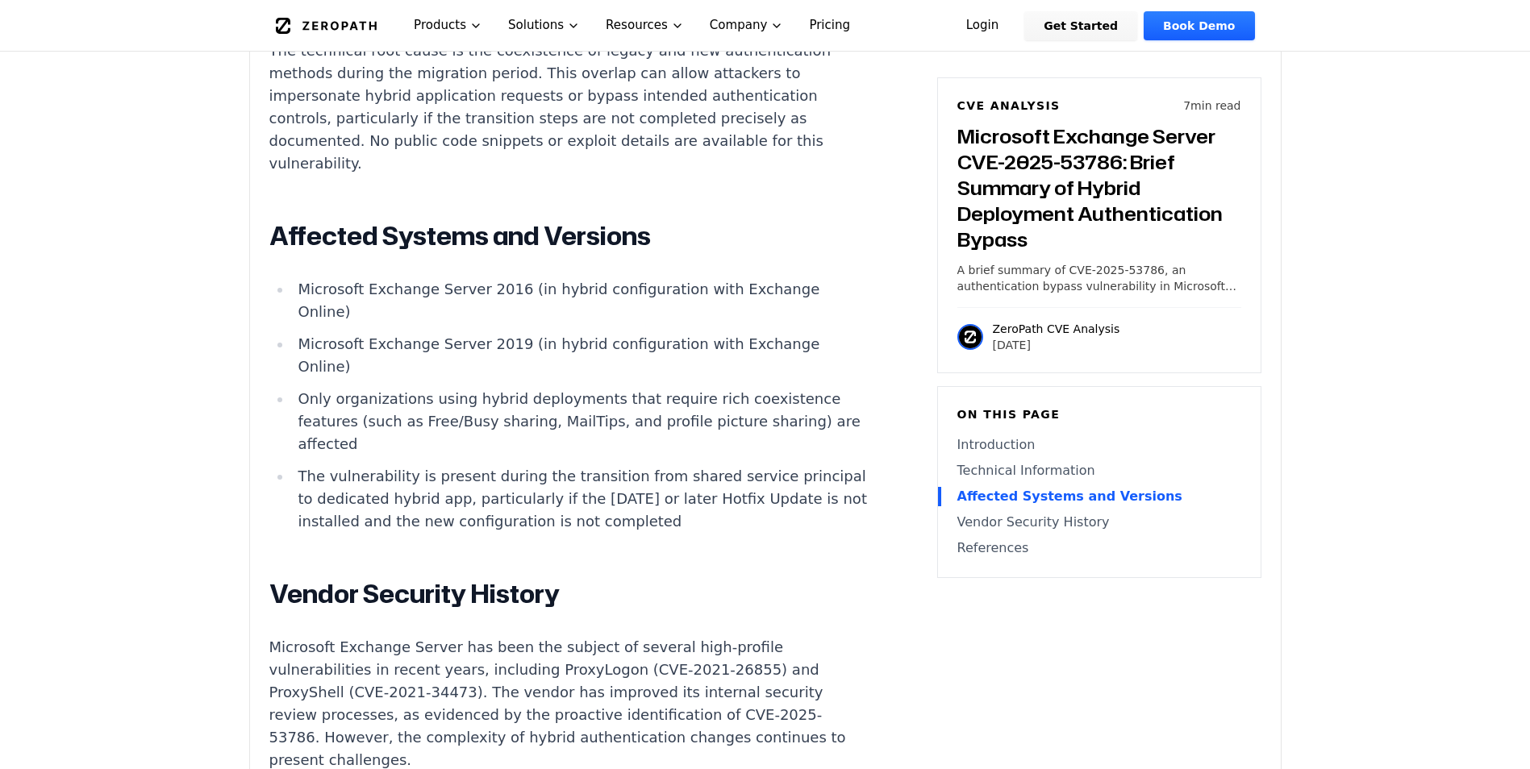
scroll to position [1613, 0]
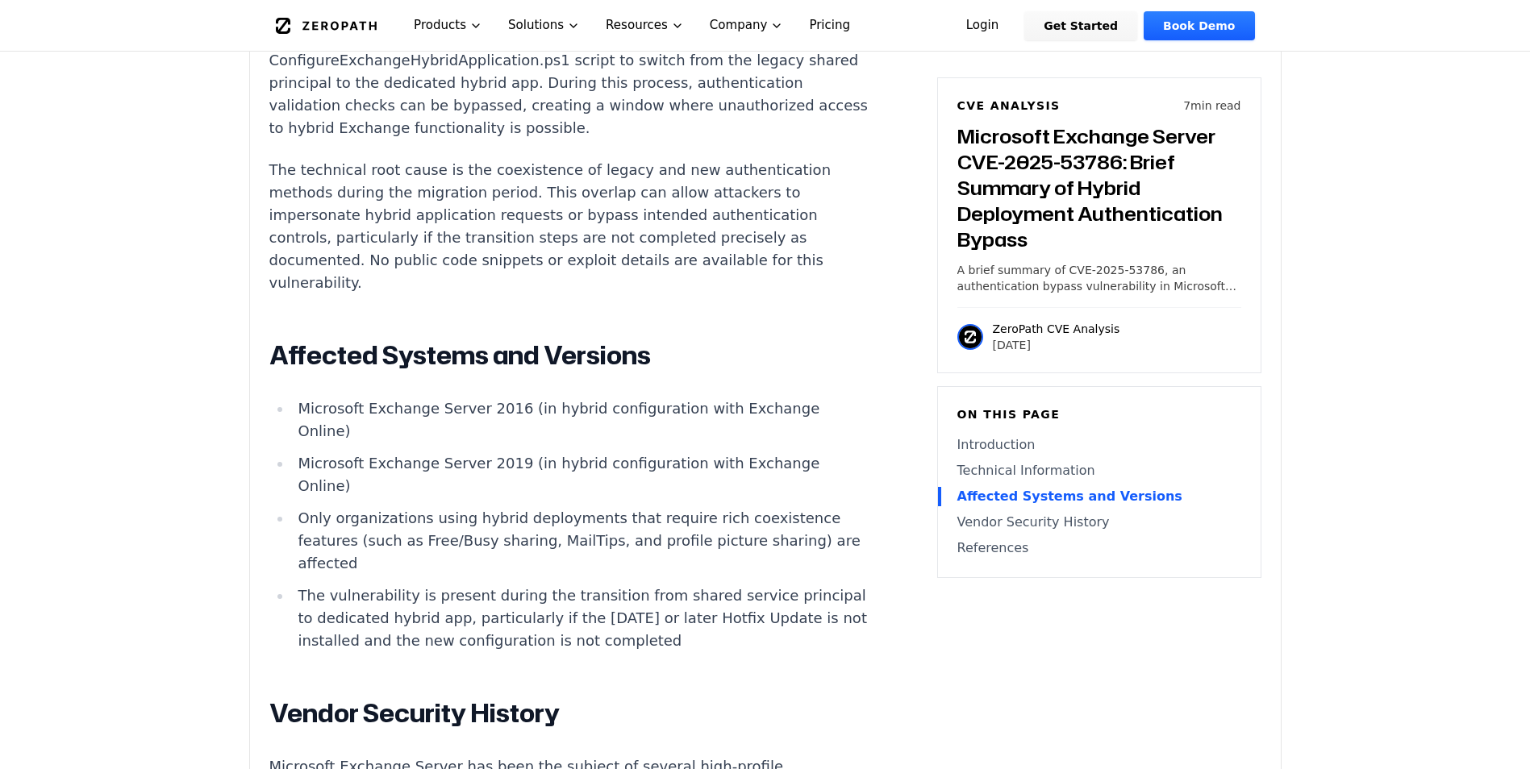
click at [301, 369] on h2 "Affected Systems and Versions" at bounding box center [569, 356] width 600 height 32
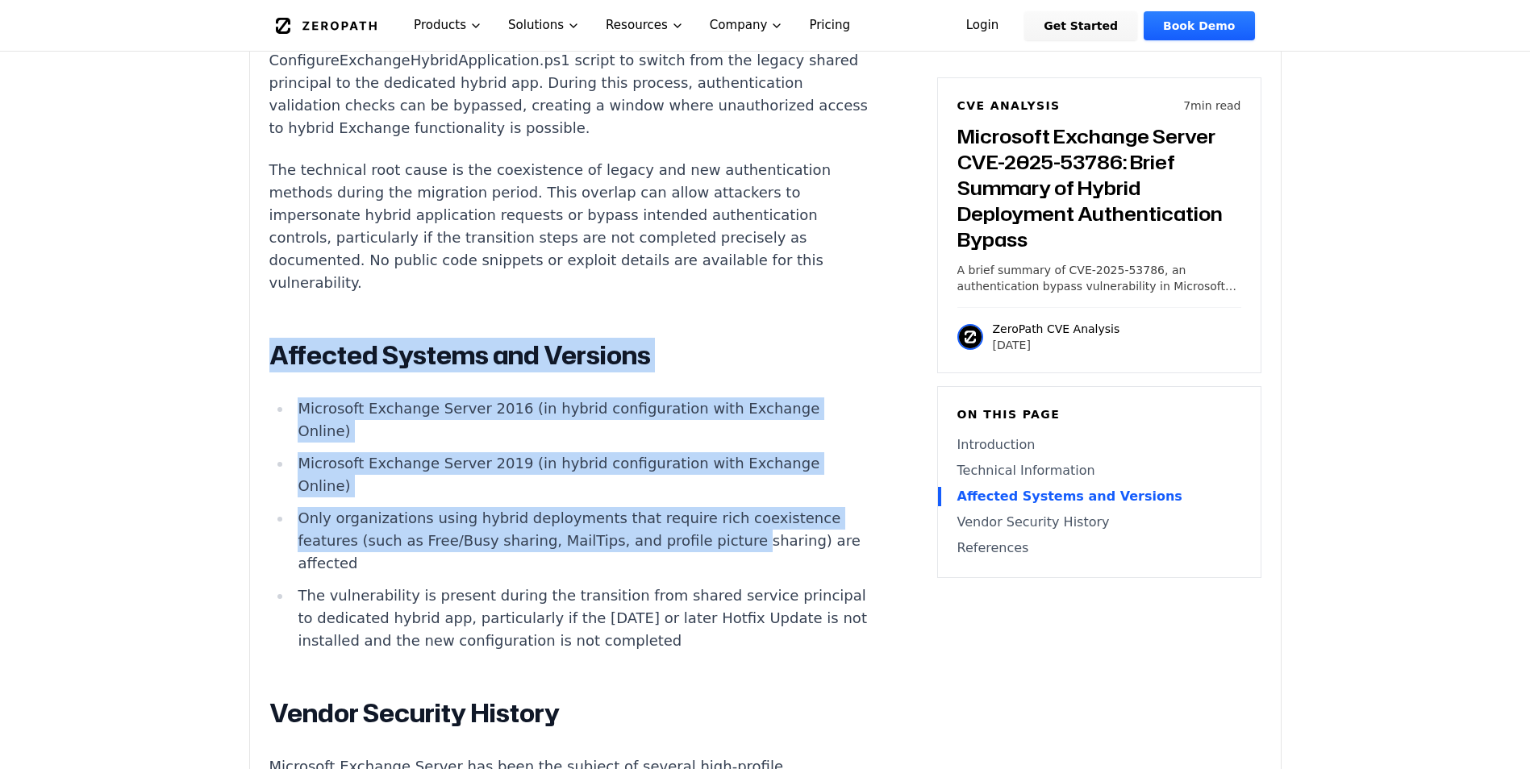
drag, startPoint x: 301, startPoint y: 369, endPoint x: 709, endPoint y: 540, distance: 442.4
click at [709, 540] on div "Introduction Organizations running Microsoft Exchange Server in hybrid mode wit…" at bounding box center [569, 376] width 600 height 1648
click at [709, 540] on li "Only organizations using hybrid deployments that require rich coexistence featu…" at bounding box center [580, 541] width 577 height 68
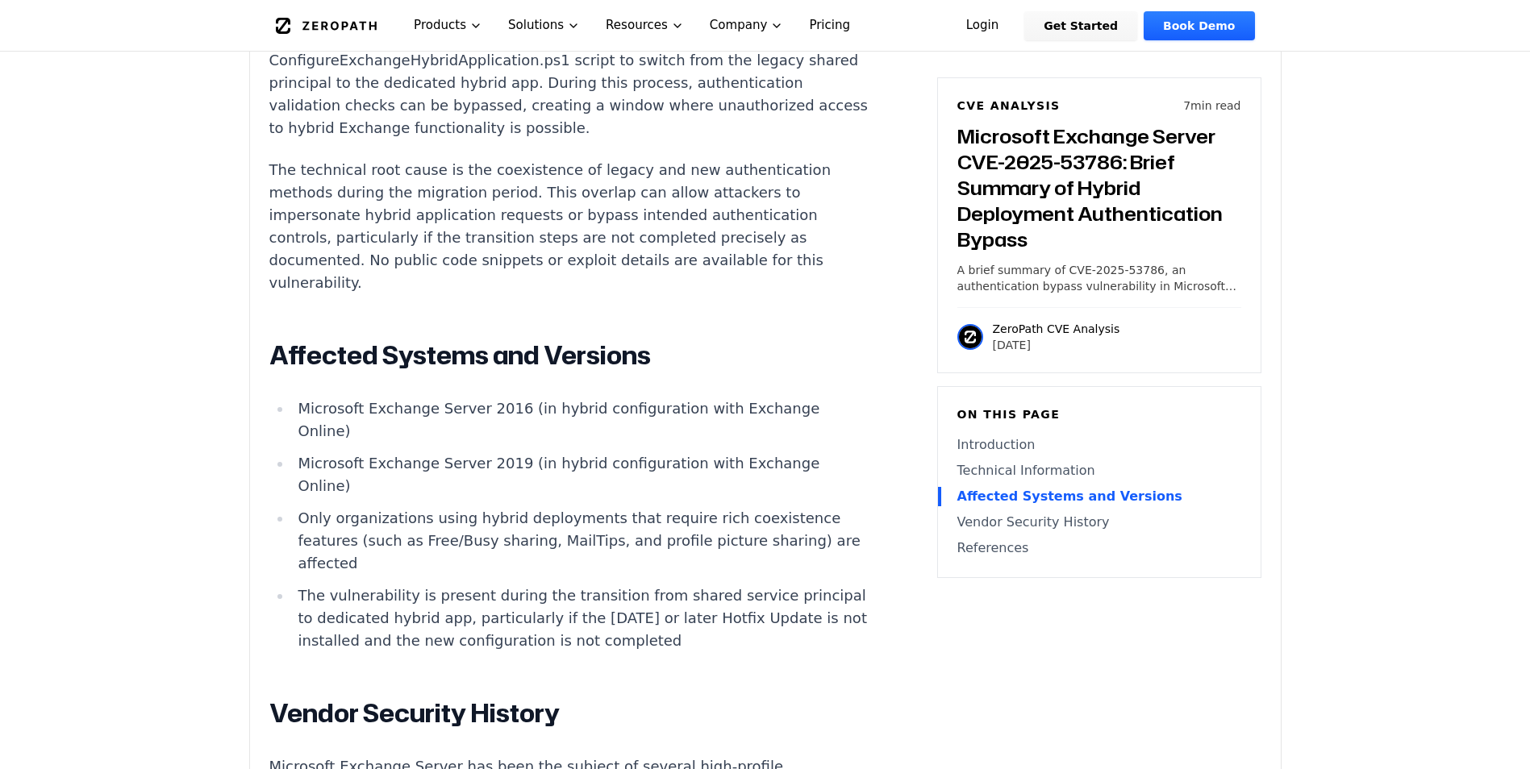
click at [417, 553] on li "Only organizations using hybrid deployments that require rich coexistence featu…" at bounding box center [580, 541] width 577 height 68
drag, startPoint x: 417, startPoint y: 553, endPoint x: 490, endPoint y: 552, distance: 73.4
click at [490, 552] on li "Only organizations using hybrid deployments that require rich coexistence featu…" at bounding box center [580, 541] width 577 height 68
click at [554, 555] on li "Only organizations using hybrid deployments that require rich coexistence featu…" at bounding box center [580, 541] width 577 height 68
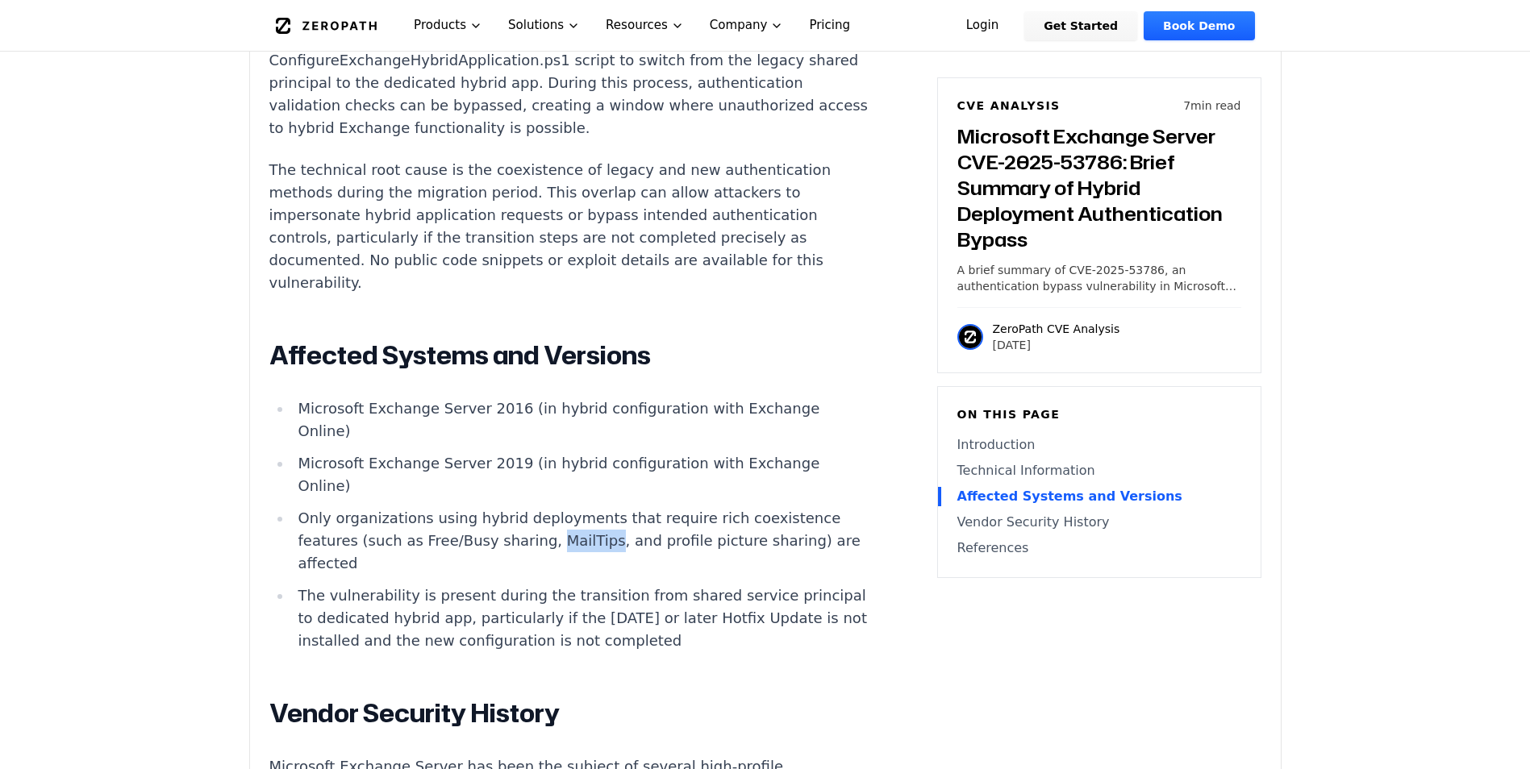
click at [554, 555] on li "Only organizations using hybrid deployments that require rich coexistence featu…" at bounding box center [580, 541] width 577 height 68
drag, startPoint x: 554, startPoint y: 555, endPoint x: 544, endPoint y: 567, distance: 15.5
click at [544, 567] on li "Only organizations using hybrid deployments that require rich coexistence featu…" at bounding box center [580, 541] width 577 height 68
click at [640, 557] on li "Only organizations using hybrid deployments that require rich coexistence featu…" at bounding box center [580, 541] width 577 height 68
drag, startPoint x: 640, startPoint y: 557, endPoint x: 730, endPoint y: 557, distance: 89.5
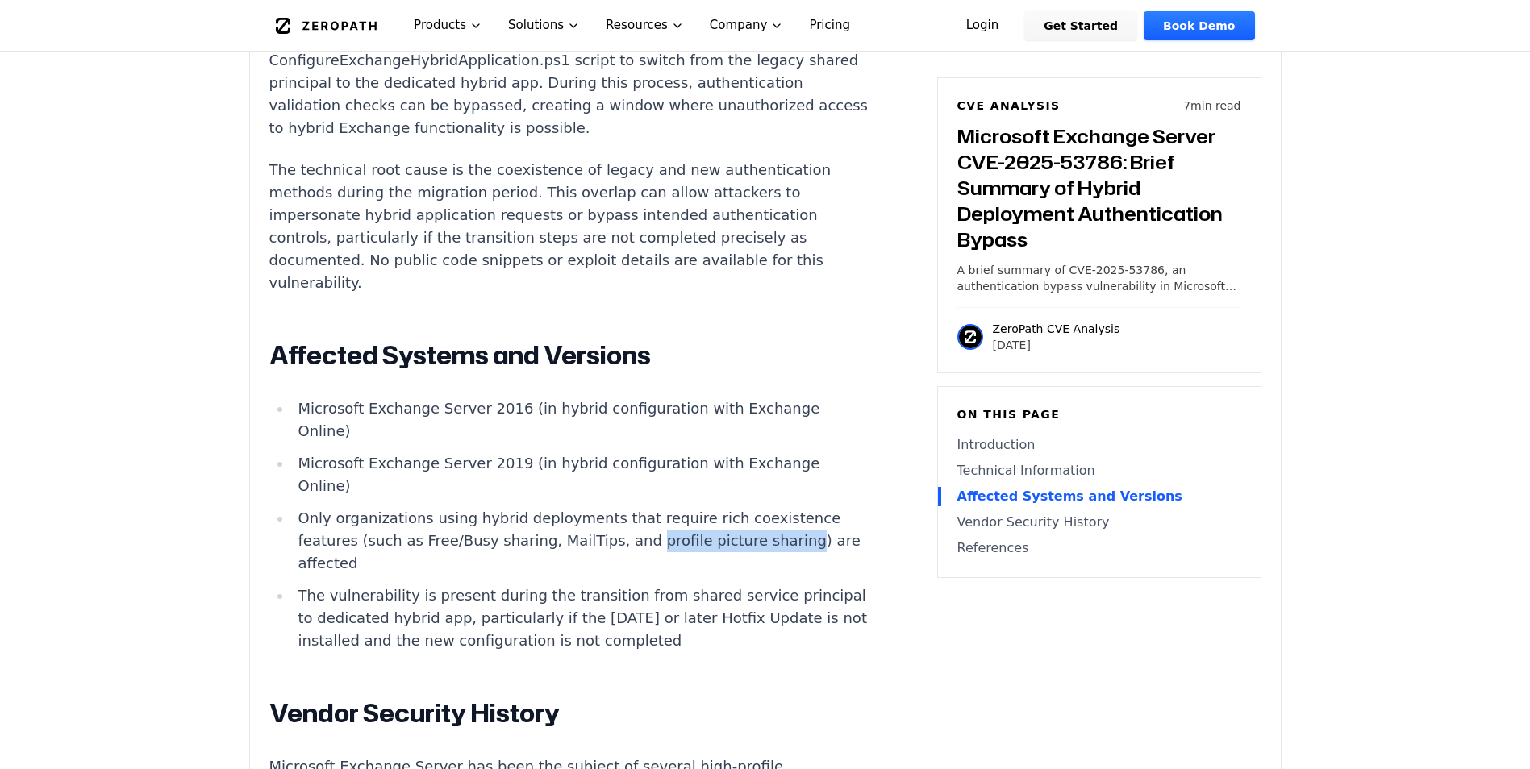
click at [730, 557] on li "Only organizations using hybrid deployments that require rich coexistence featu…" at bounding box center [580, 541] width 577 height 68
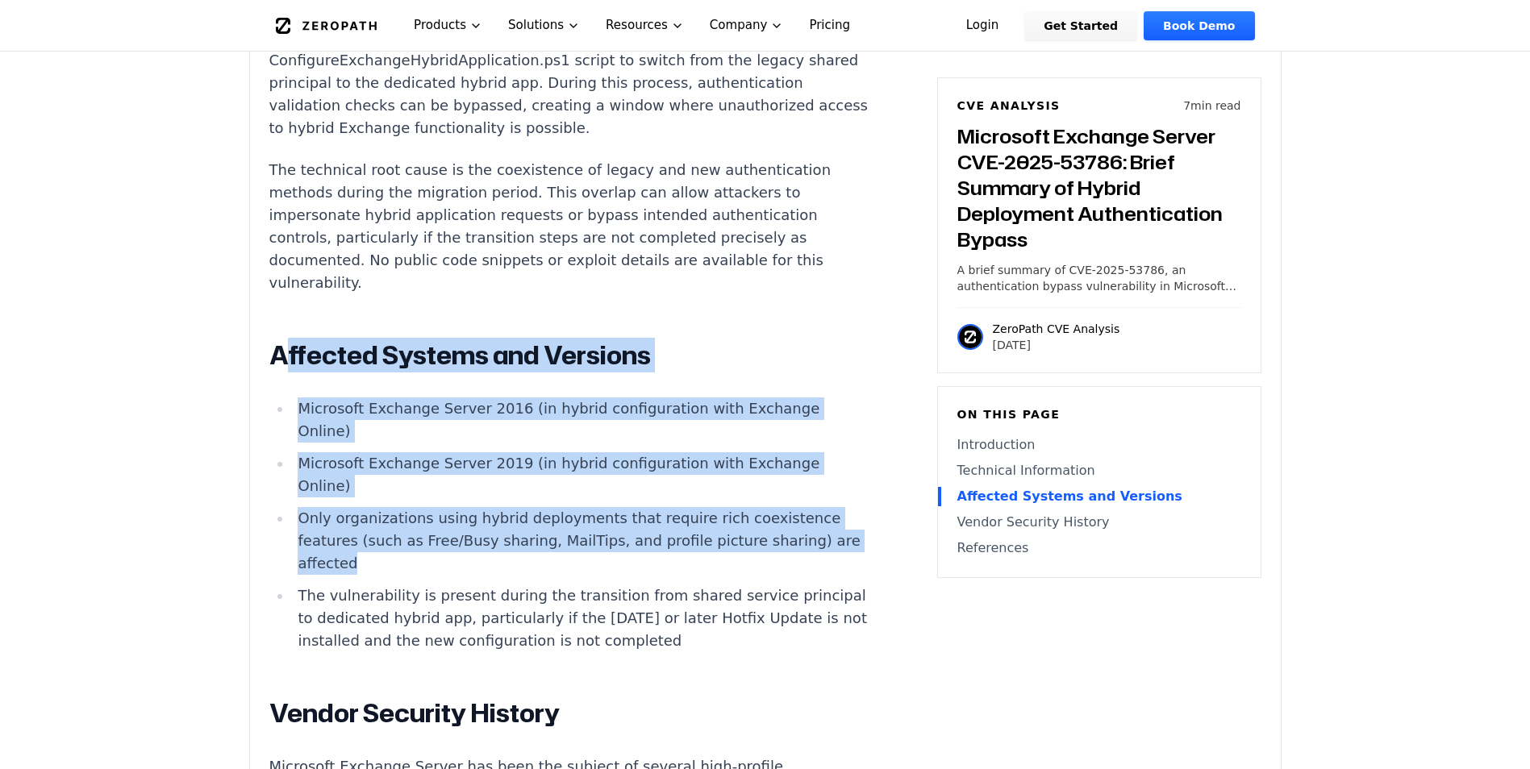
drag, startPoint x: 456, startPoint y: 569, endPoint x: 280, endPoint y: 356, distance: 276.7
click at [280, 356] on div "Introduction Organizations running Microsoft Exchange Server in hybrid mode wit…" at bounding box center [569, 376] width 600 height 1648
click at [281, 357] on h2 "Affected Systems and Versions" at bounding box center [569, 356] width 600 height 32
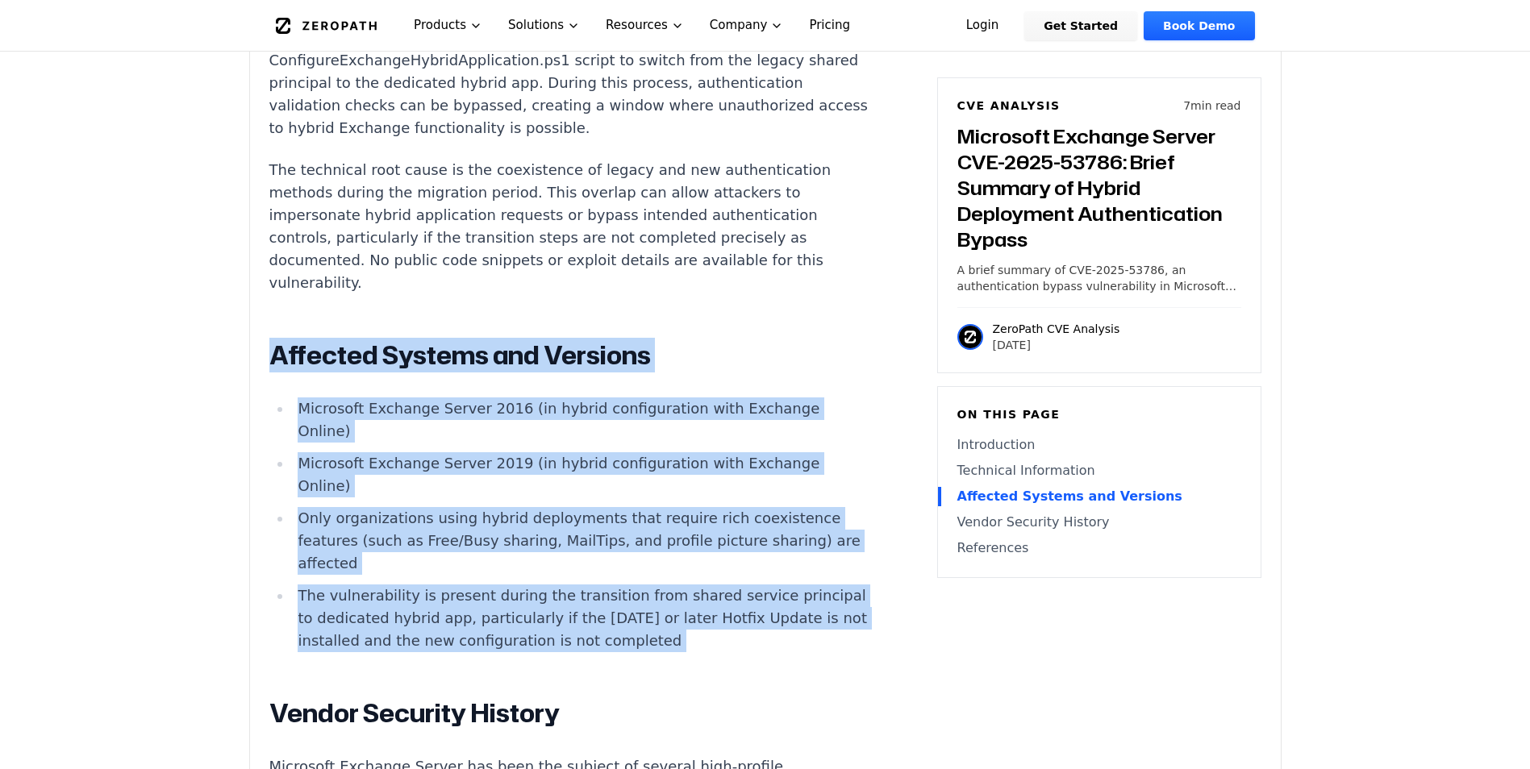
drag, startPoint x: 281, startPoint y: 357, endPoint x: 779, endPoint y: 652, distance: 578.8
click at [779, 652] on article "Introduction Organizations running Microsoft Exchange Server in hybrid mode wit…" at bounding box center [593, 381] width 648 height 1658
click at [482, 348] on h2 "Affected Systems and Versions" at bounding box center [569, 356] width 600 height 32
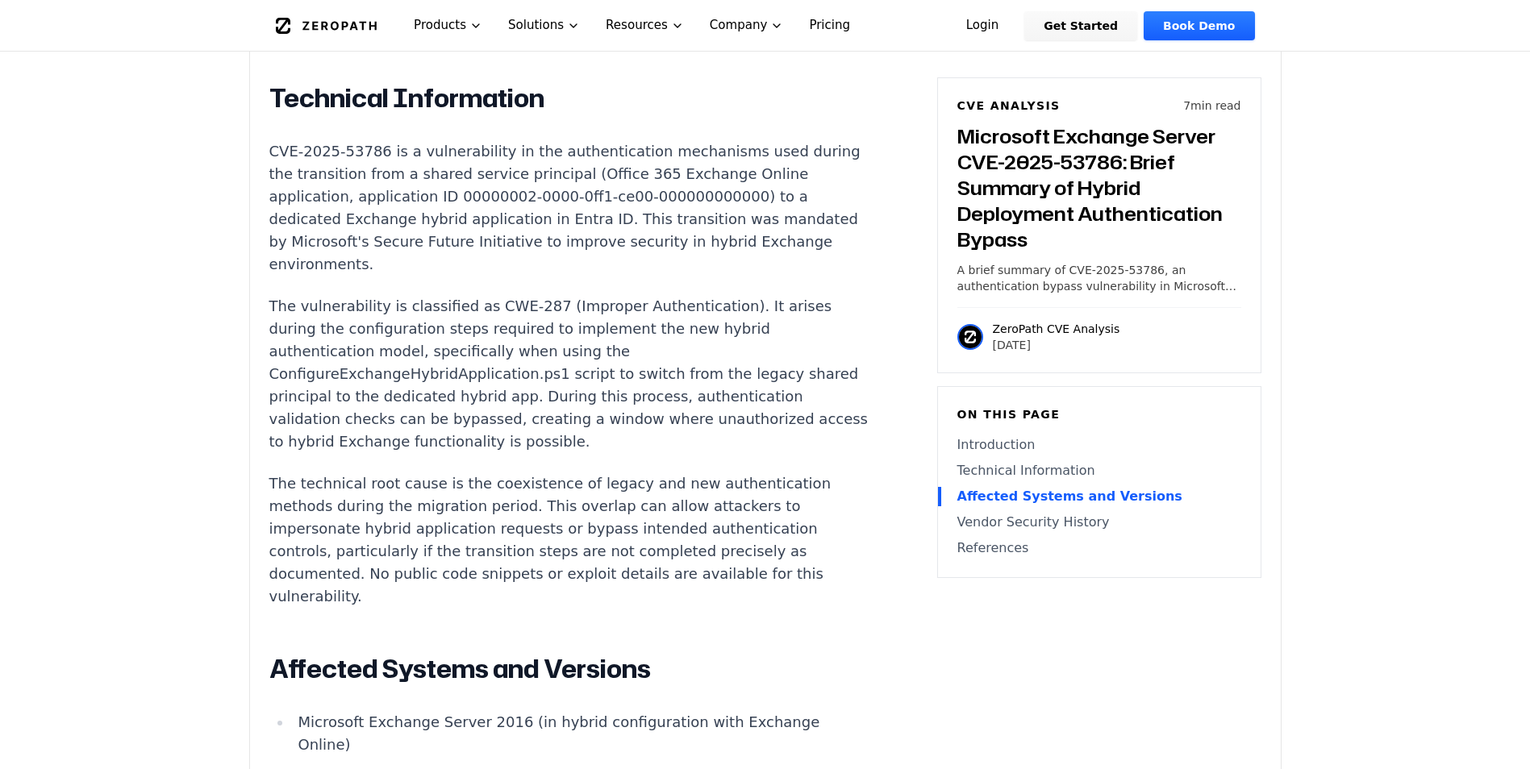
scroll to position [1290, 0]
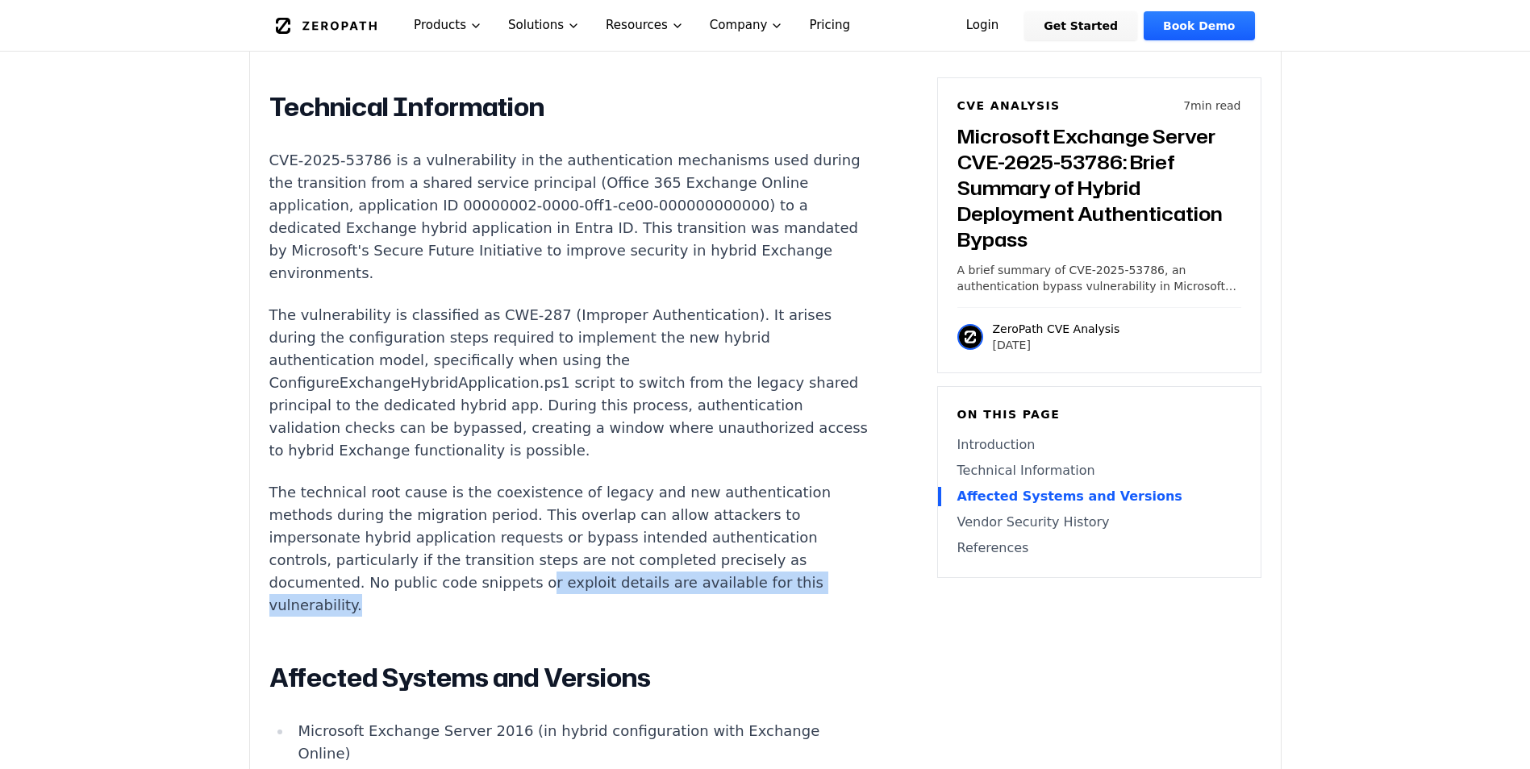
drag, startPoint x: 510, startPoint y: 595, endPoint x: 457, endPoint y: 619, distance: 57.7
click at [457, 617] on p "The technical root cause is the coexistence of legacy and new authentication me…" at bounding box center [569, 548] width 600 height 135
drag, startPoint x: 457, startPoint y: 619, endPoint x: 440, endPoint y: 622, distance: 17.1
click at [440, 617] on p "The technical root cause is the coexistence of legacy and new authentication me…" at bounding box center [569, 548] width 600 height 135
drag, startPoint x: 429, startPoint y: 623, endPoint x: 406, endPoint y: 598, distance: 33.7
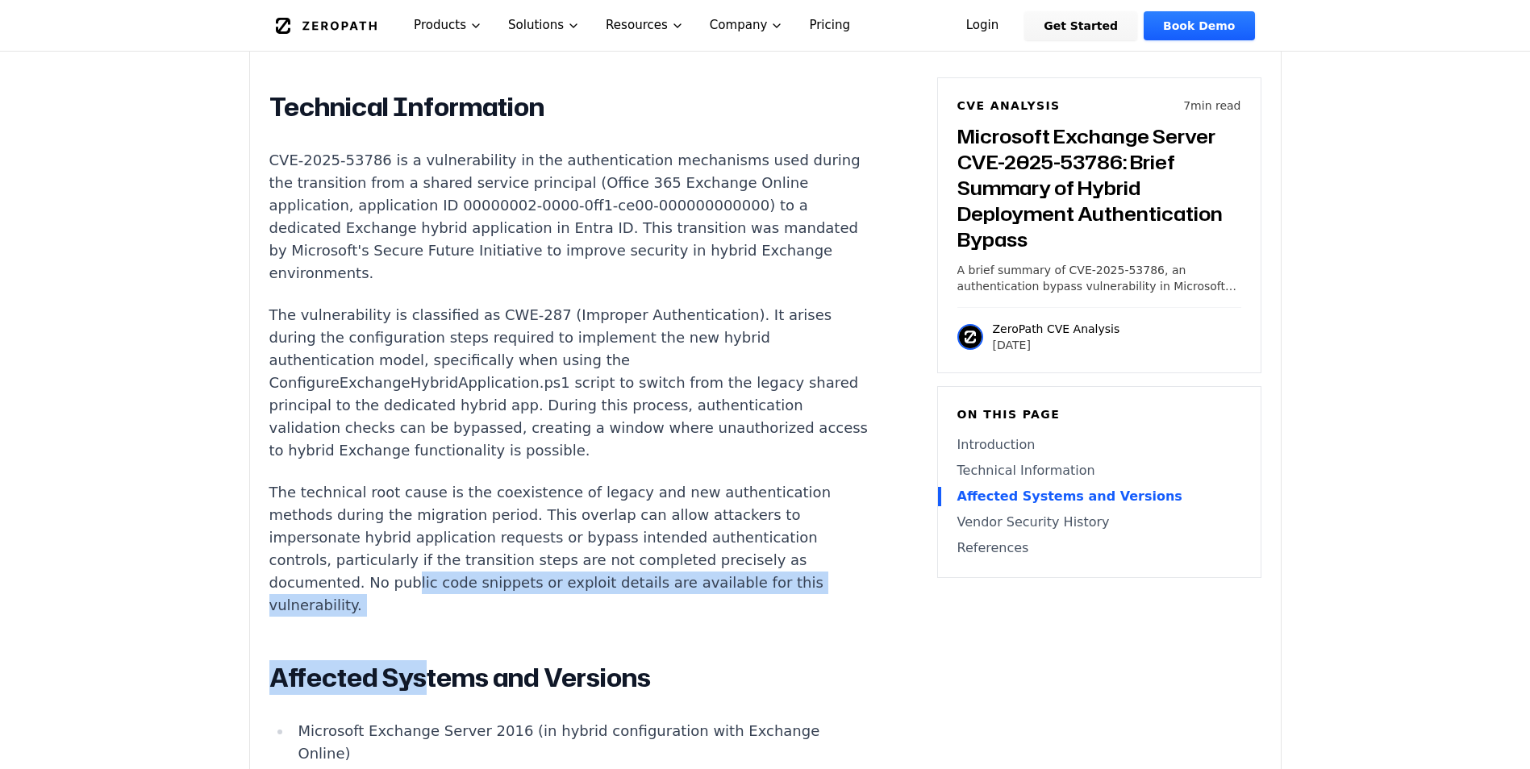
click at [406, 598] on div "Introduction Organizations running Microsoft Exchange Server in hybrid mode wit…" at bounding box center [569, 699] width 600 height 1648
click at [406, 598] on p "The technical root cause is the coexistence of legacy and new authentication me…" at bounding box center [569, 548] width 600 height 135
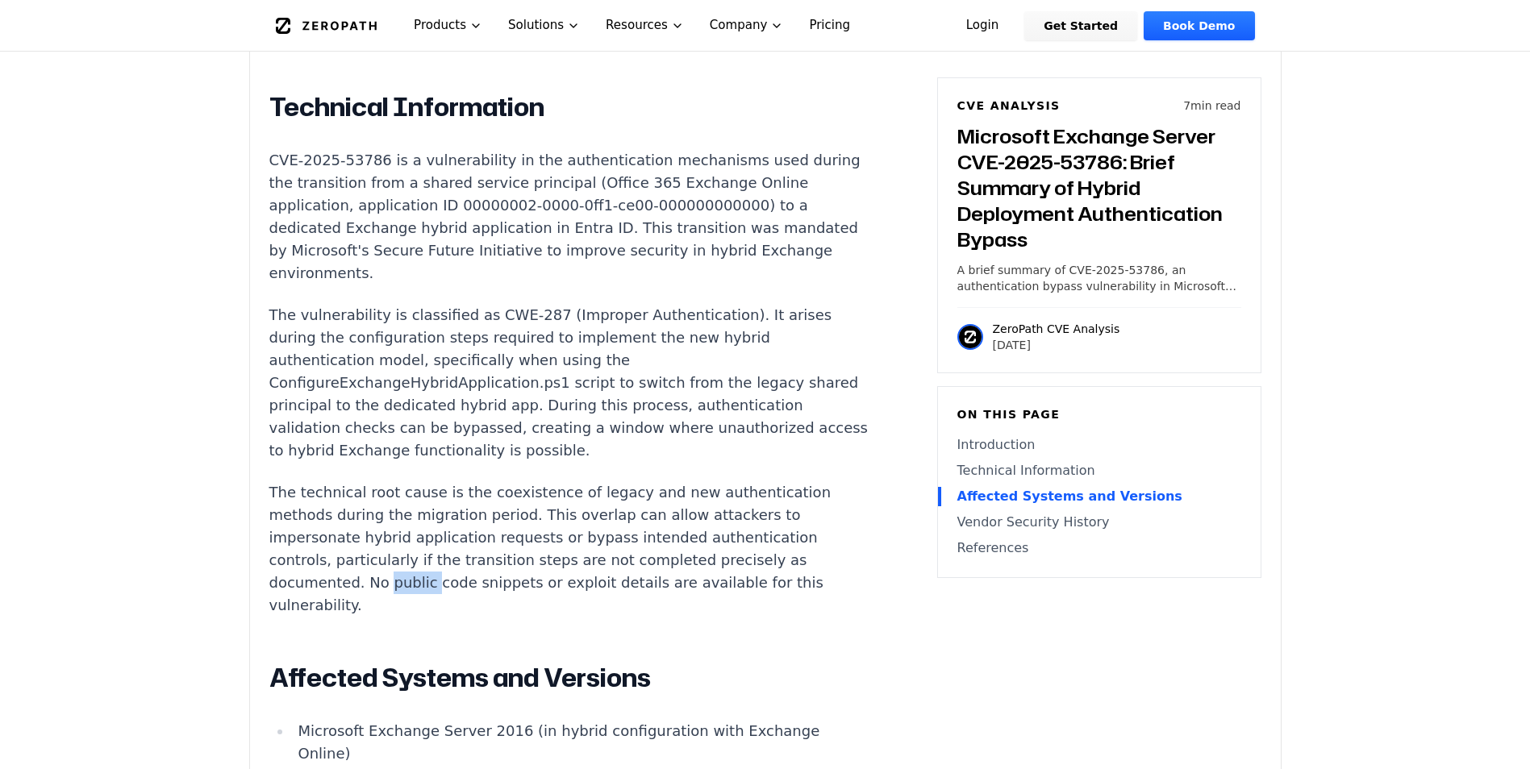
click at [406, 598] on p "The technical root cause is the coexistence of legacy and new authentication me…" at bounding box center [569, 548] width 600 height 135
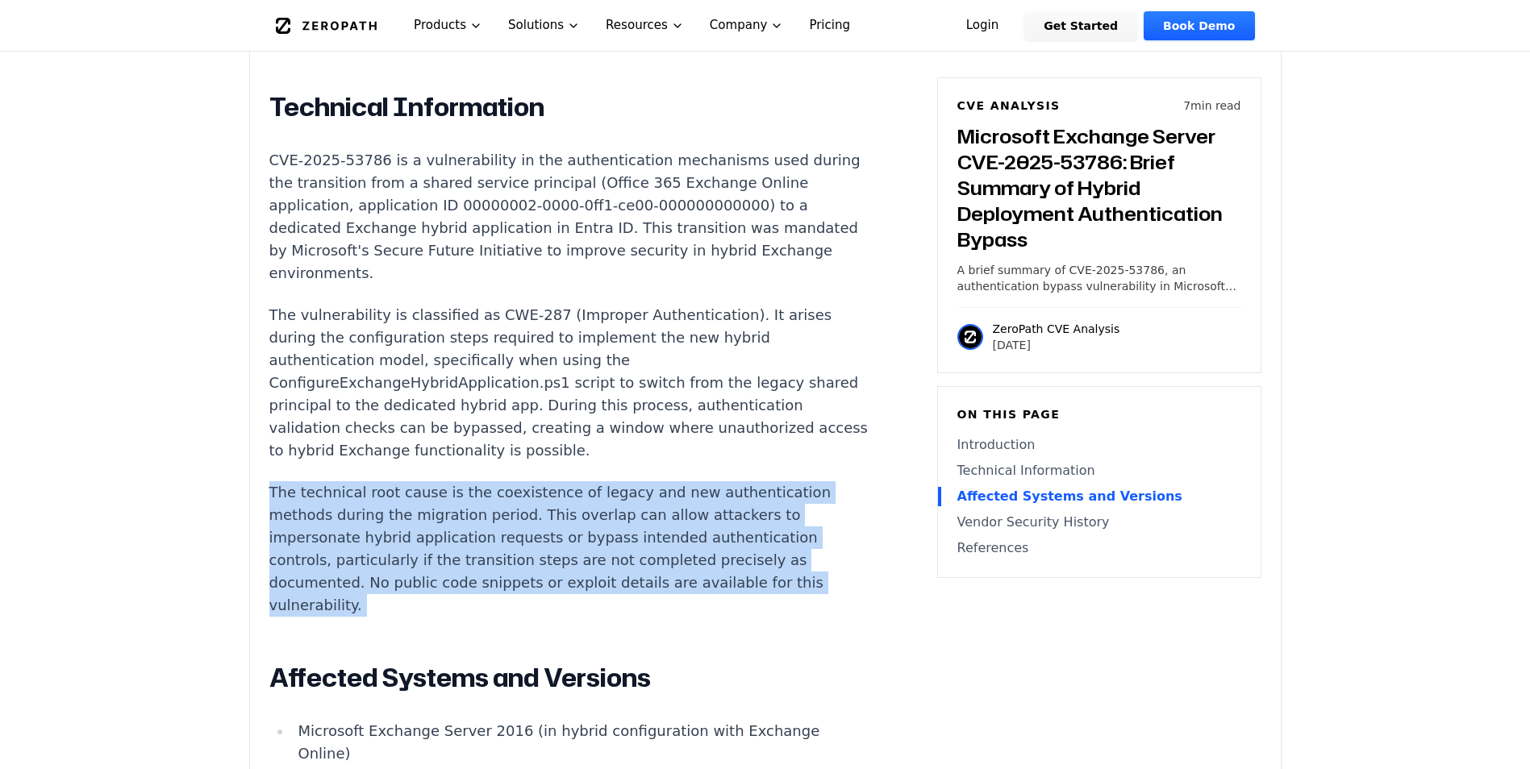
click at [406, 598] on p "The technical root cause is the coexistence of legacy and new authentication me…" at bounding box center [569, 548] width 600 height 135
drag, startPoint x: 406, startPoint y: 598, endPoint x: 390, endPoint y: 615, distance: 22.8
click at [390, 615] on p "The technical root cause is the coexistence of legacy and new authentication me…" at bounding box center [569, 548] width 600 height 135
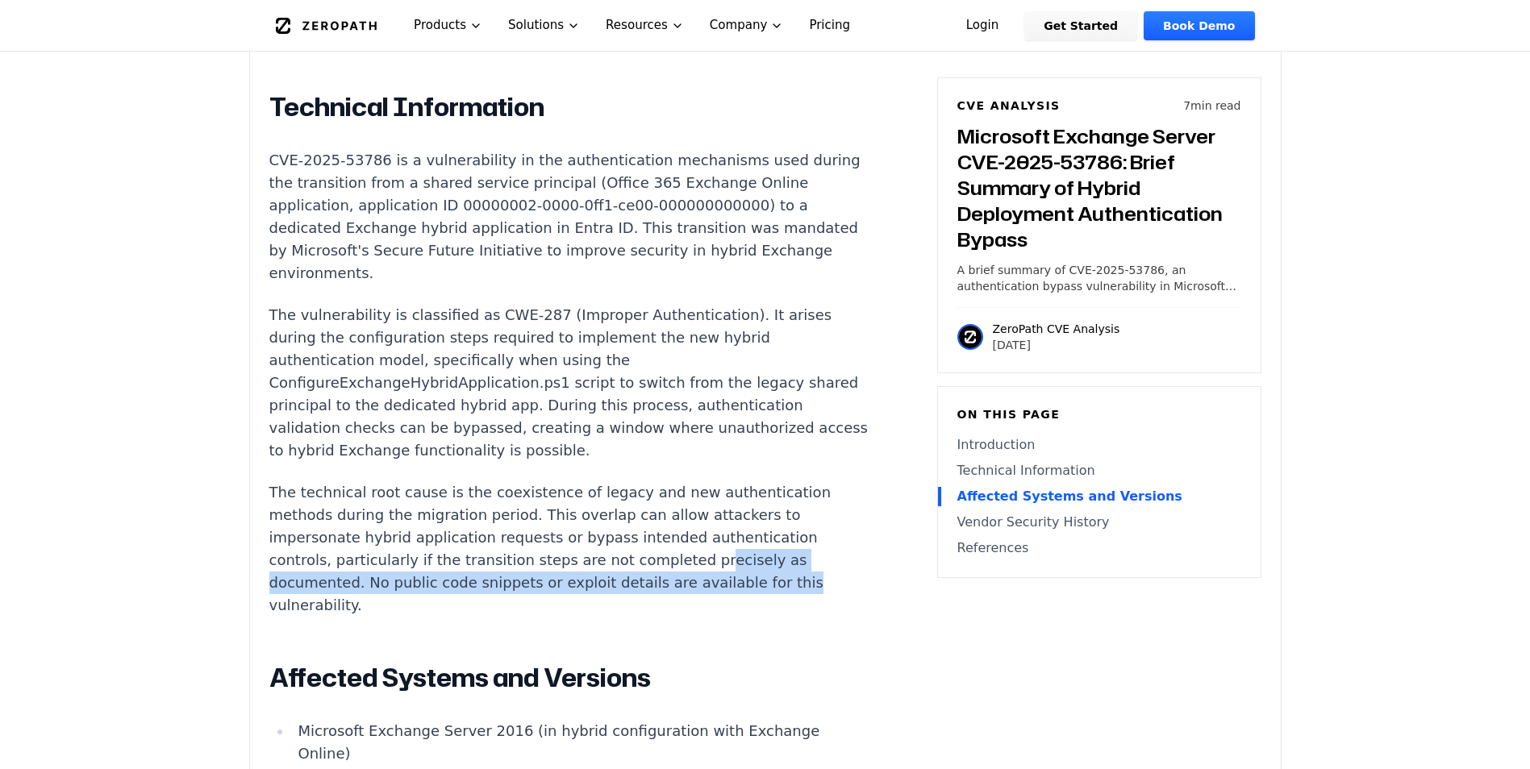
drag, startPoint x: 756, startPoint y: 598, endPoint x: 677, endPoint y: 573, distance: 82.4
click at [677, 573] on p "The technical root cause is the coexistence of legacy and new authentication me…" at bounding box center [569, 548] width 600 height 135
drag, startPoint x: 677, startPoint y: 573, endPoint x: 606, endPoint y: 584, distance: 72.7
click at [606, 584] on p "The technical root cause is the coexistence of legacy and new authentication me…" at bounding box center [569, 548] width 600 height 135
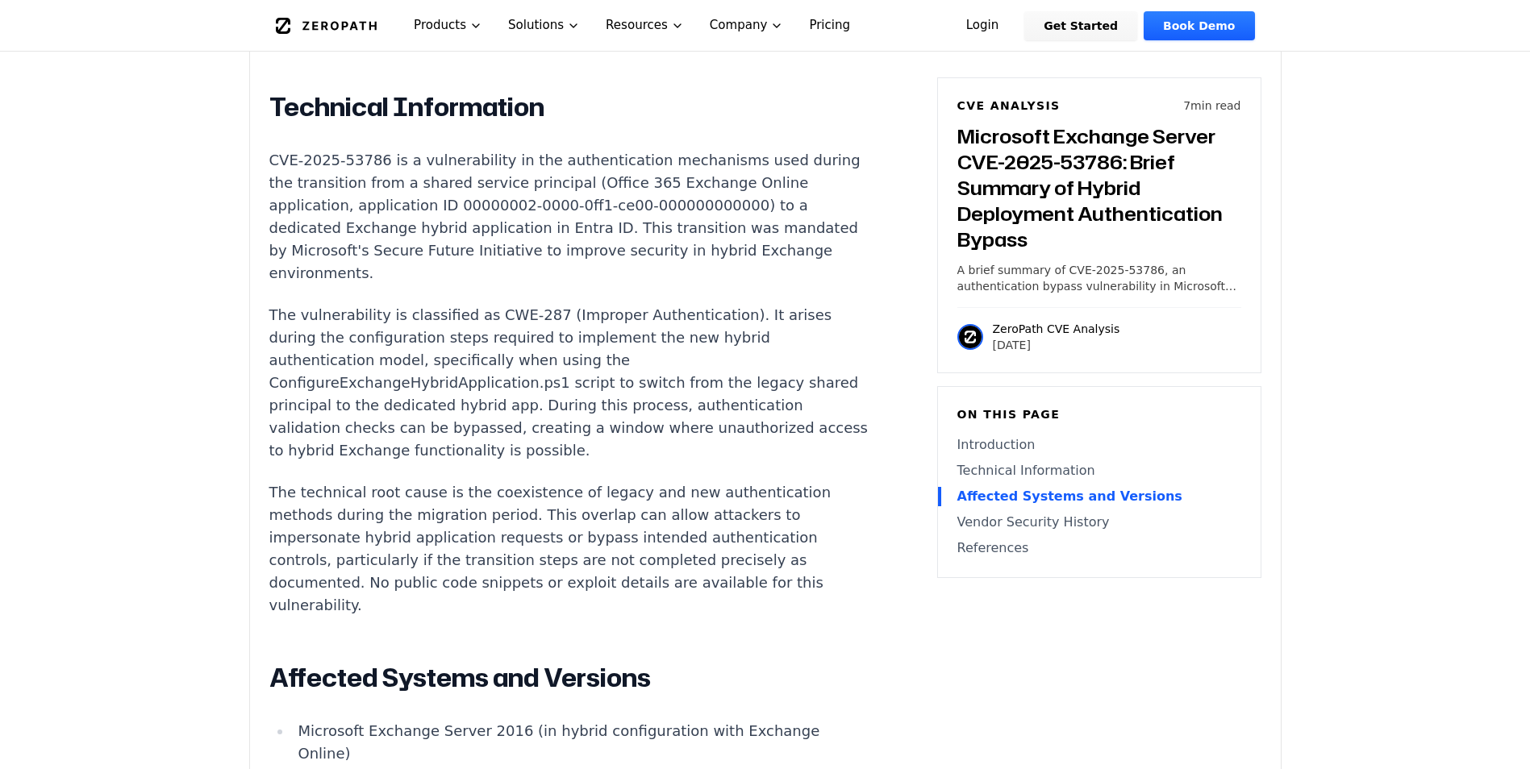
click at [363, 593] on p "The technical root cause is the coexistence of legacy and new authentication me…" at bounding box center [569, 548] width 600 height 135
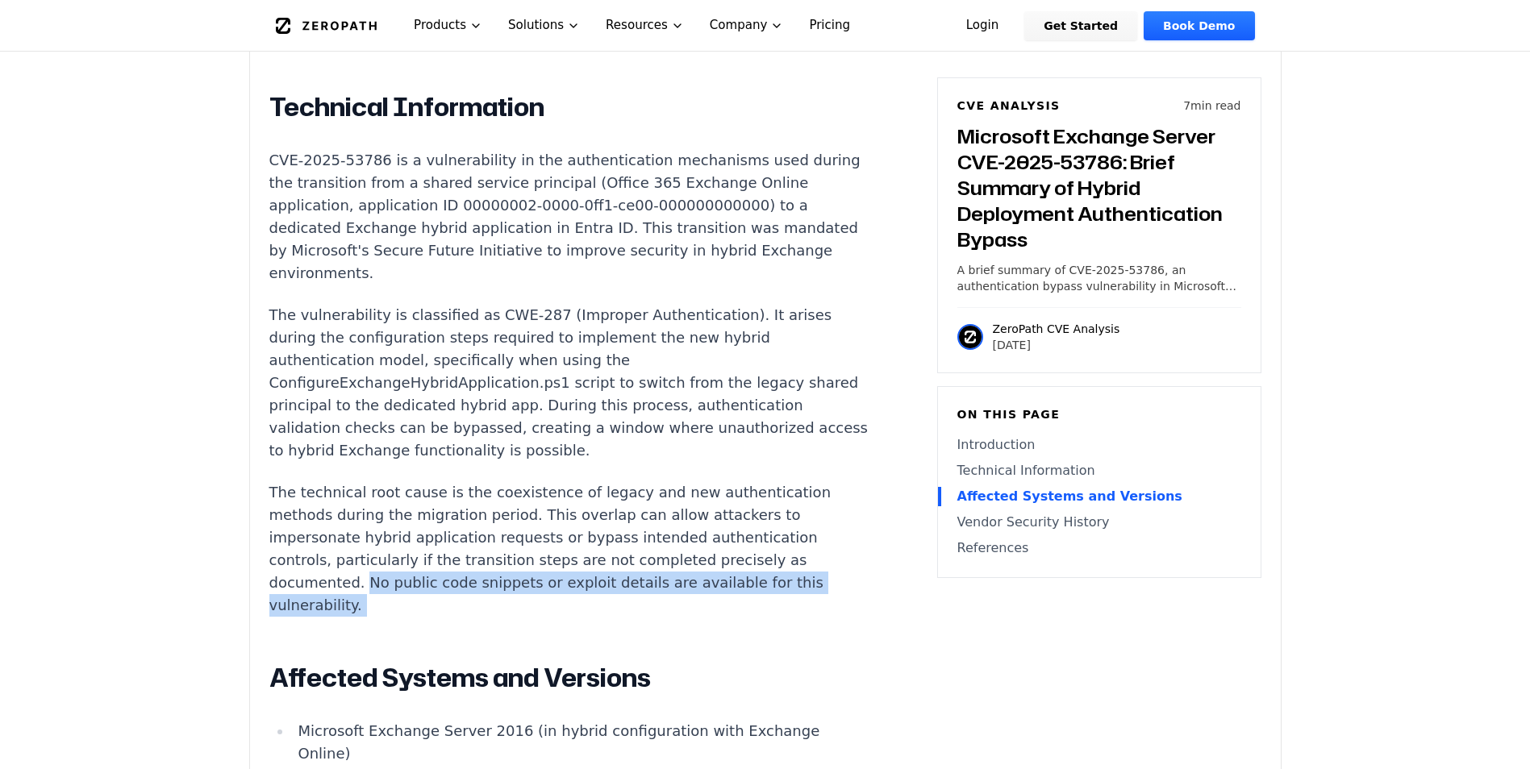
drag, startPoint x: 362, startPoint y: 597, endPoint x: 363, endPoint y: 606, distance: 9.7
click at [363, 606] on p "The technical root cause is the coexistence of legacy and new authentication me…" at bounding box center [569, 548] width 600 height 135
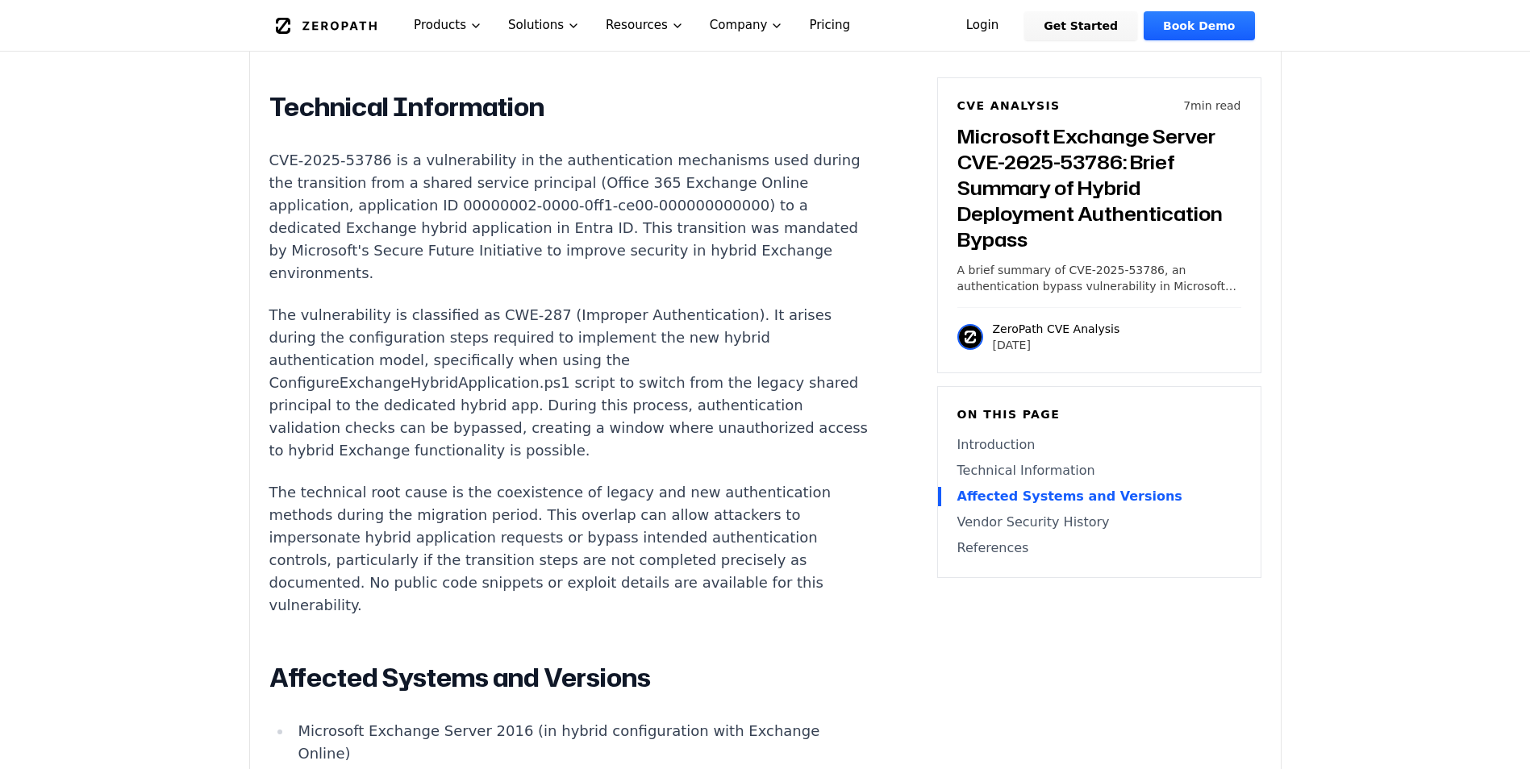
drag, startPoint x: 363, startPoint y: 606, endPoint x: 320, endPoint y: 596, distance: 44.0
click at [320, 596] on p "The technical root cause is the coexistence of legacy and new authentication me…" at bounding box center [569, 548] width 600 height 135
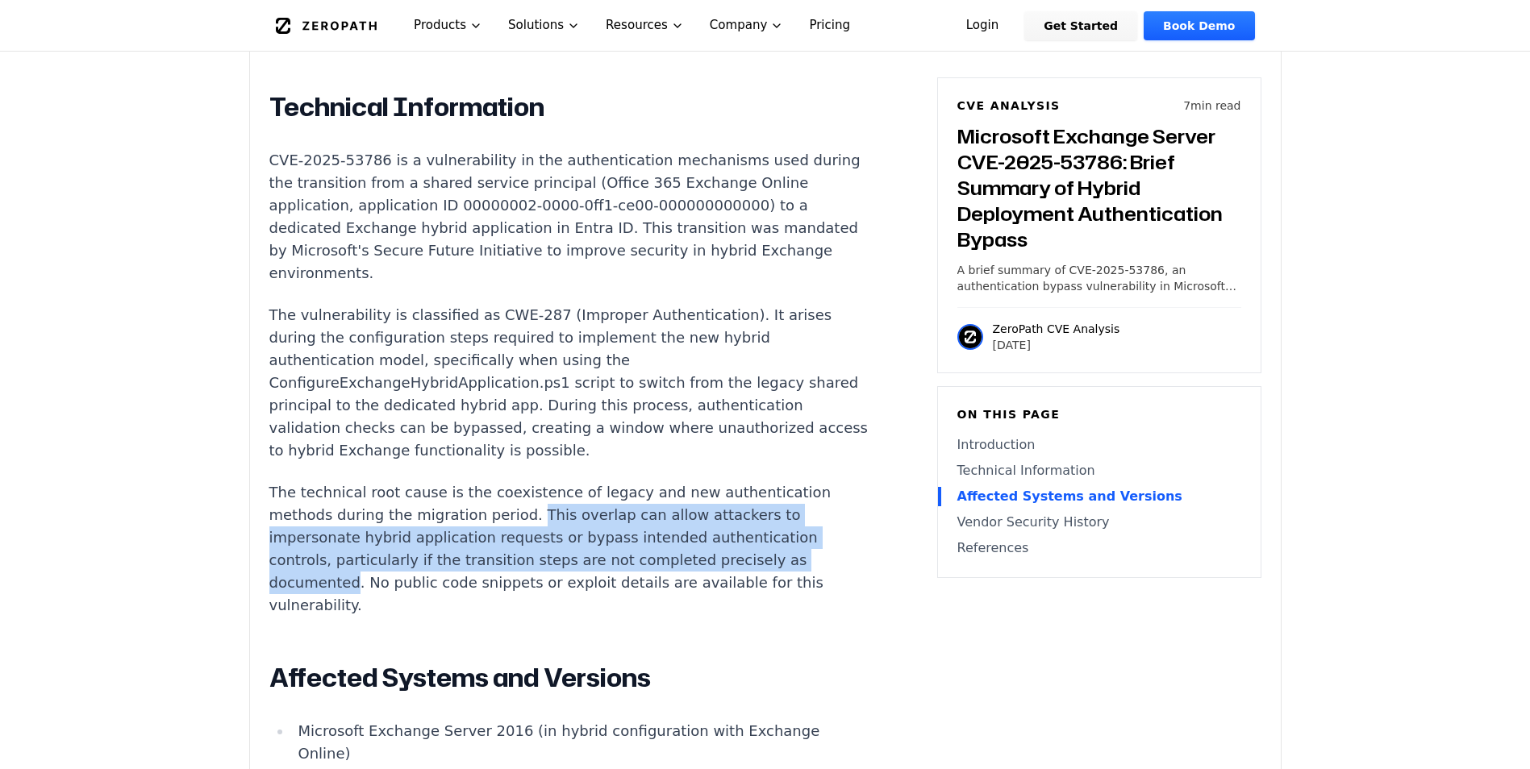
drag, startPoint x: 320, startPoint y: 596, endPoint x: 517, endPoint y: 530, distance: 207.6
click at [517, 530] on p "The technical root cause is the coexistence of legacy and new authentication me…" at bounding box center [569, 548] width 600 height 135
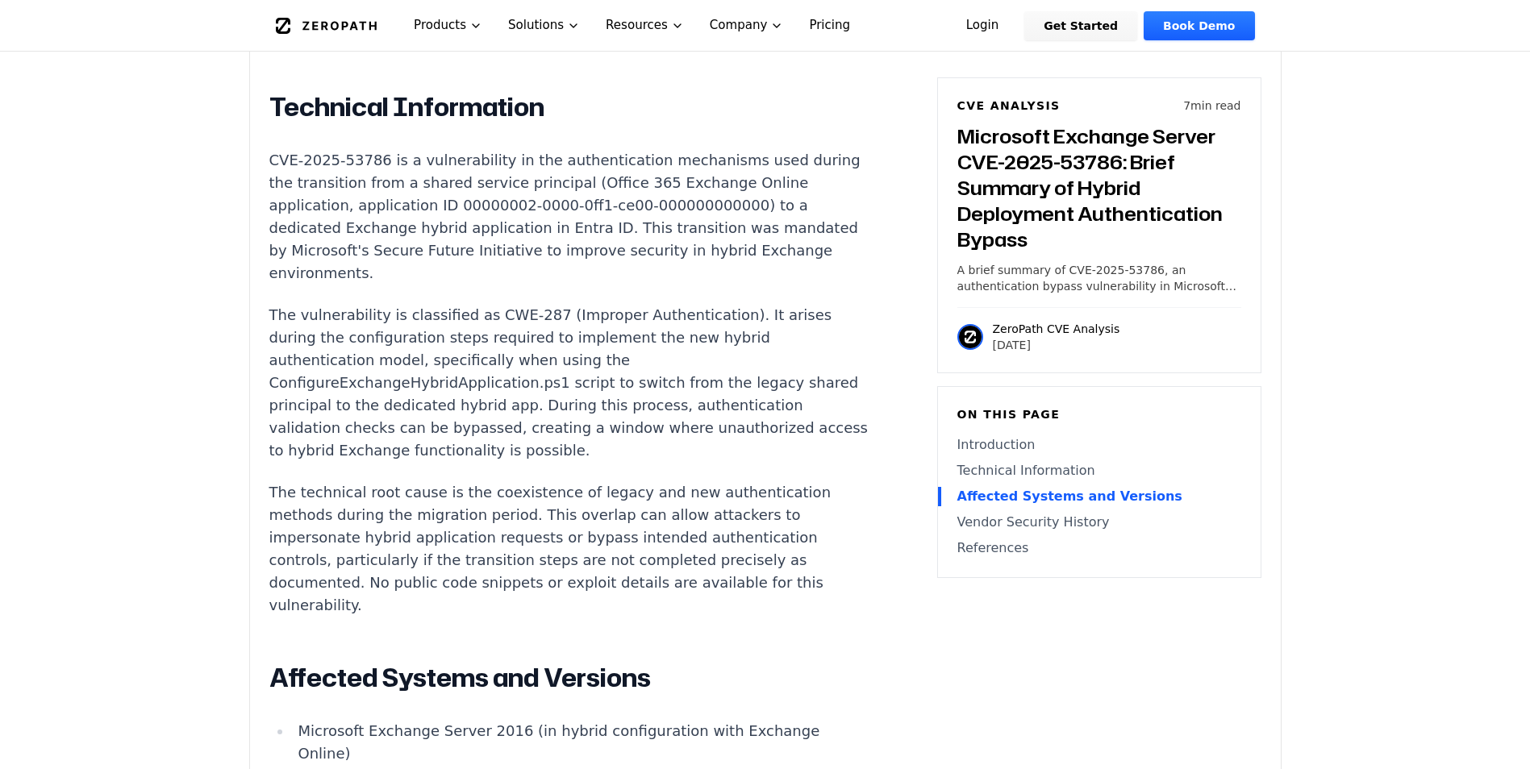
click at [260, 289] on div "Experimental AI-Generated Content This CVE analysis is an experimental publicat…" at bounding box center [765, 421] width 1031 height 2352
click at [288, 327] on p "The vulnerability is classified as CWE-287 (Improper Authentication). It arises…" at bounding box center [569, 383] width 600 height 158
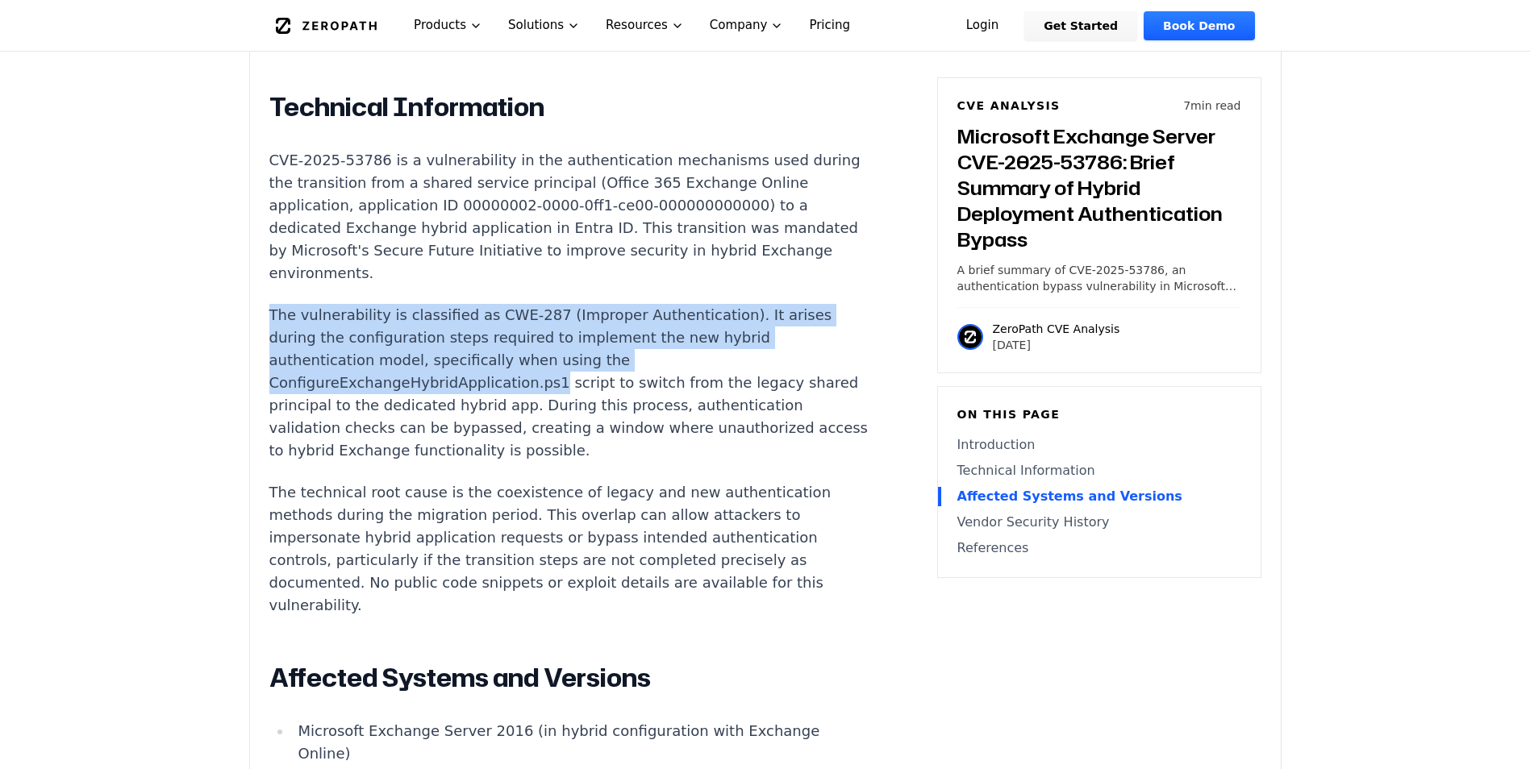
drag, startPoint x: 288, startPoint y: 327, endPoint x: 521, endPoint y: 382, distance: 239.4
click at [521, 382] on p "The vulnerability is classified as CWE-287 (Improper Authentication). It arises…" at bounding box center [569, 383] width 600 height 158
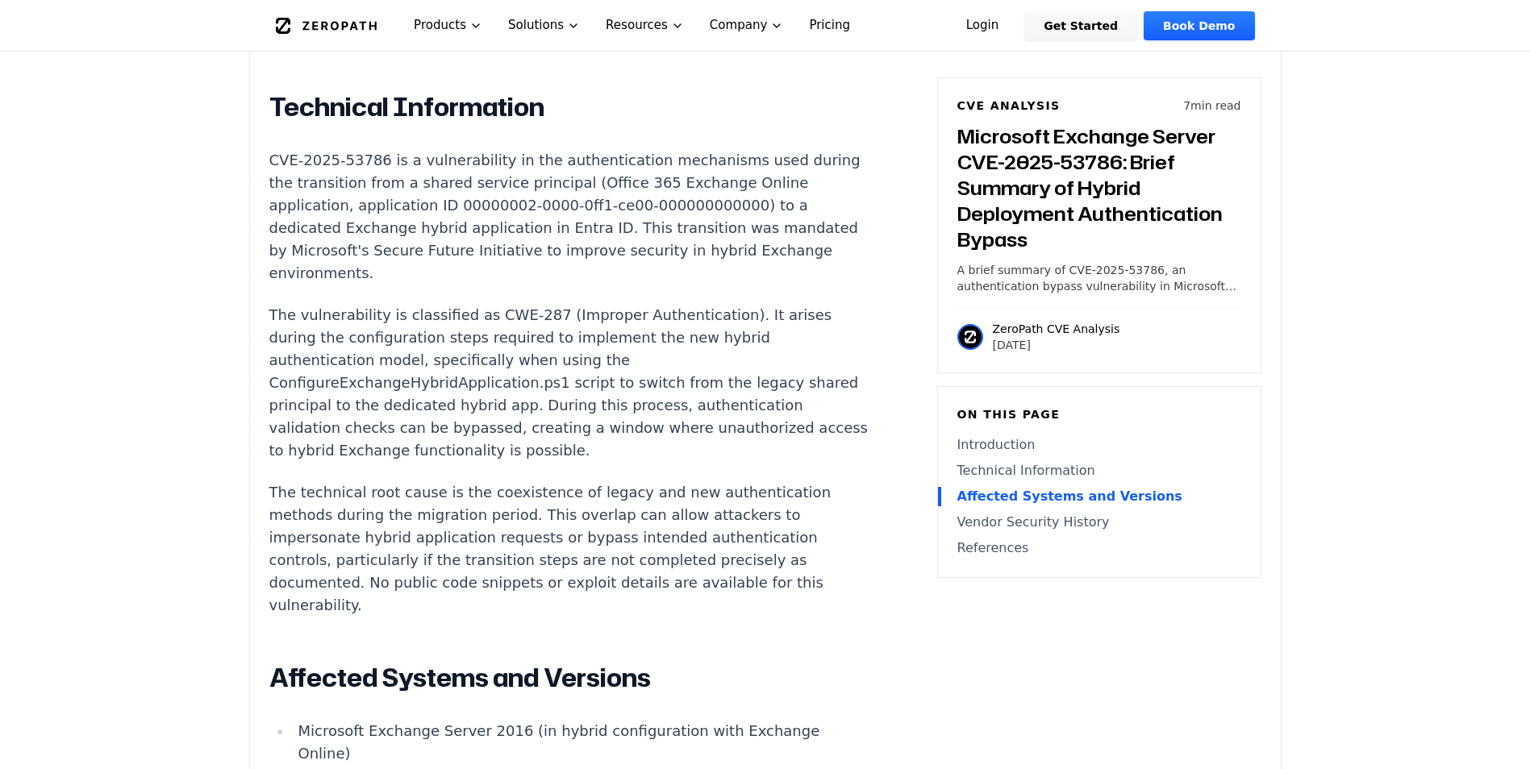
drag, startPoint x: 521, startPoint y: 382, endPoint x: 568, endPoint y: 500, distance: 126.7
click at [568, 500] on p "The technical root cause is the coexistence of legacy and new authentication me…" at bounding box center [569, 548] width 600 height 135
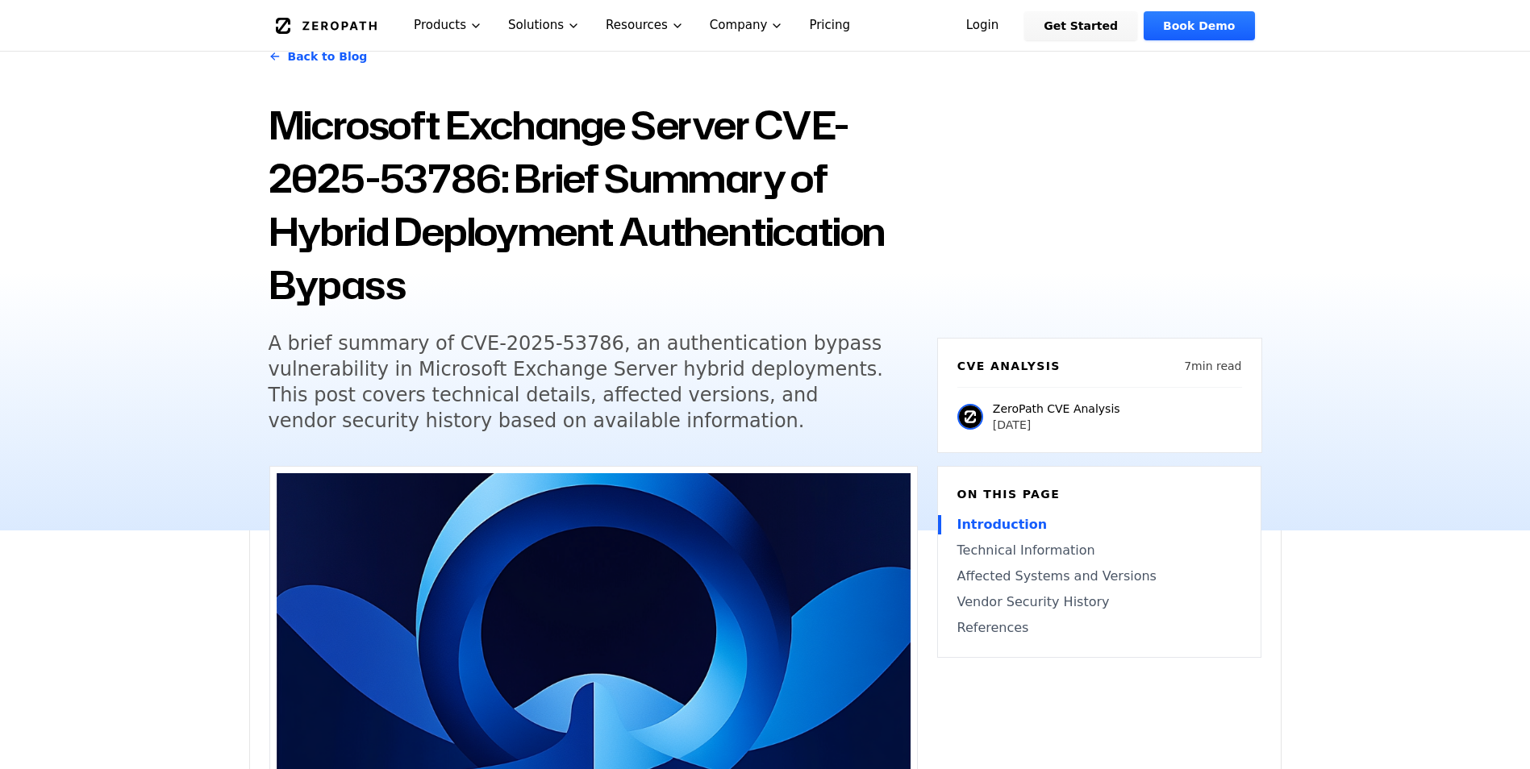
scroll to position [0, 0]
